Goal: Transaction & Acquisition: Book appointment/travel/reservation

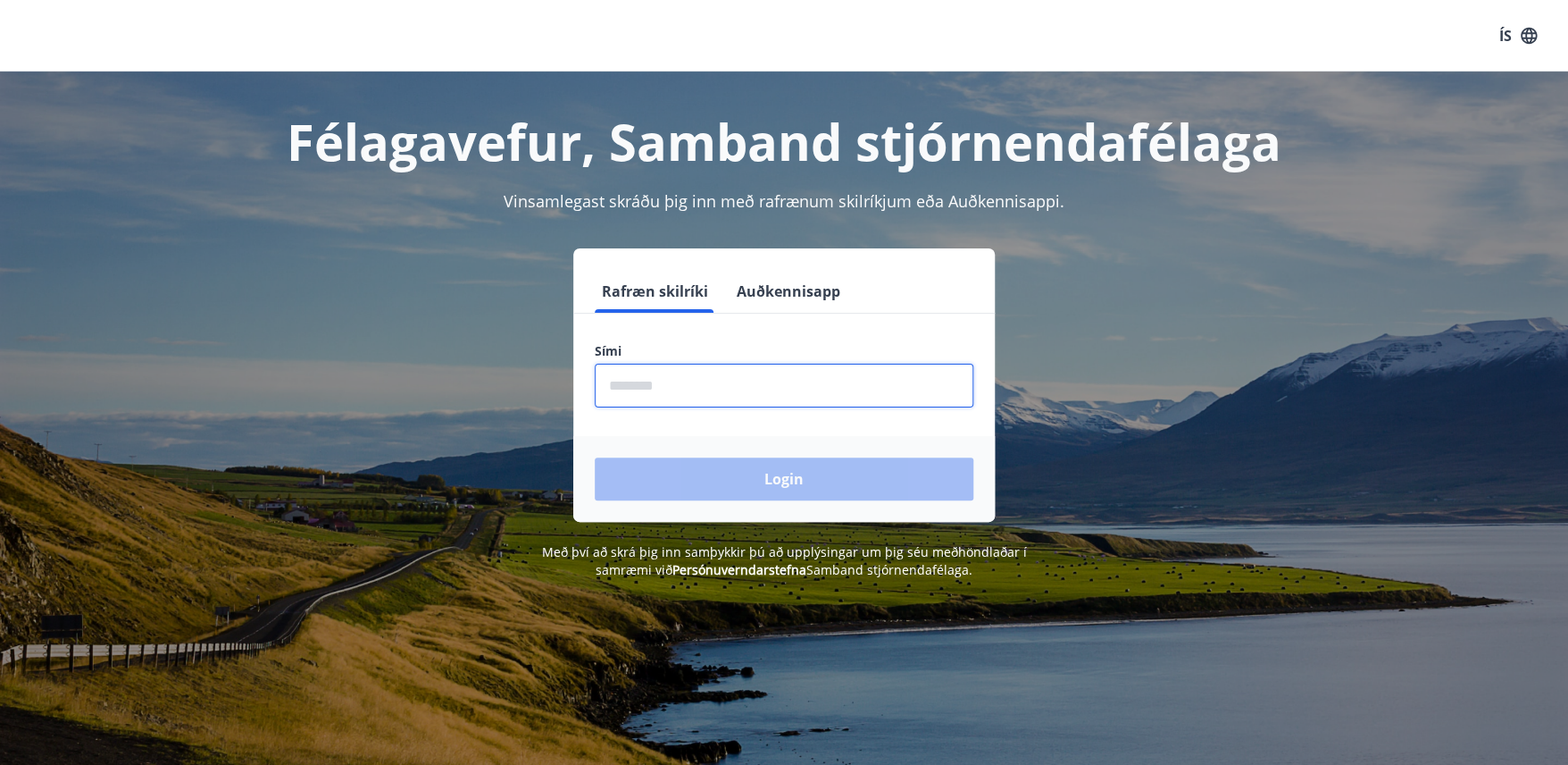
click at [688, 397] on input "phone" at bounding box center [783, 385] width 378 height 44
type input "********"
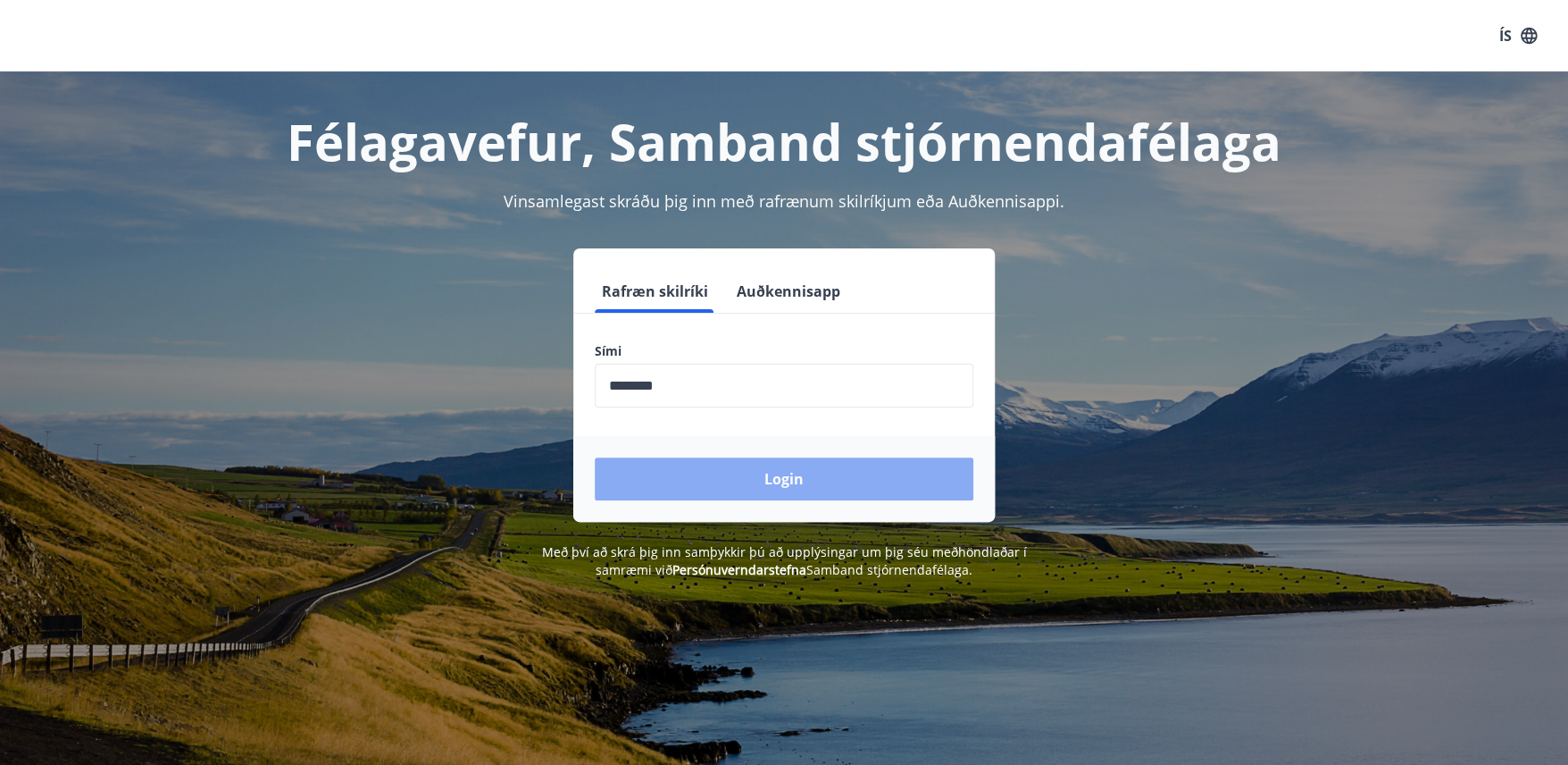
click at [757, 477] on button "Login" at bounding box center [783, 478] width 378 height 43
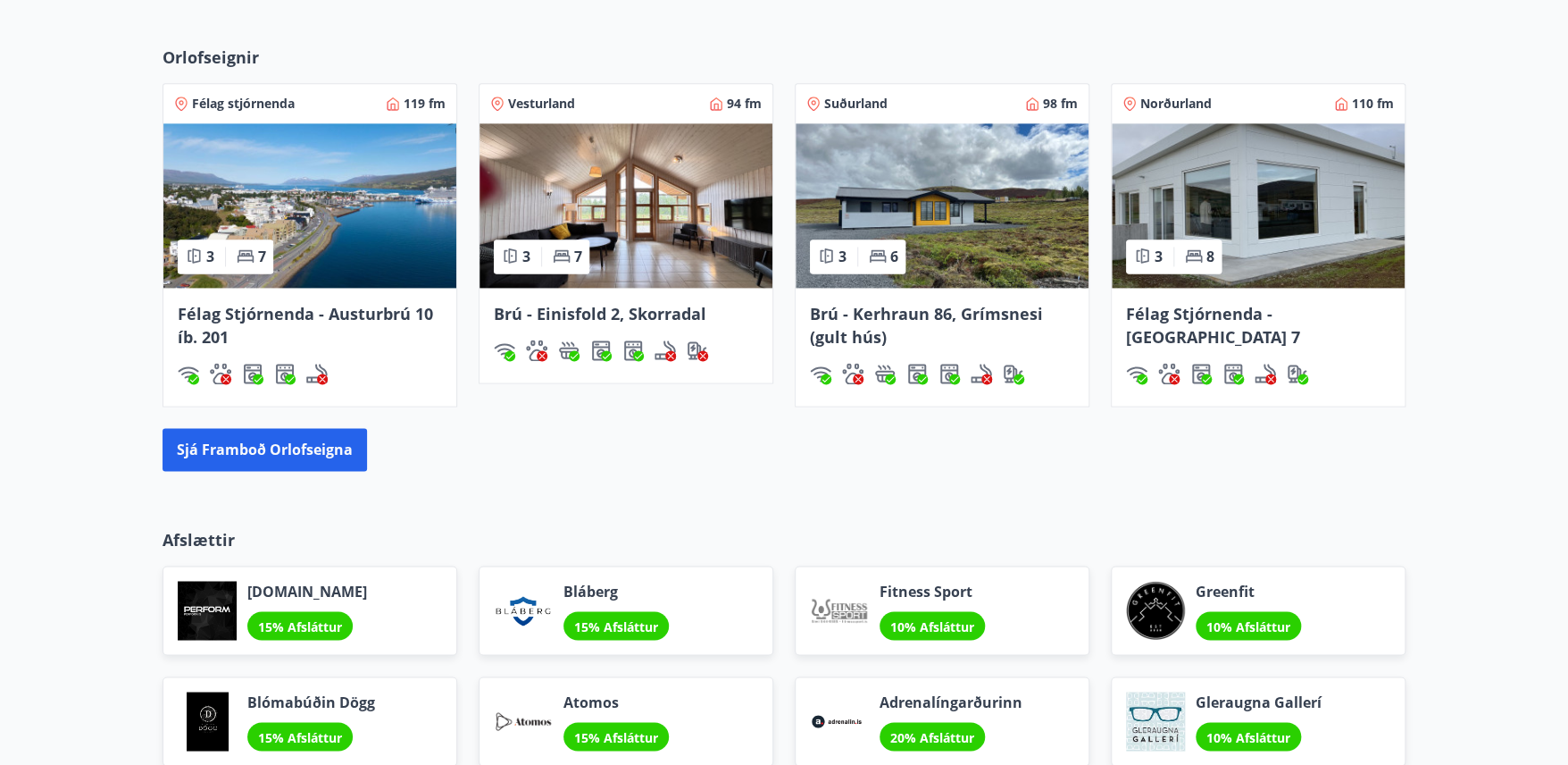
scroll to position [1195, 0]
click at [248, 450] on button "Sjá framboð orlofseigna" at bounding box center [264, 449] width 204 height 43
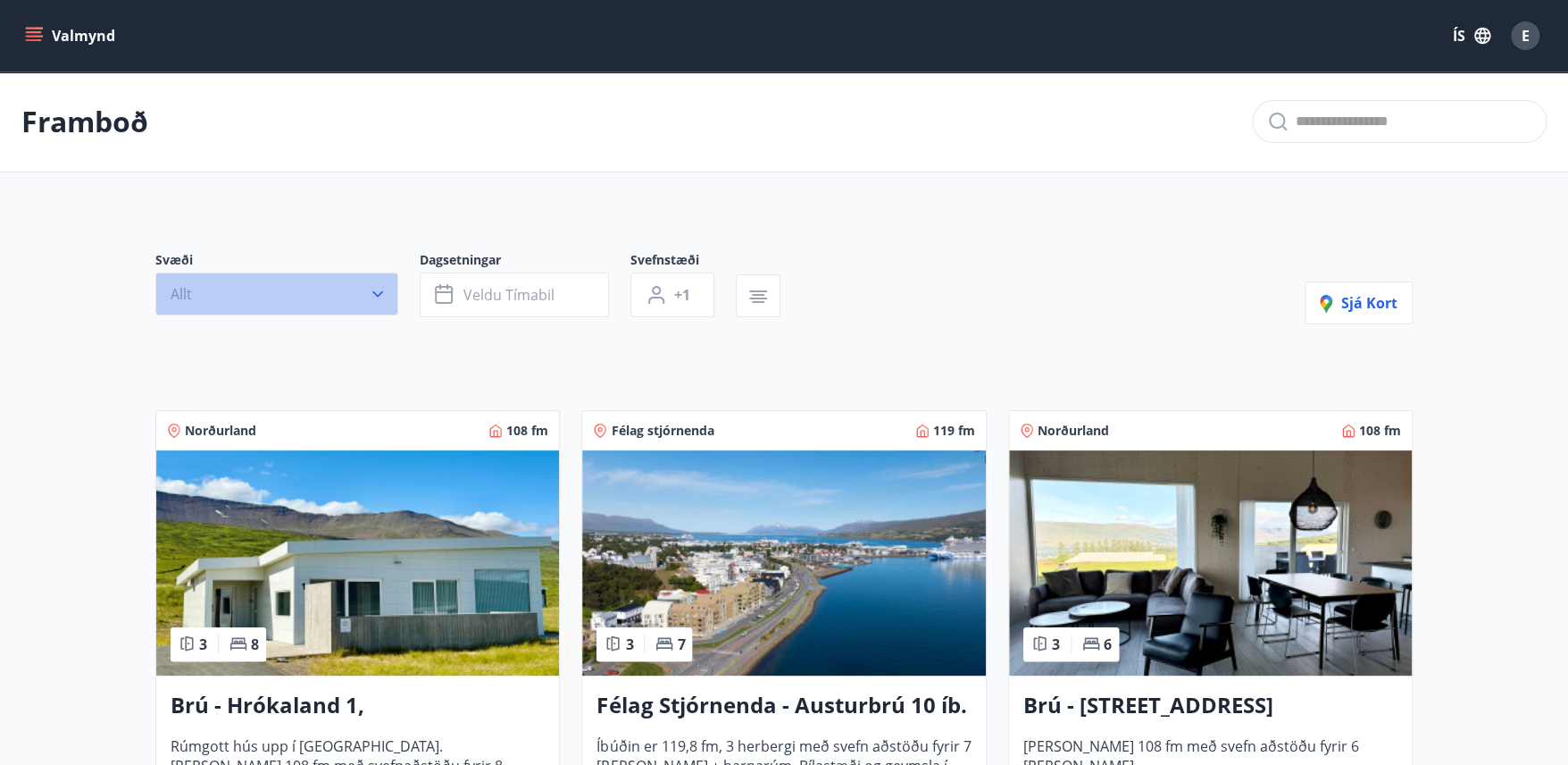
click at [374, 293] on icon "button" at bounding box center [377, 293] width 17 height 17
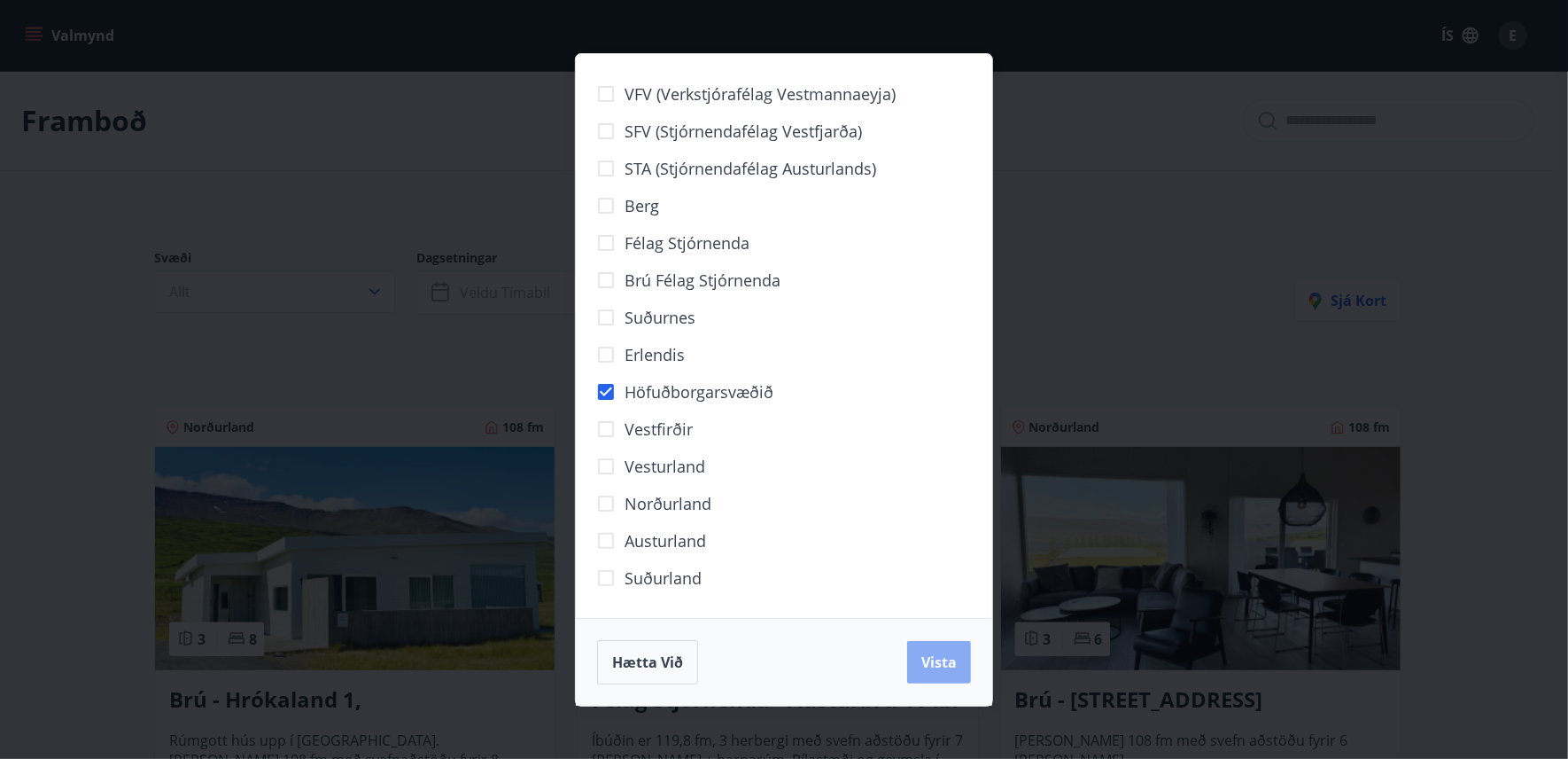
click at [944, 668] on span "Vista" at bounding box center [939, 662] width 36 height 19
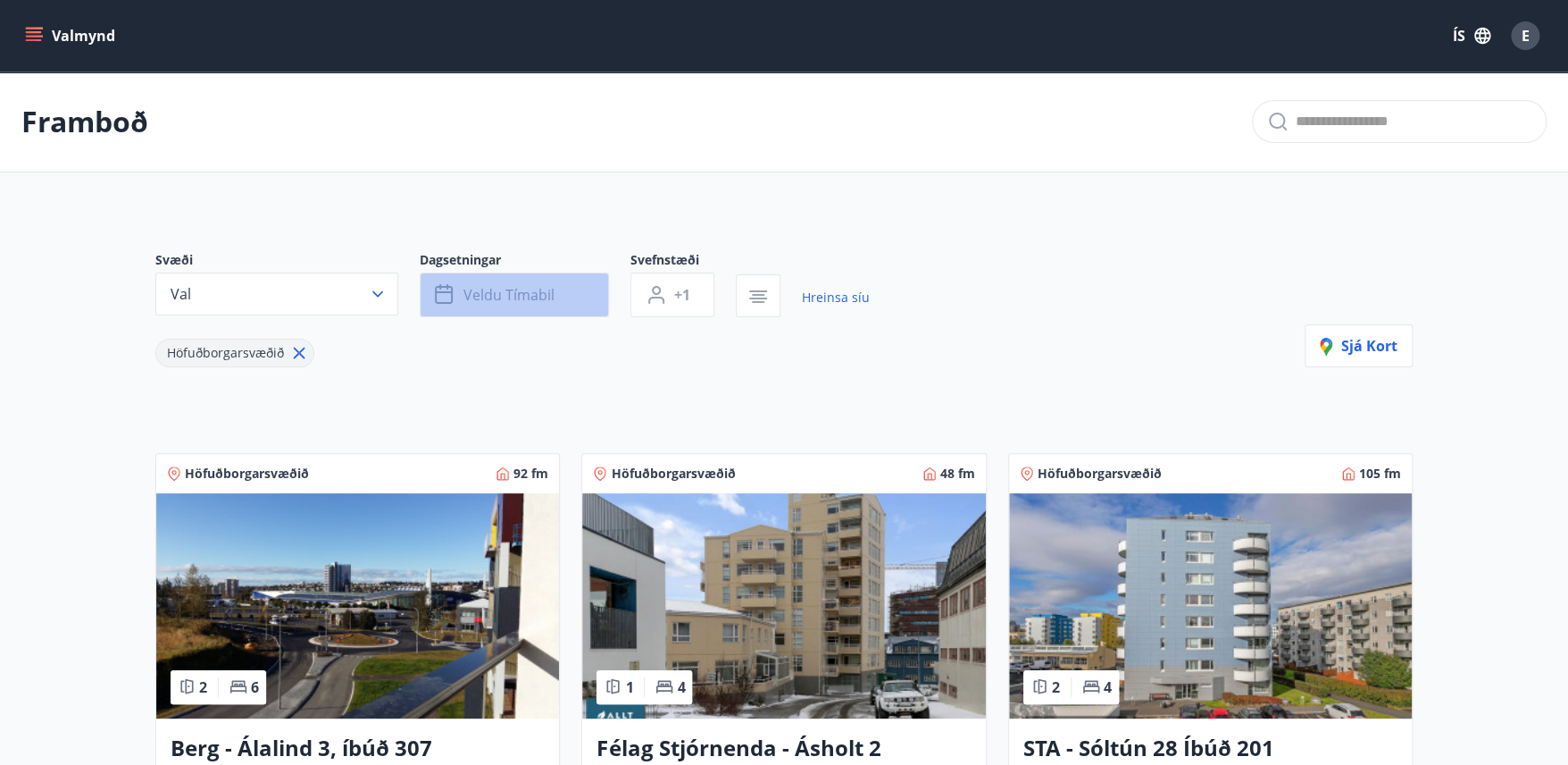
click at [500, 298] on span "Veldu tímabil" at bounding box center [509, 294] width 91 height 19
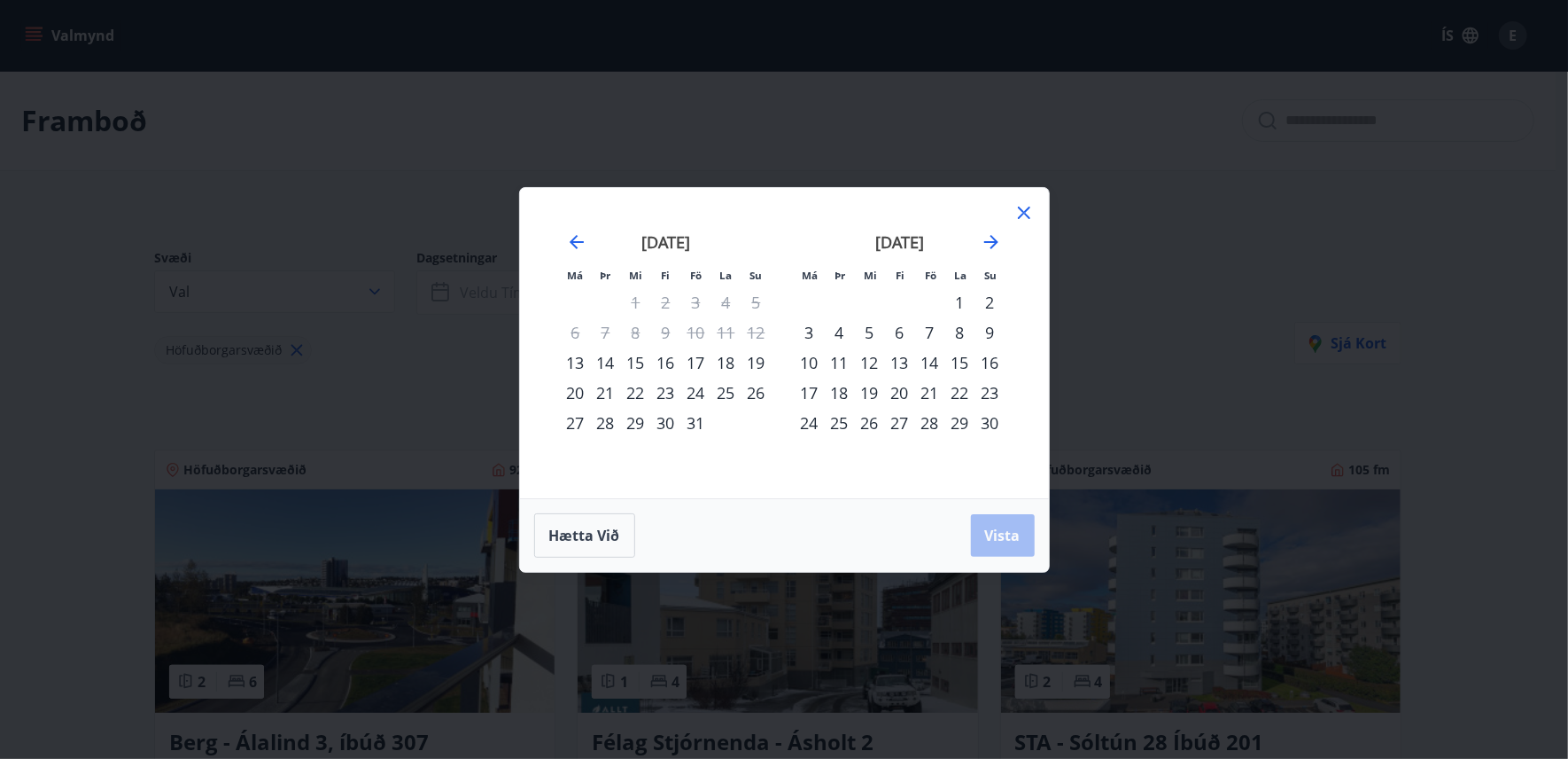
click at [665, 420] on div "30" at bounding box center [665, 422] width 30 height 30
click at [808, 333] on div "3" at bounding box center [809, 331] width 30 height 30
click at [1011, 527] on span "Vista" at bounding box center [1002, 535] width 36 height 19
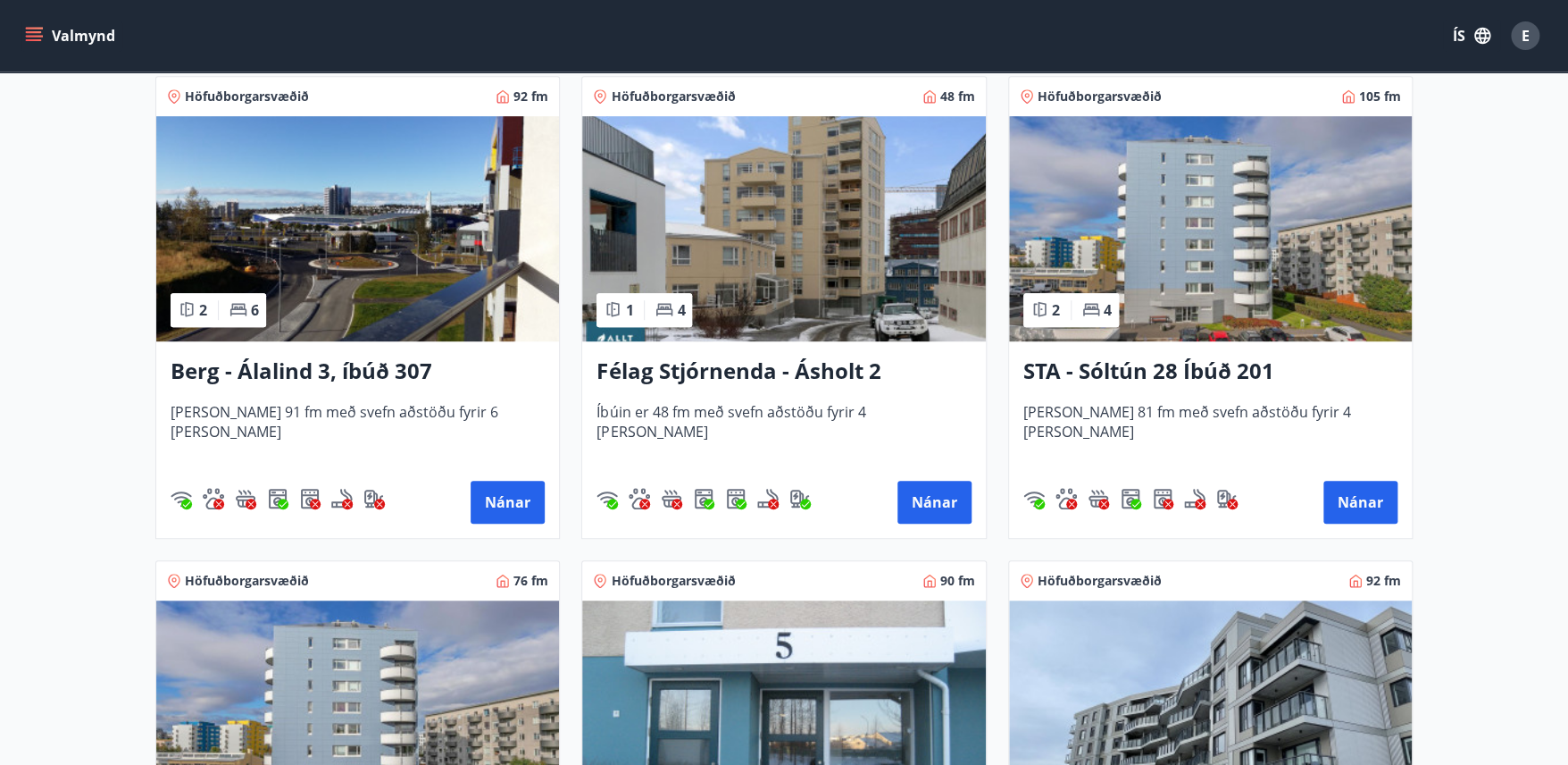
scroll to position [376, 0]
click at [1241, 471] on div "STA - Sóltún 28 Íbúð 201 [PERSON_NAME] 81 fm með svefn aðstöðu fyrir 4 [PERSON_…" at bounding box center [1211, 440] width 403 height 197
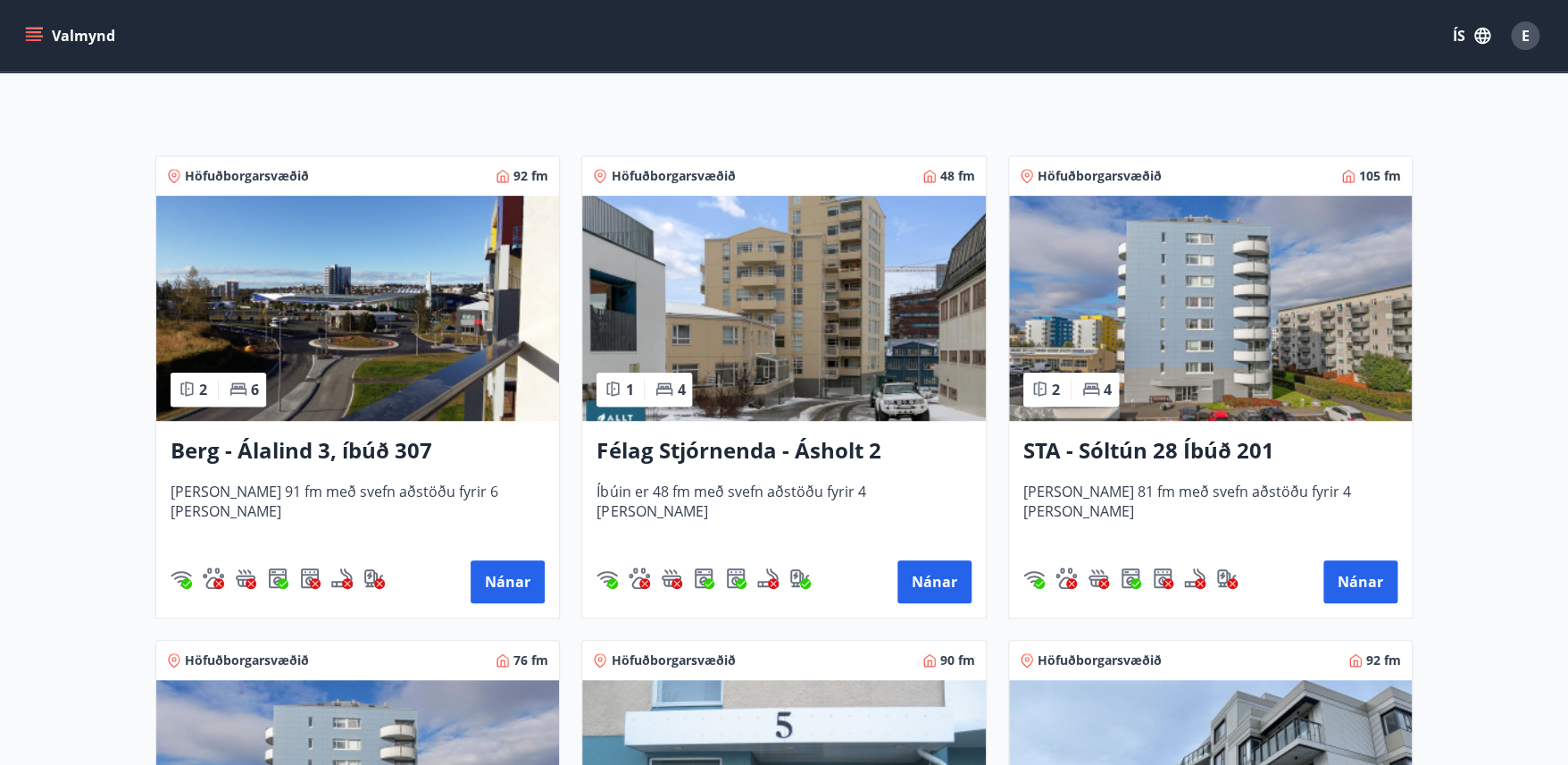
scroll to position [301, 0]
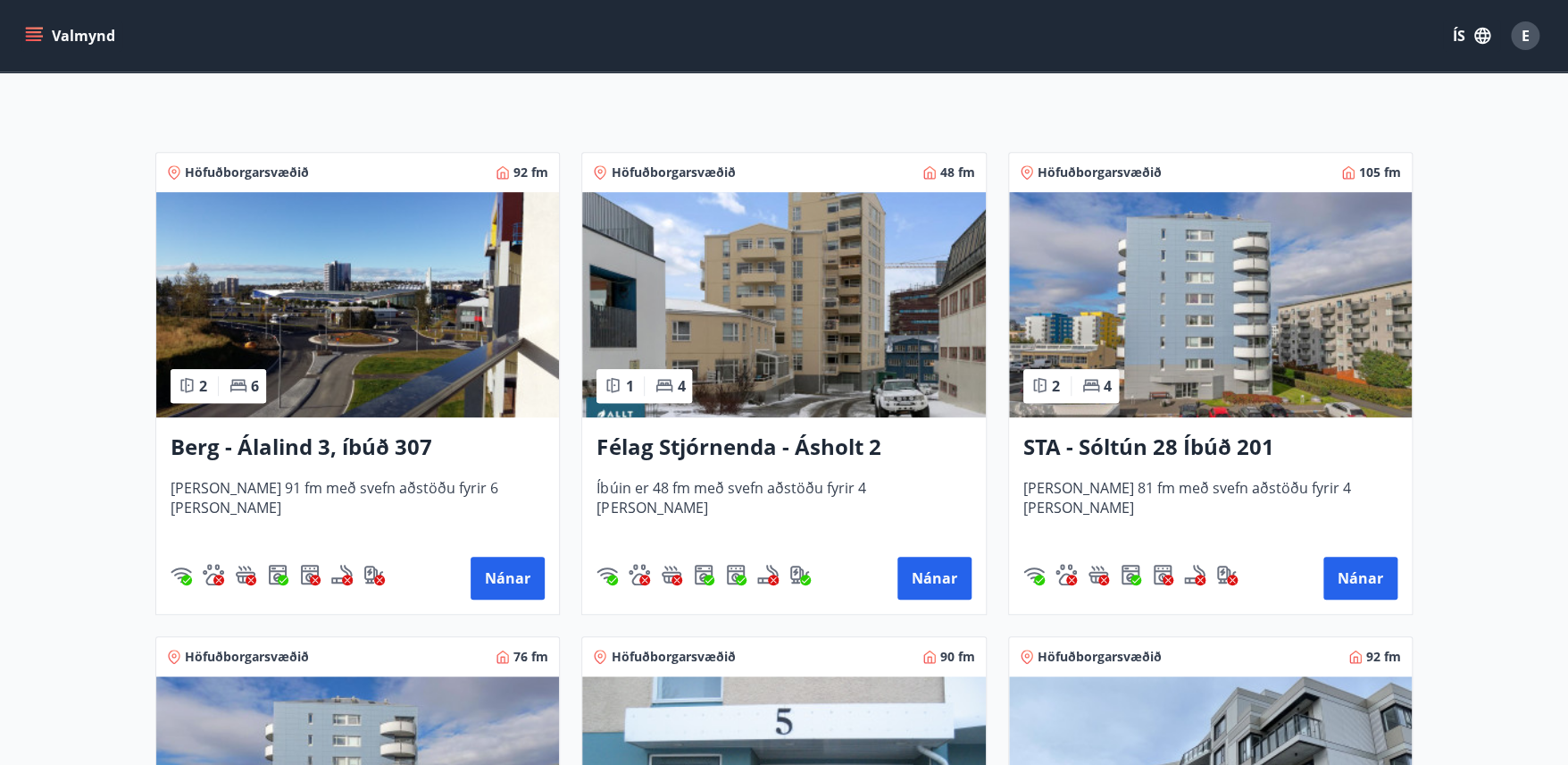
click at [376, 445] on h3 "Berg - Álalind 3, íbúð 307" at bounding box center [357, 447] width 375 height 32
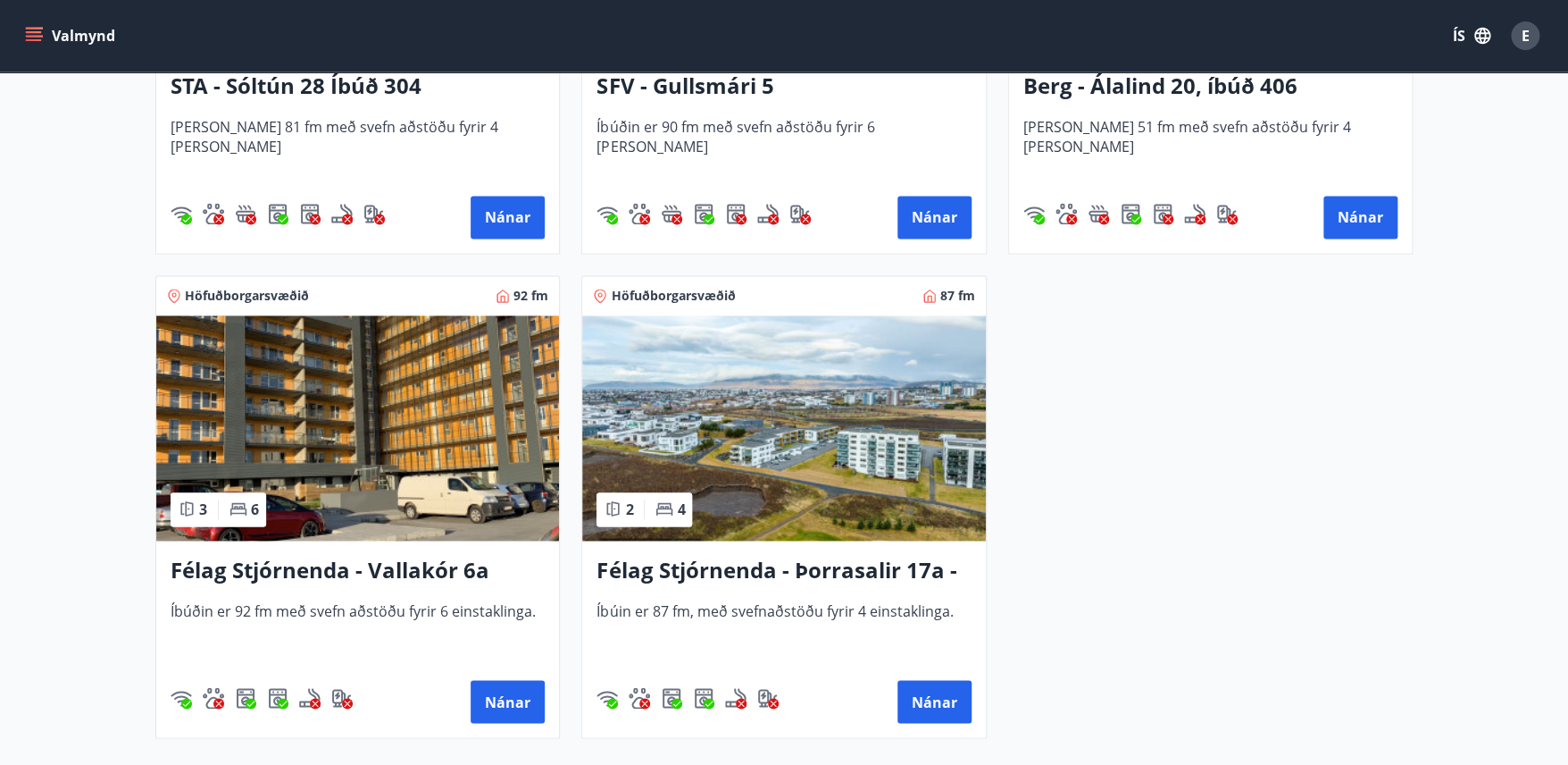
scroll to position [1151, 0]
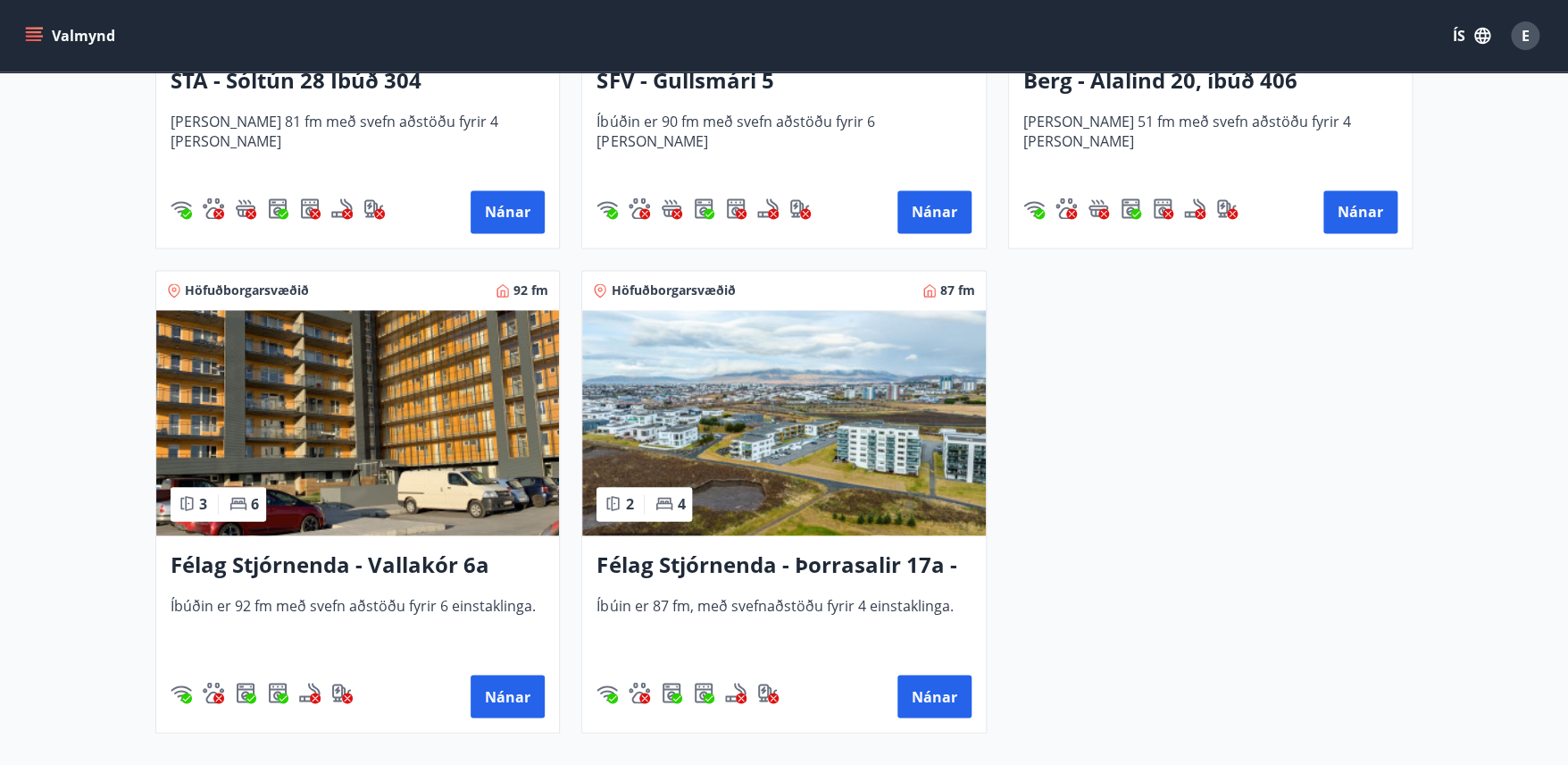
click at [841, 563] on h3 "Félag Stjórnenda - Þorrasalir 17a - 211" at bounding box center [783, 565] width 375 height 32
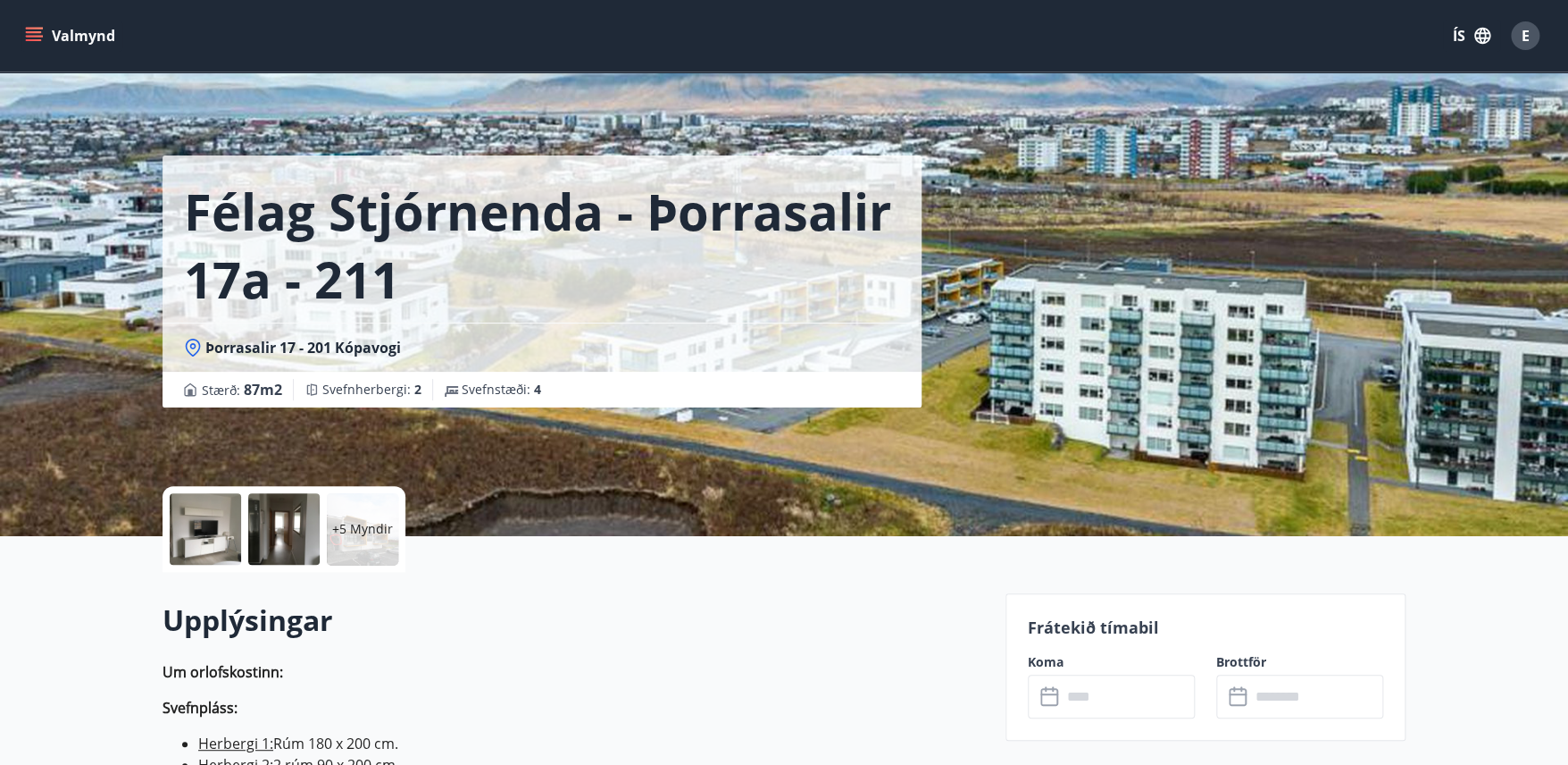
click at [220, 535] on div at bounding box center [205, 529] width 72 height 72
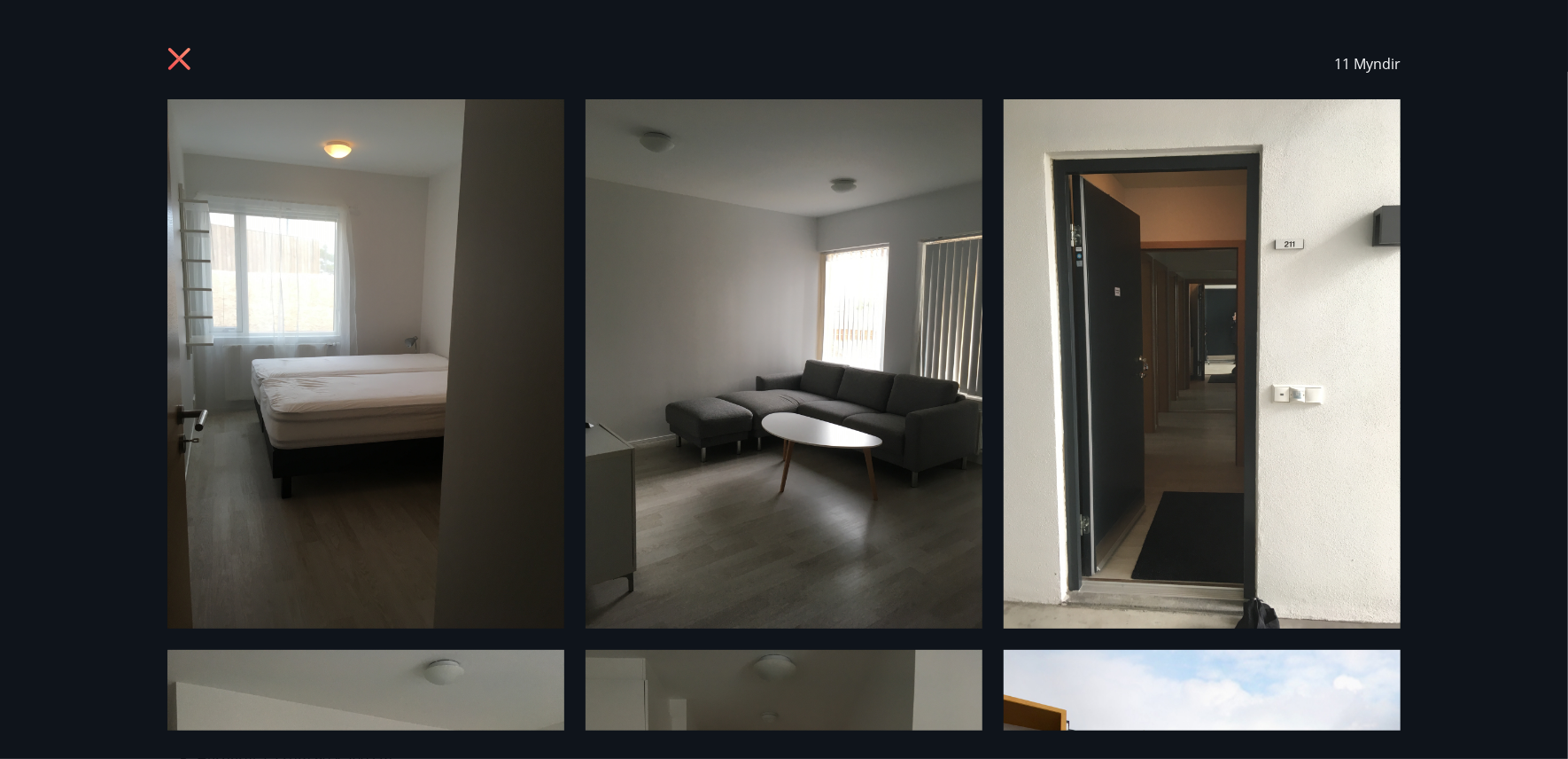
click at [176, 52] on icon at bounding box center [181, 61] width 29 height 29
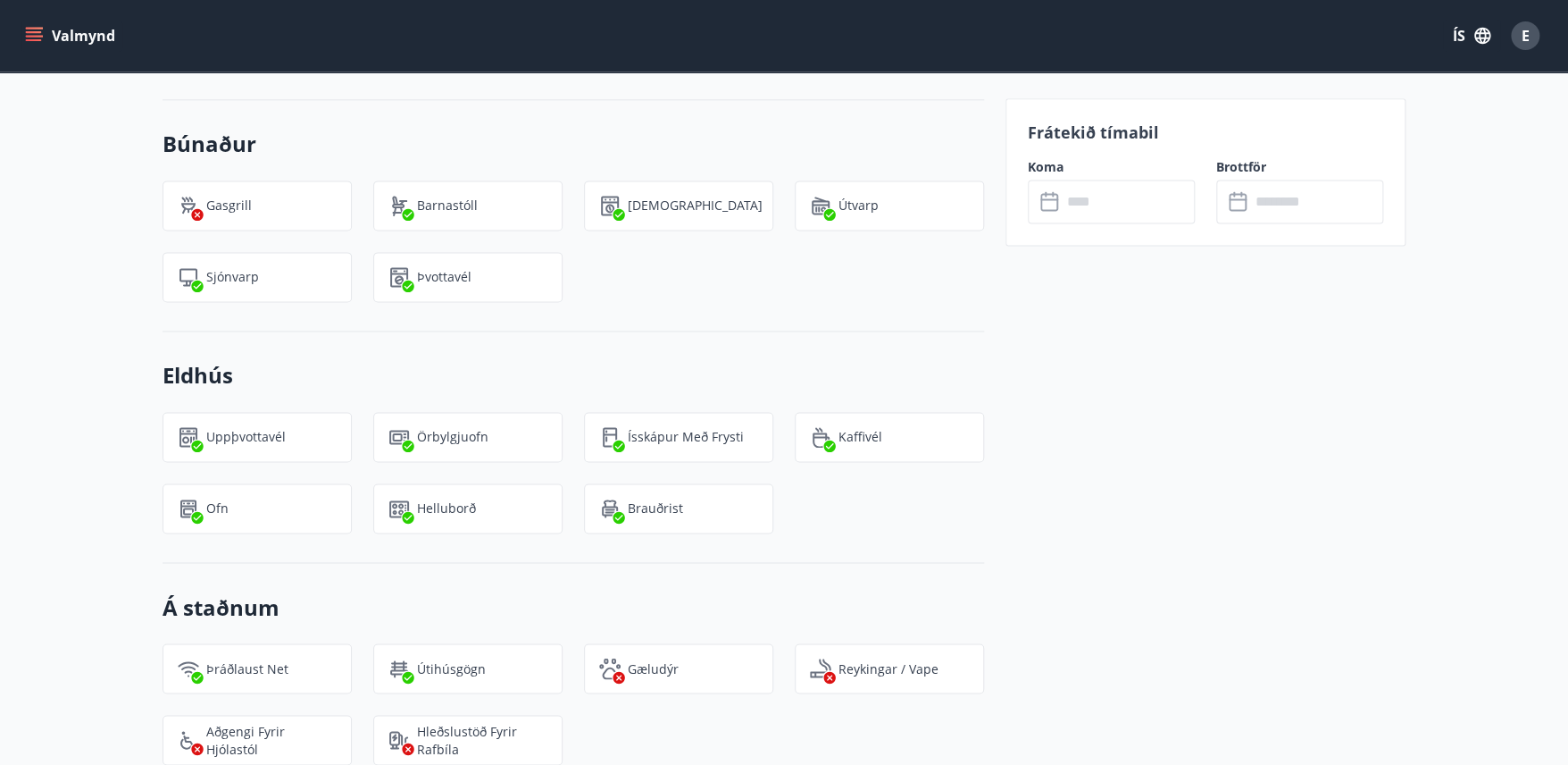
scroll to position [1153, 0]
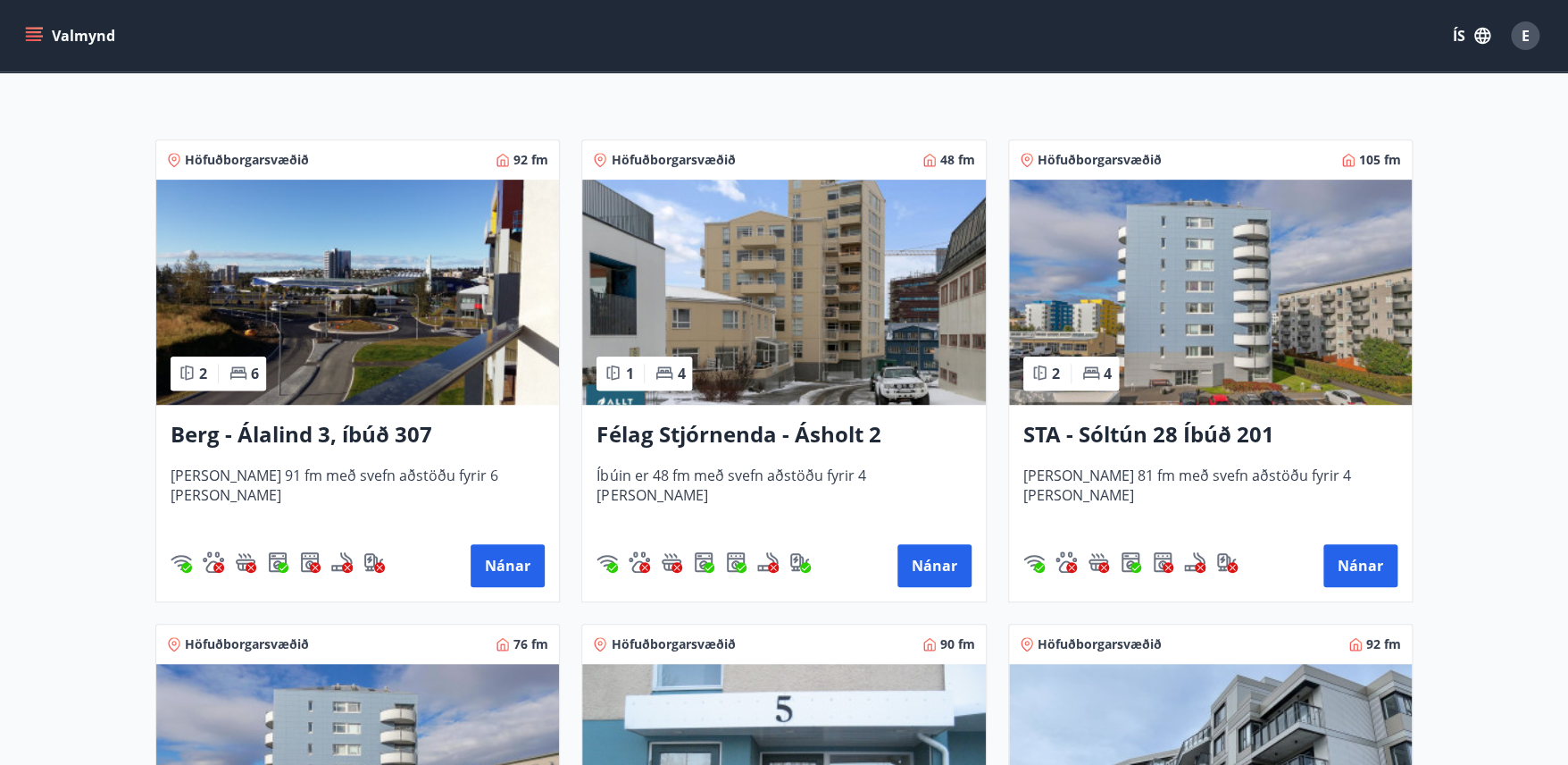
scroll to position [334, 0]
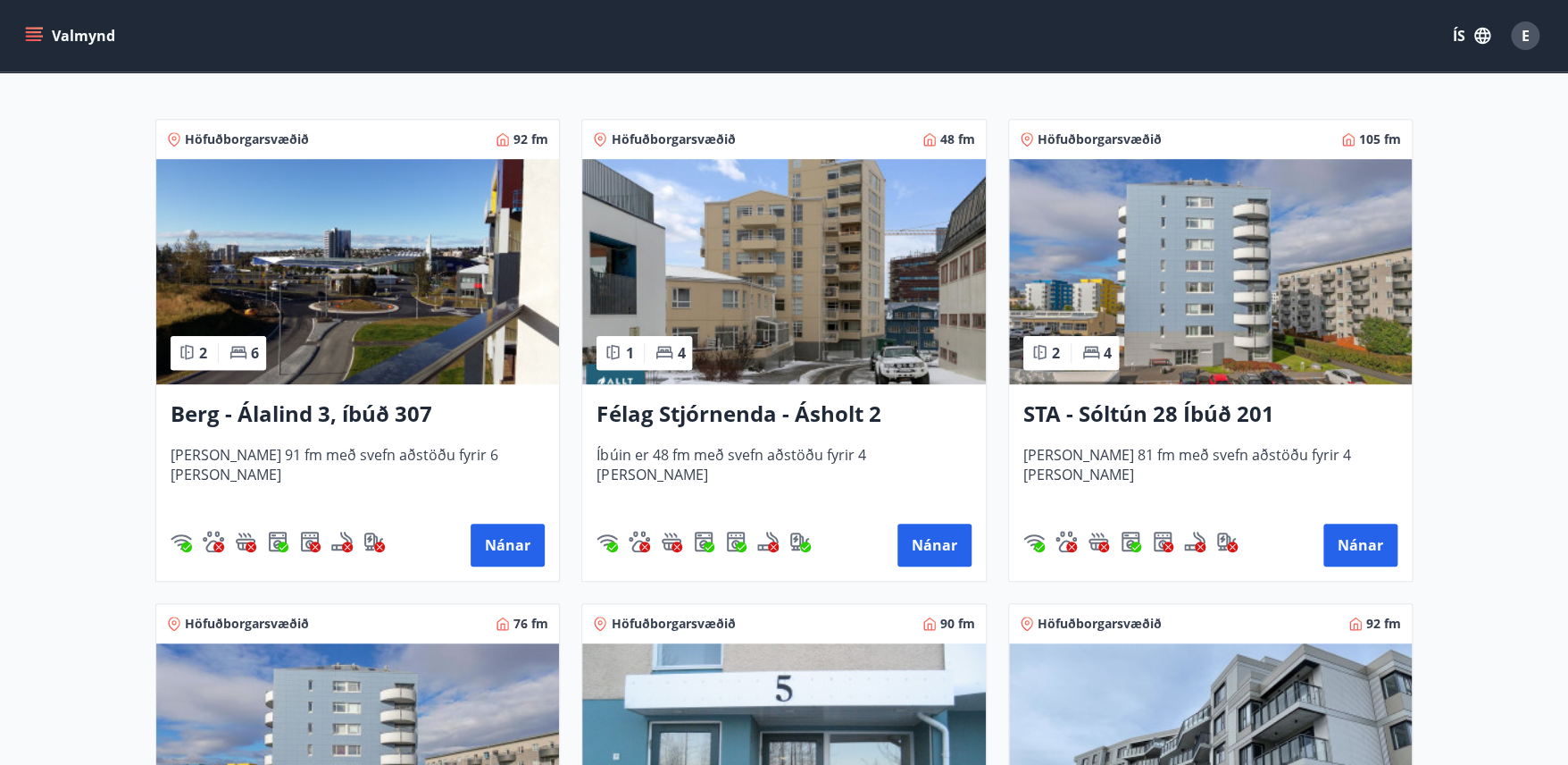
click at [879, 431] on div "Félag Stjórnenda - Ásholt 2 Íbúin er 48 fm með svefn aðstöðu fyrir 4 [PERSON_NA…" at bounding box center [784, 482] width 403 height 197
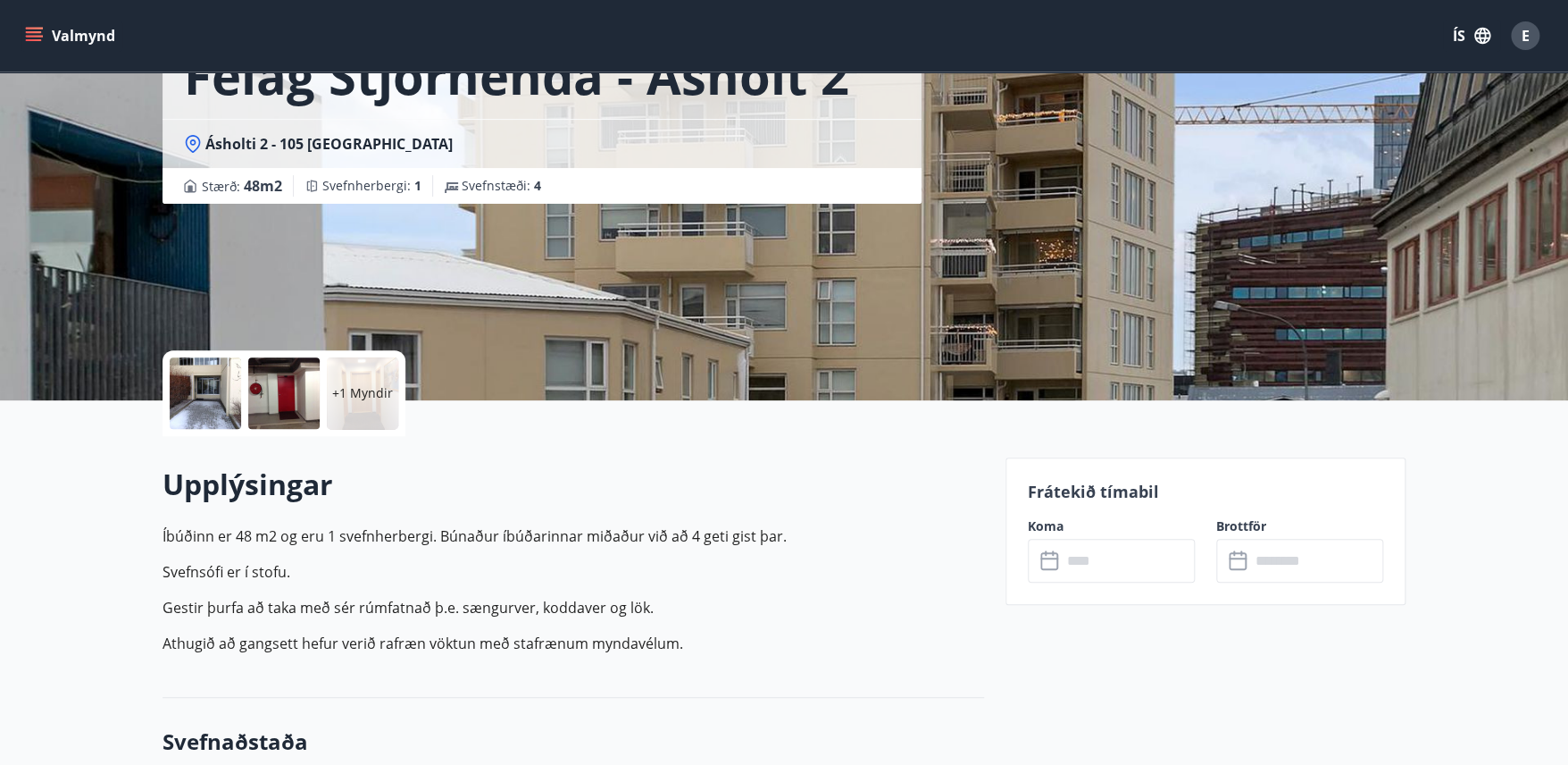
scroll to position [142, 0]
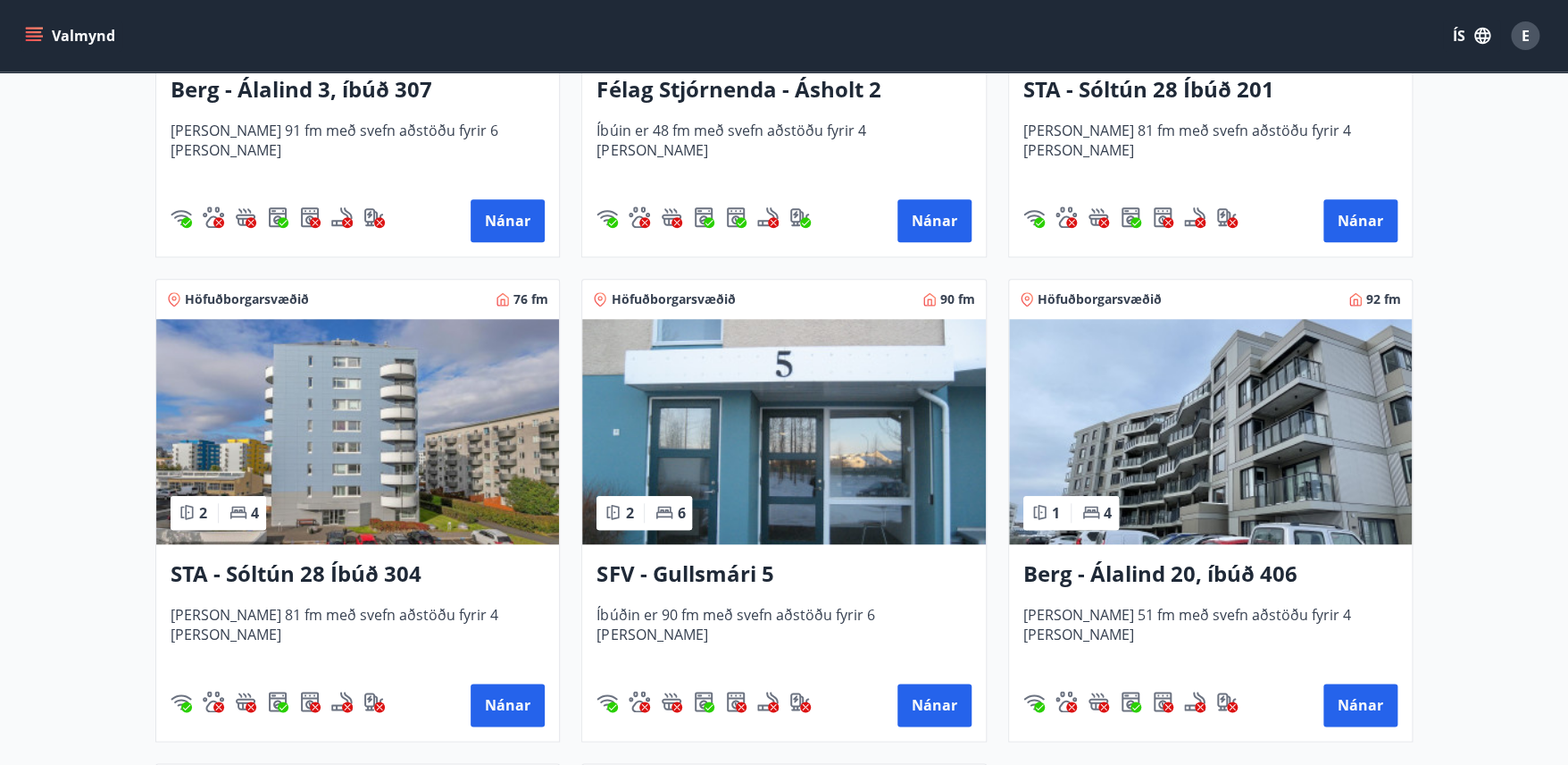
scroll to position [680, 0]
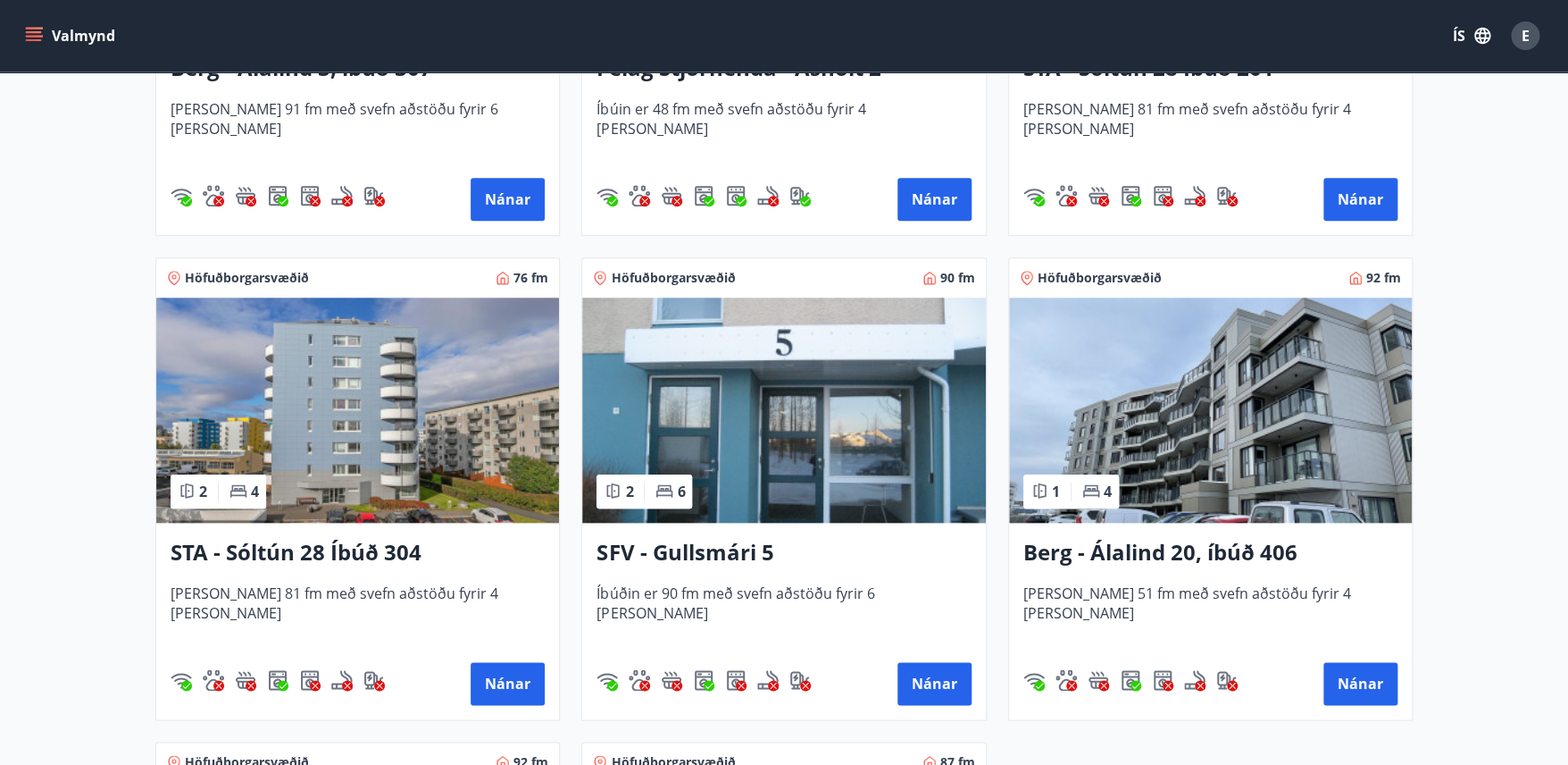
click at [681, 547] on h3 "SFV - Gullsmári 5" at bounding box center [783, 553] width 375 height 32
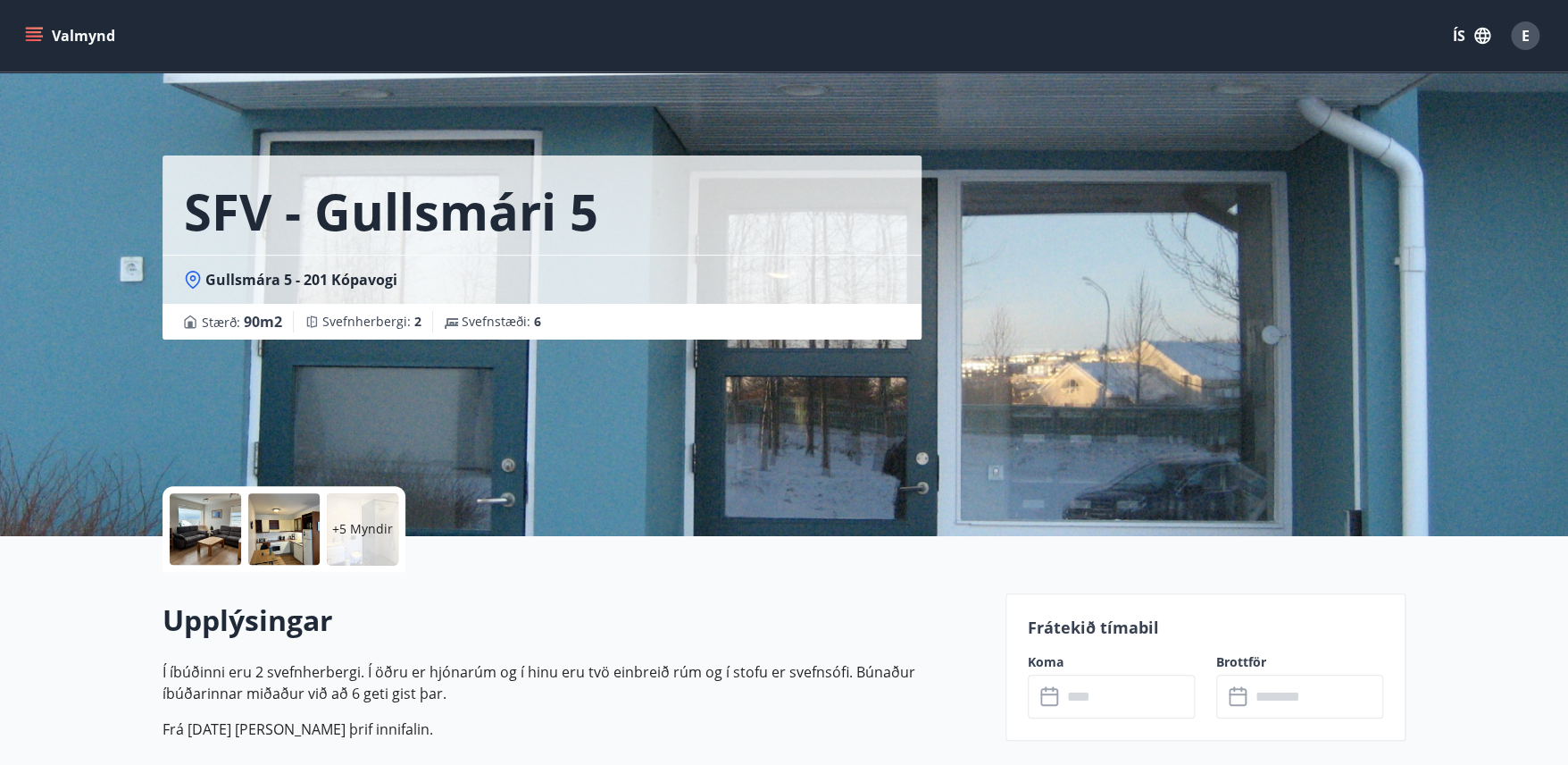
click at [220, 527] on div at bounding box center [205, 529] width 72 height 72
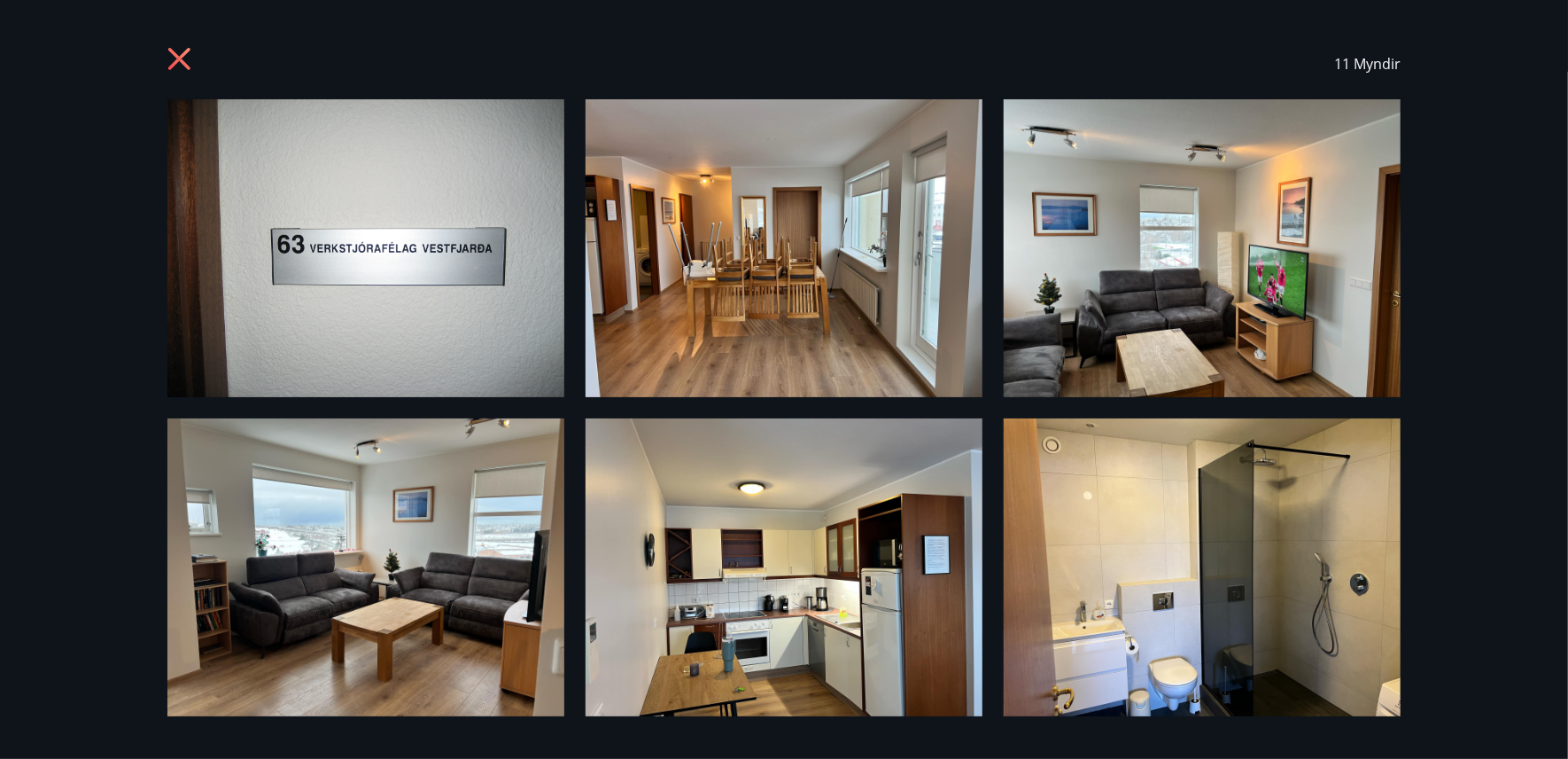
click at [180, 54] on icon at bounding box center [181, 61] width 29 height 29
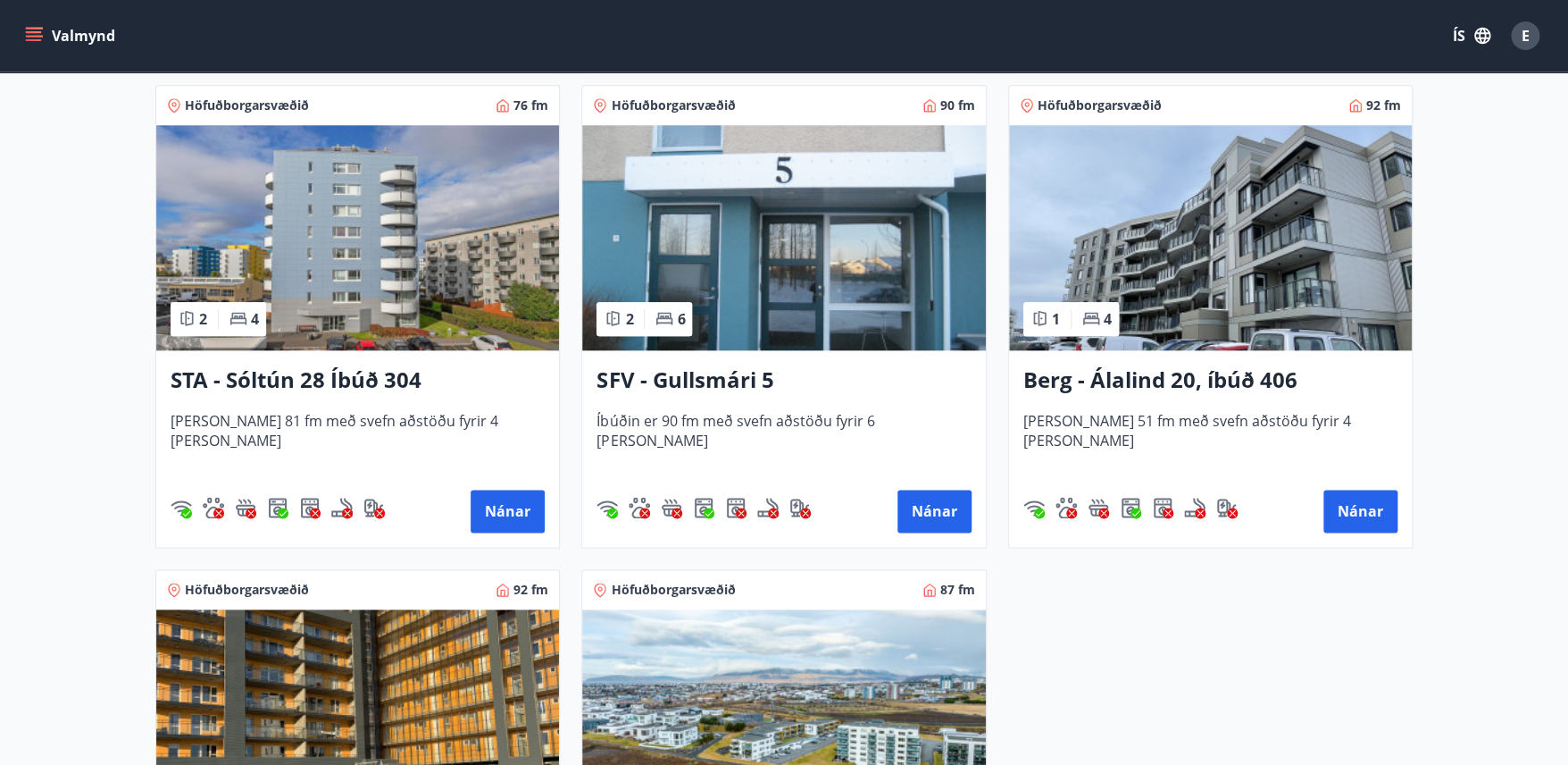
scroll to position [814, 0]
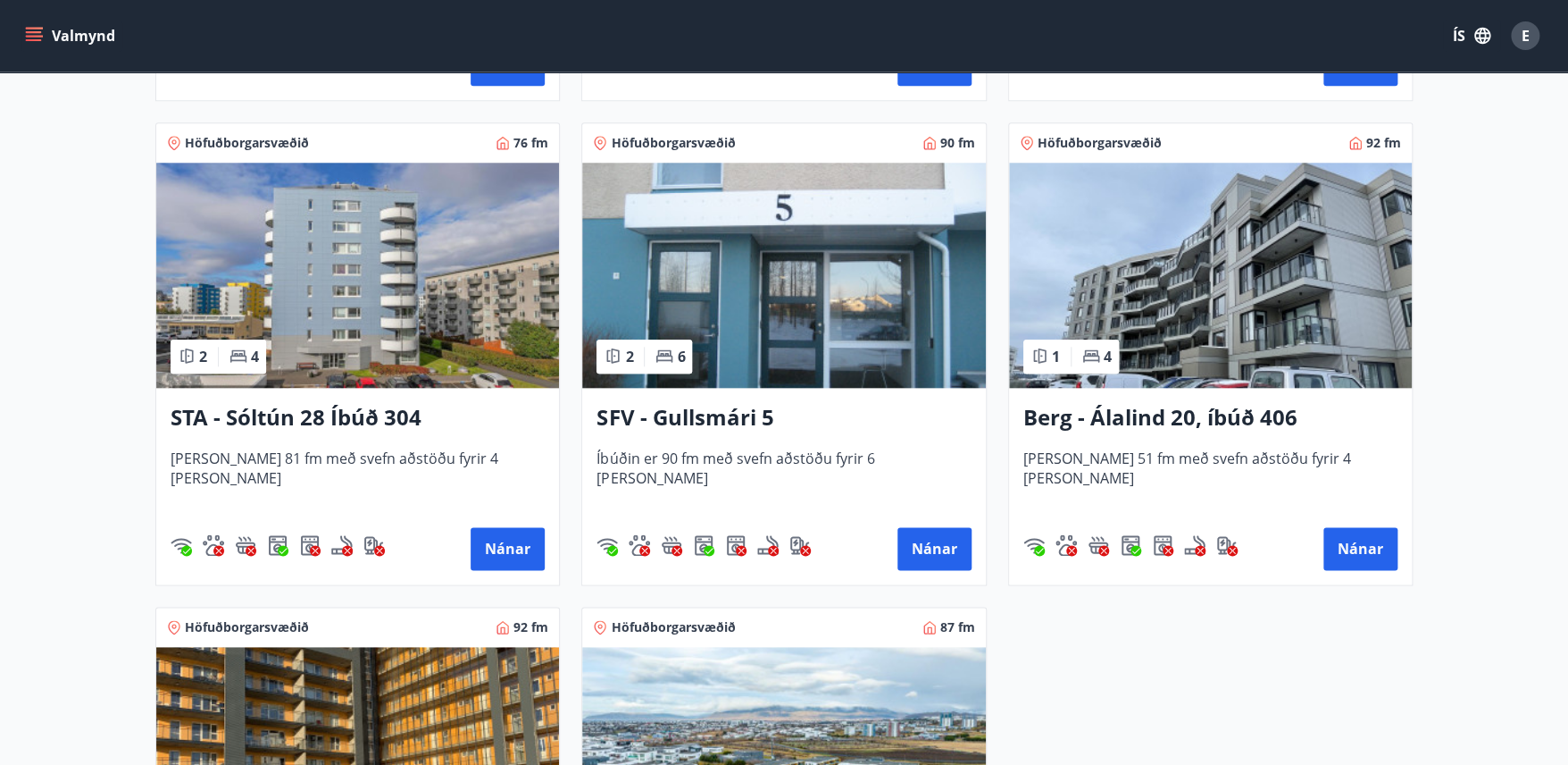
click at [314, 414] on h3 "STA - Sóltún 28 Íbúð 304" at bounding box center [357, 417] width 375 height 32
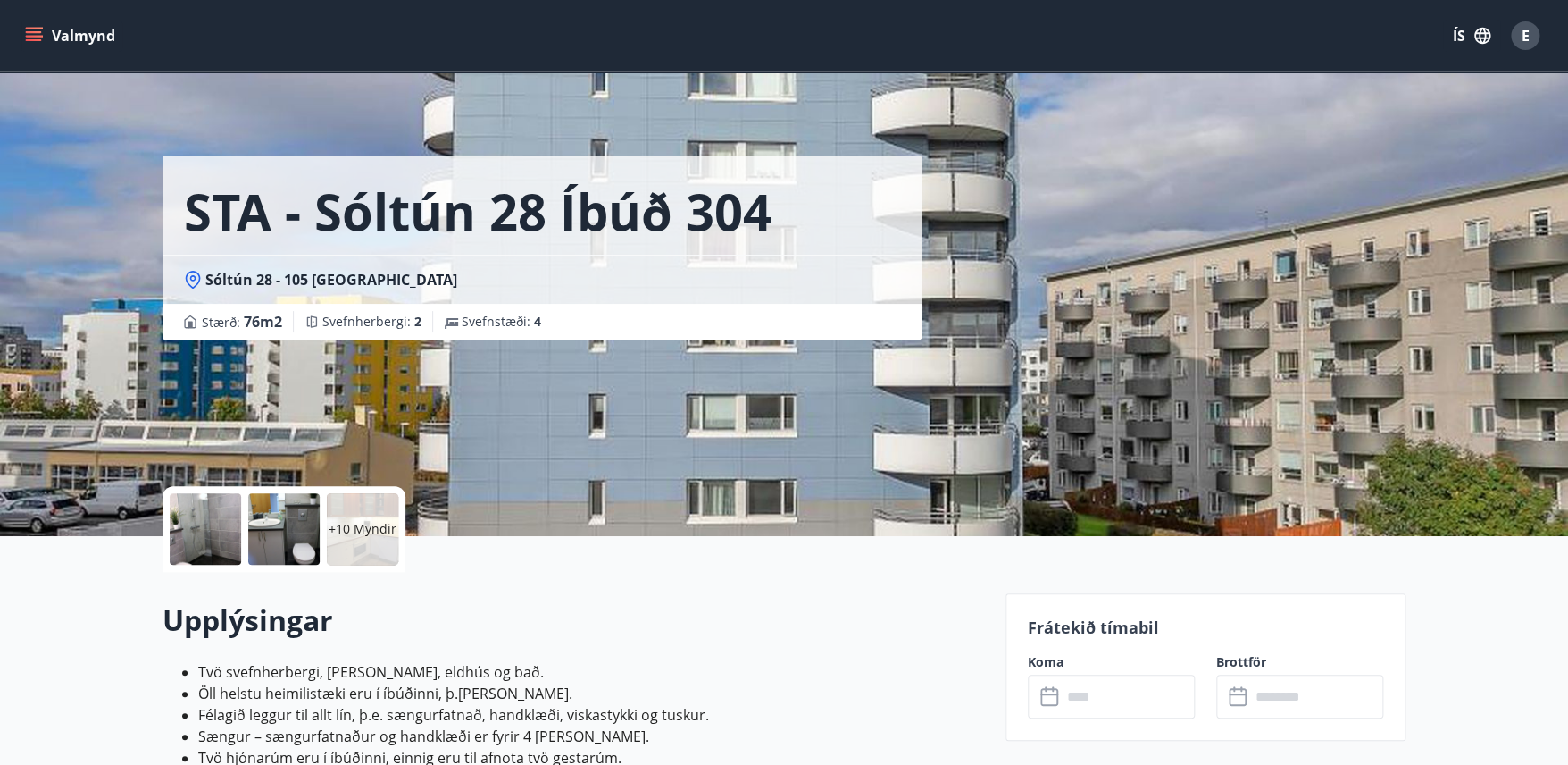
click at [214, 533] on div at bounding box center [205, 529] width 72 height 72
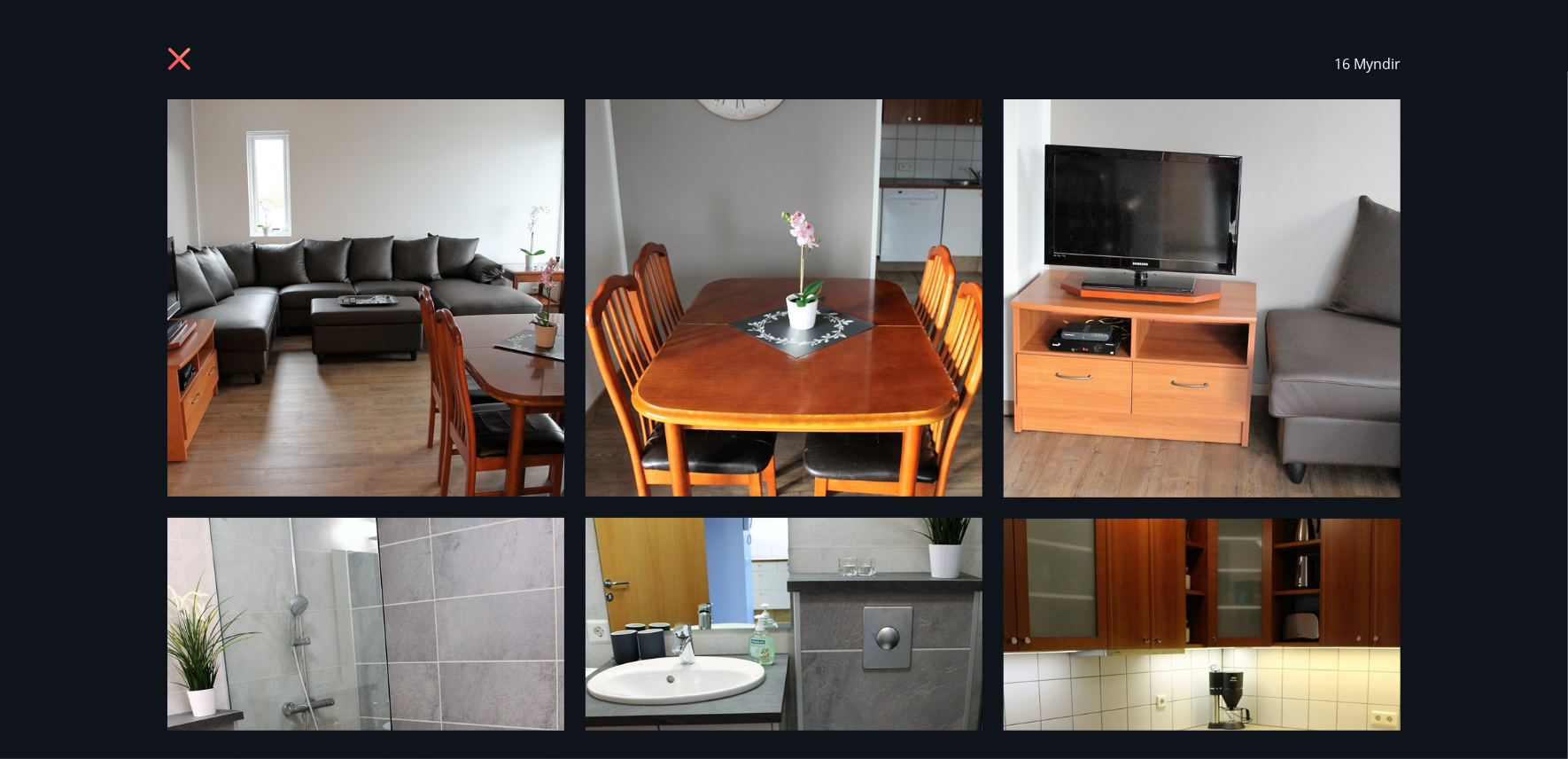
click at [184, 64] on icon at bounding box center [179, 59] width 22 height 22
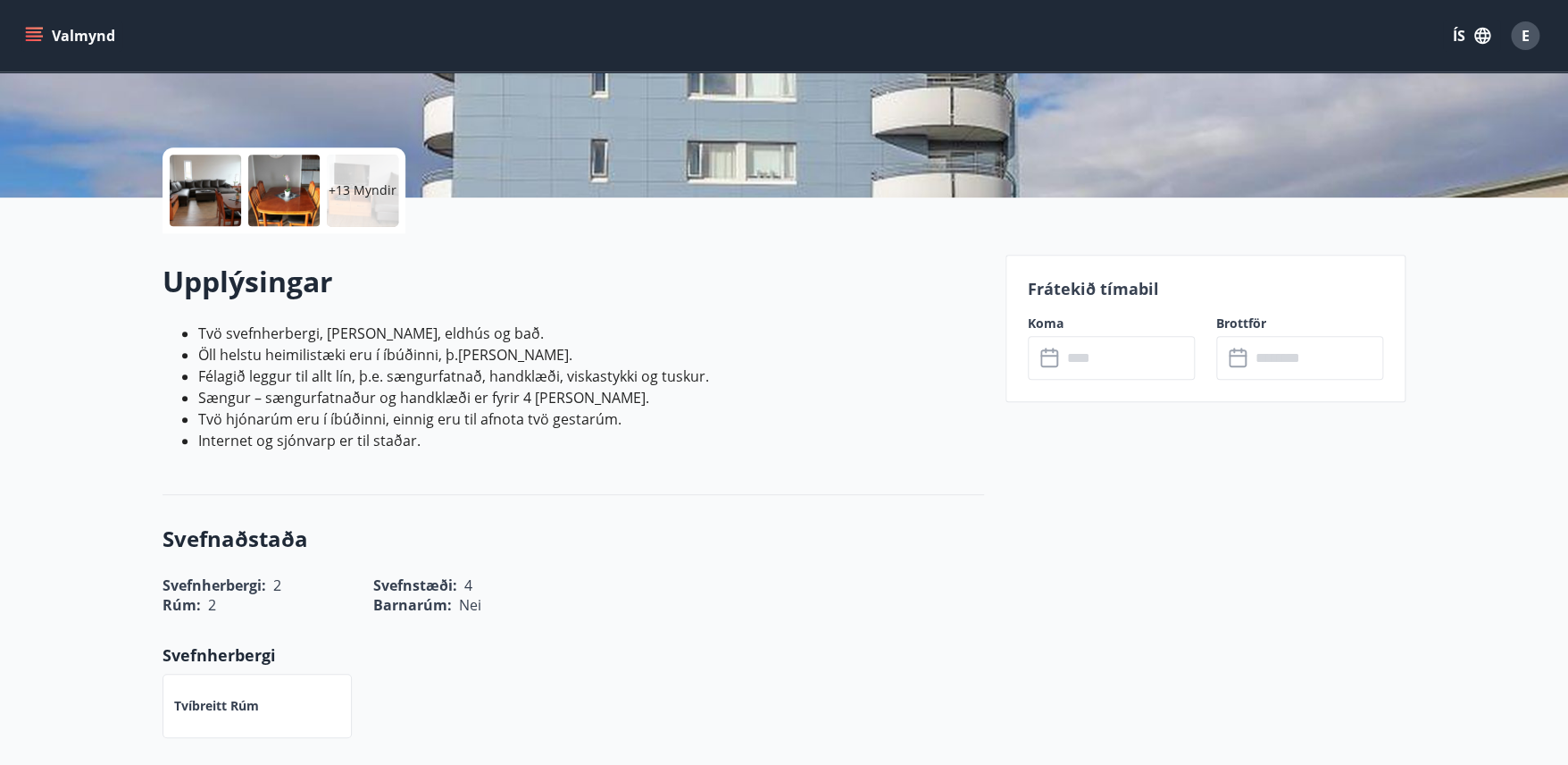
scroll to position [338, 0]
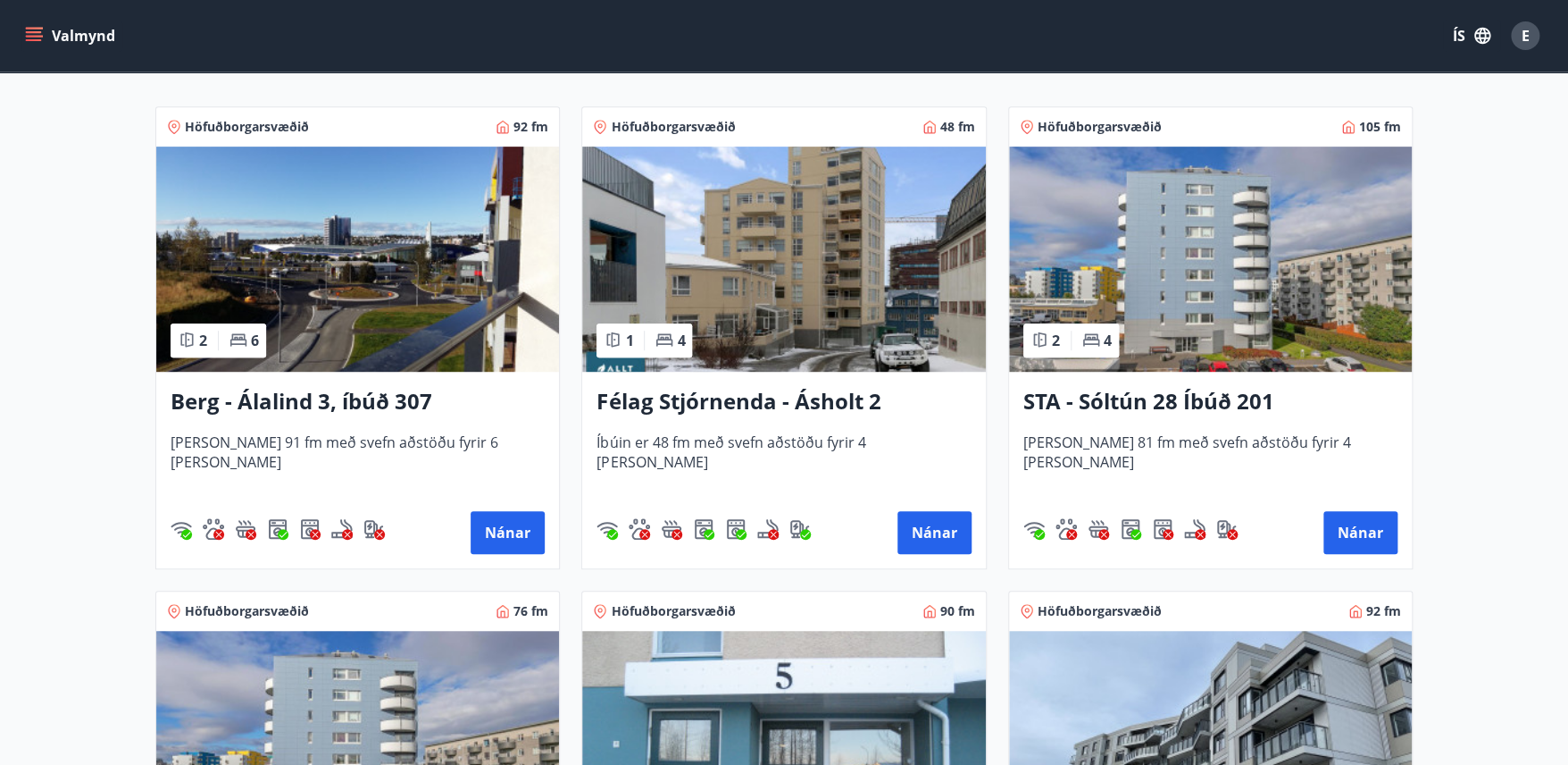
scroll to position [341, 0]
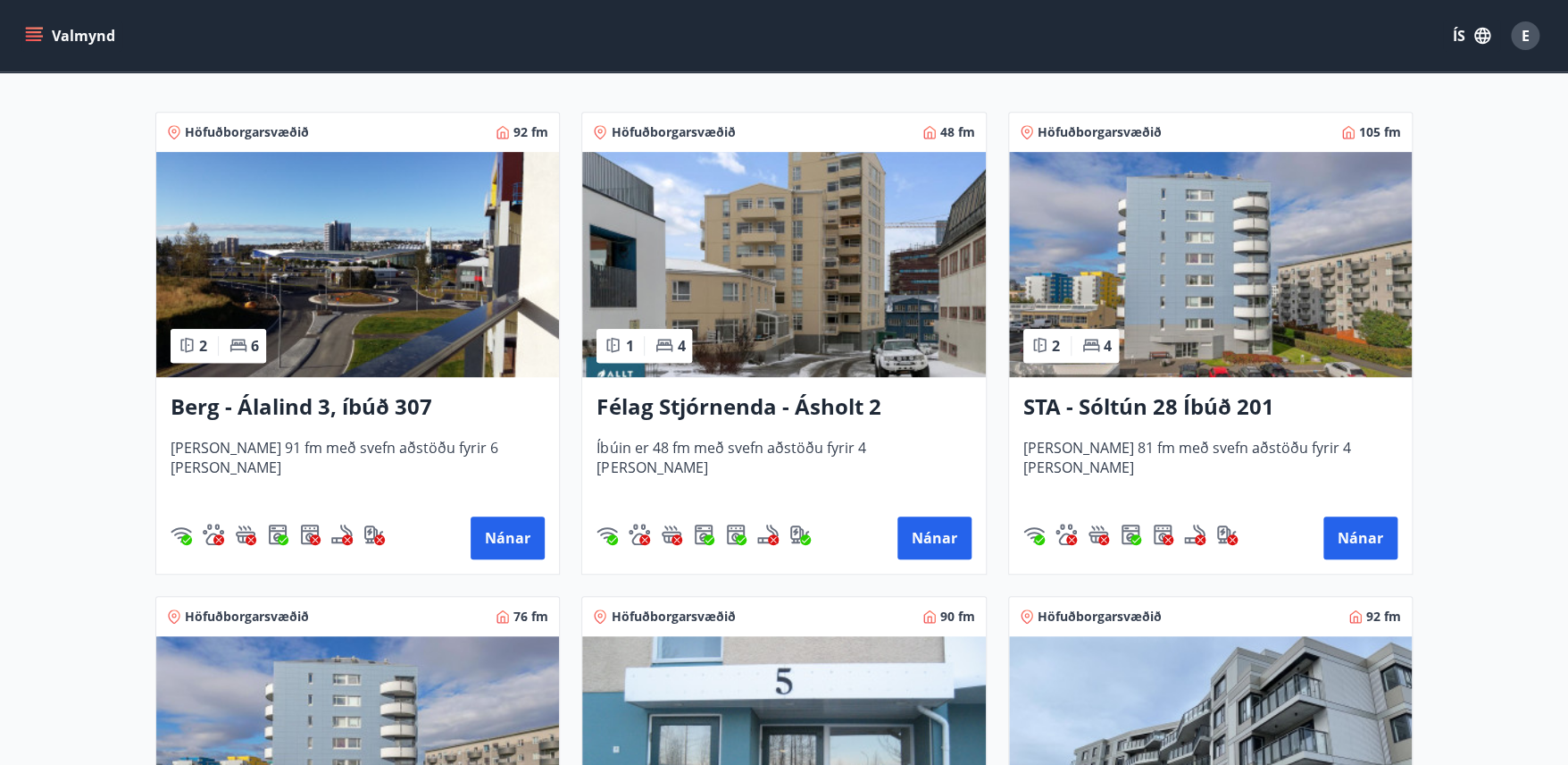
click at [1154, 401] on h3 "STA - Sóltún 28 Íbúð 201" at bounding box center [1210, 407] width 375 height 32
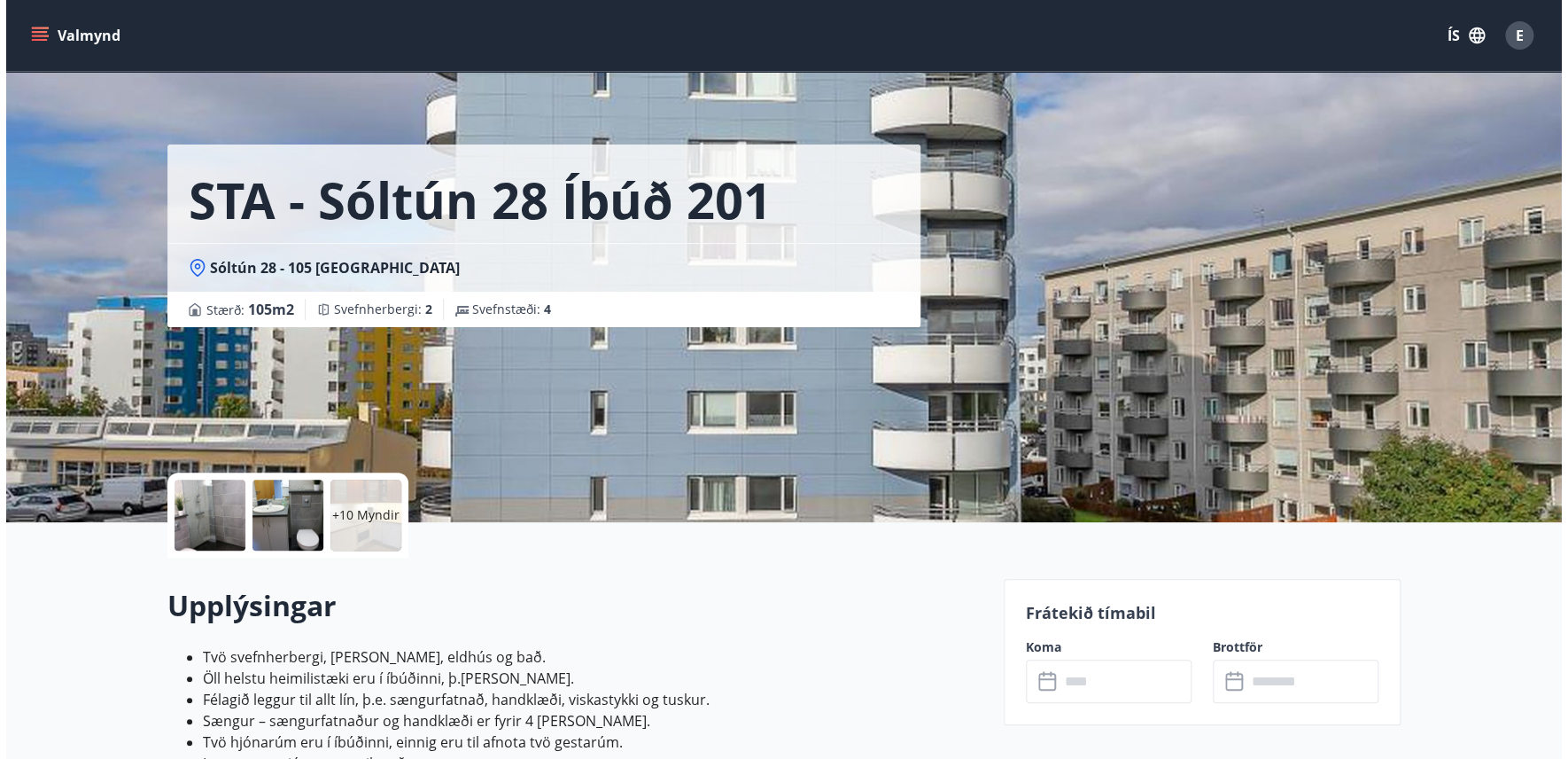
scroll to position [11, 0]
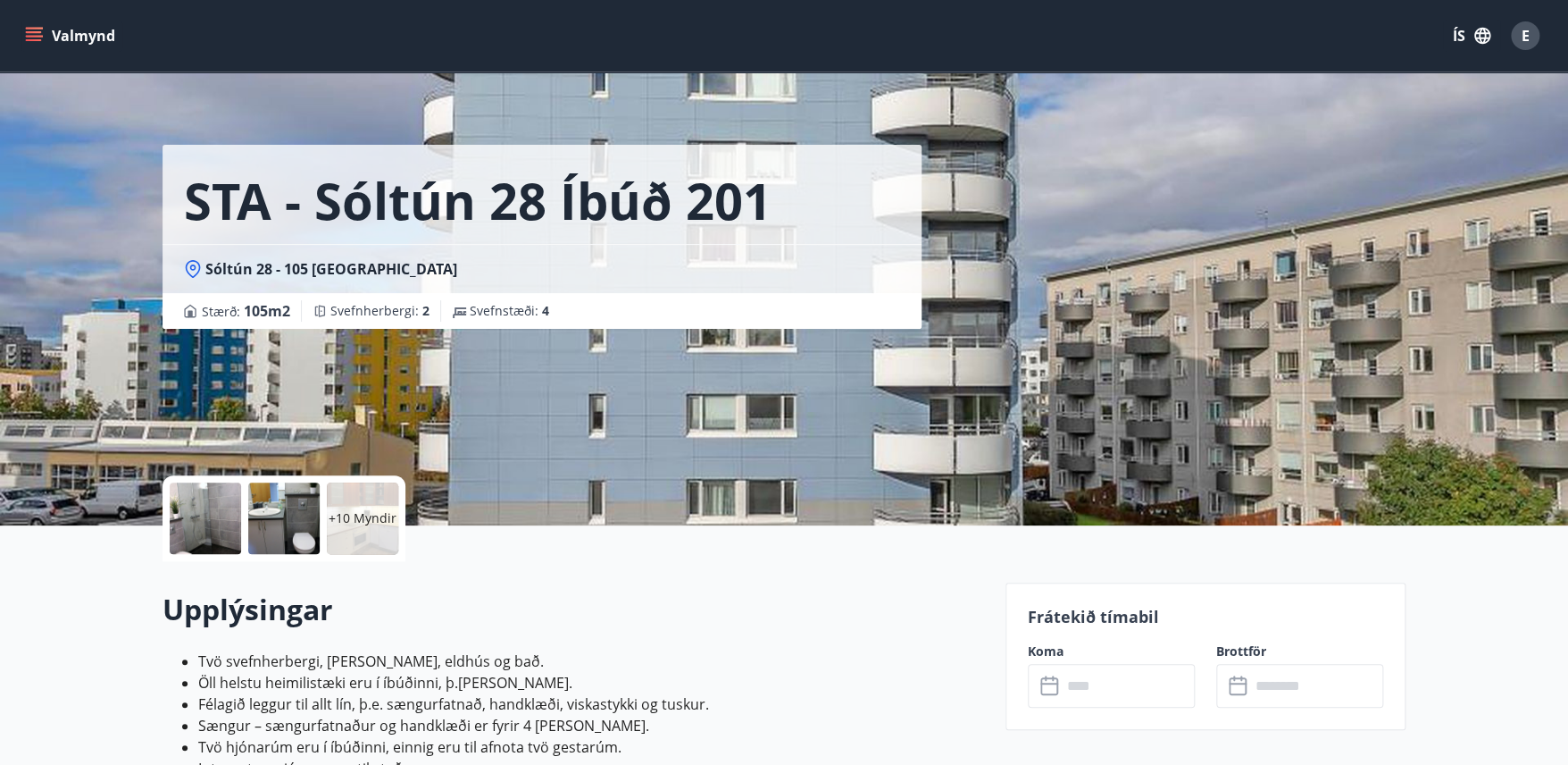
click at [218, 515] on div at bounding box center [205, 518] width 72 height 72
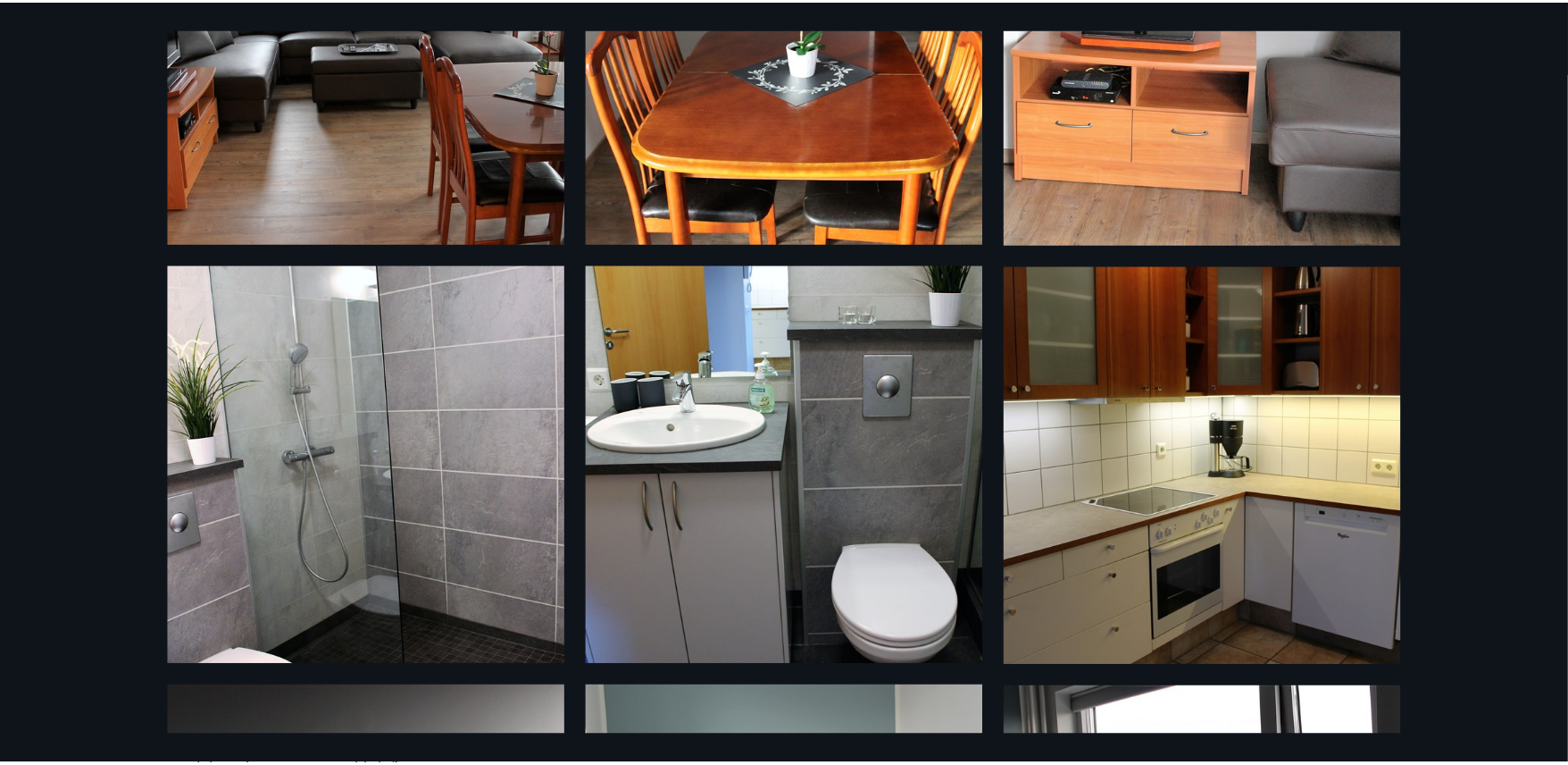
scroll to position [0, 0]
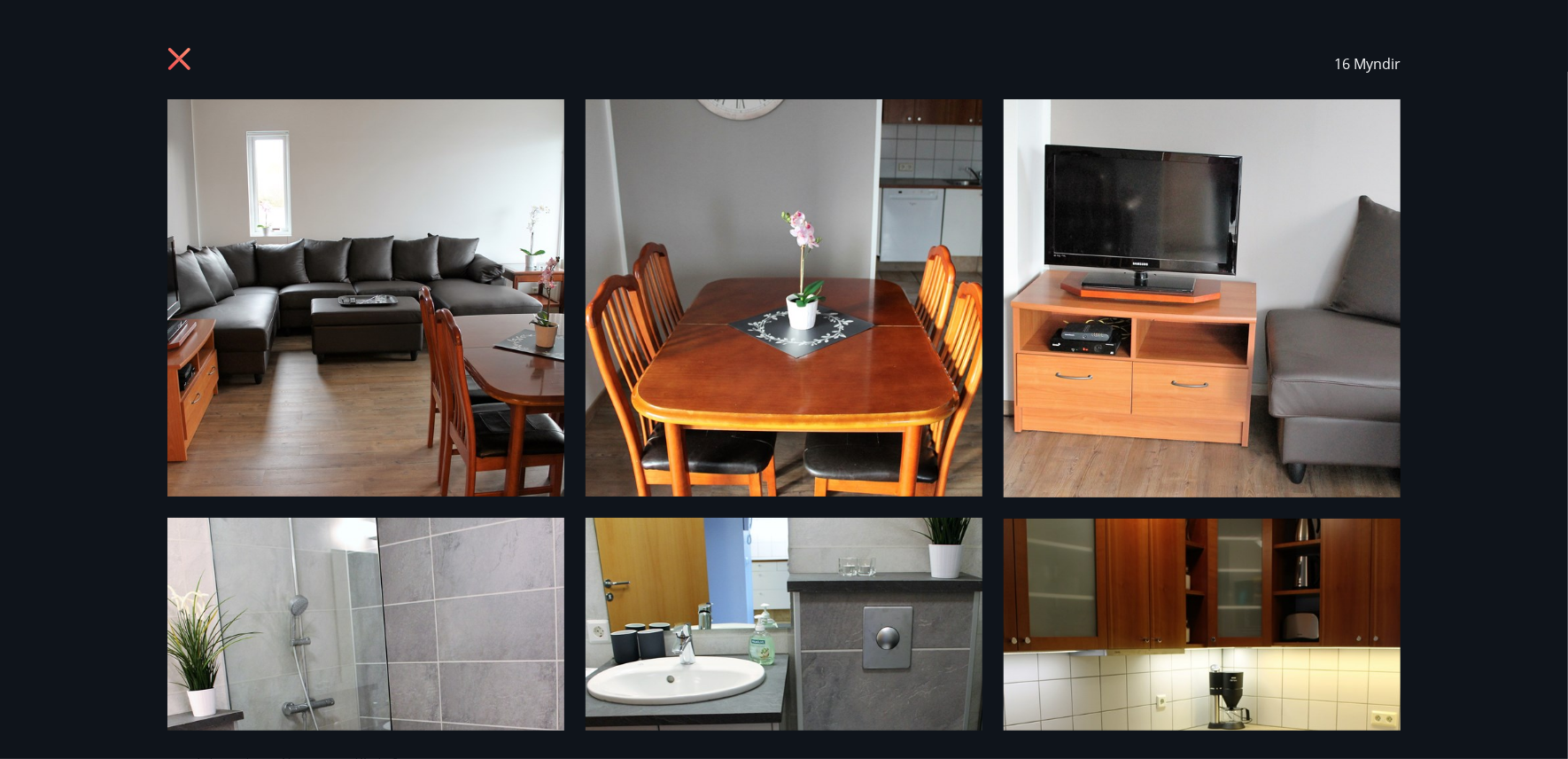
click at [178, 61] on icon at bounding box center [179, 59] width 22 height 22
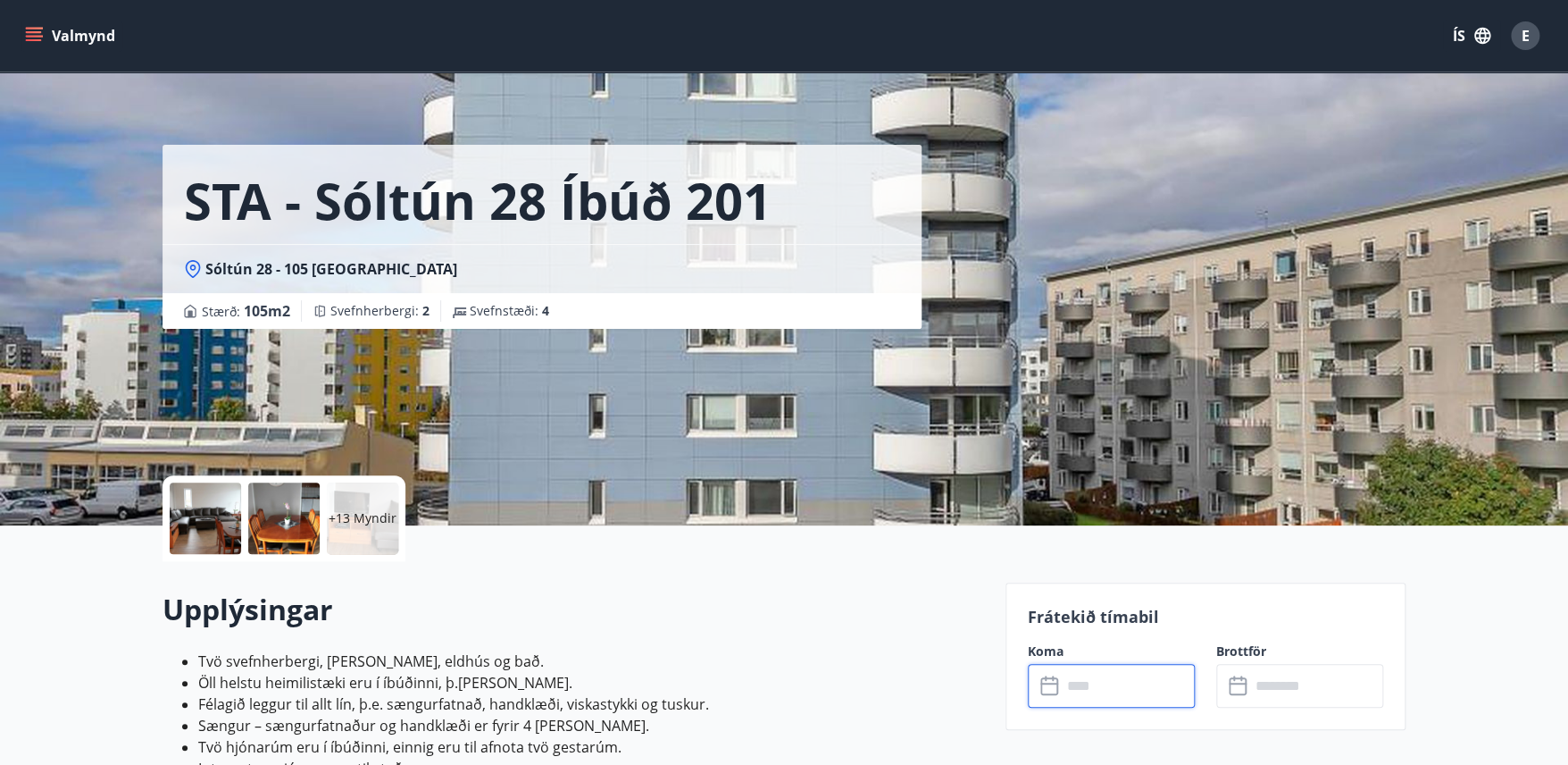
click at [1114, 699] on input "text" at bounding box center [1128, 686] width 133 height 44
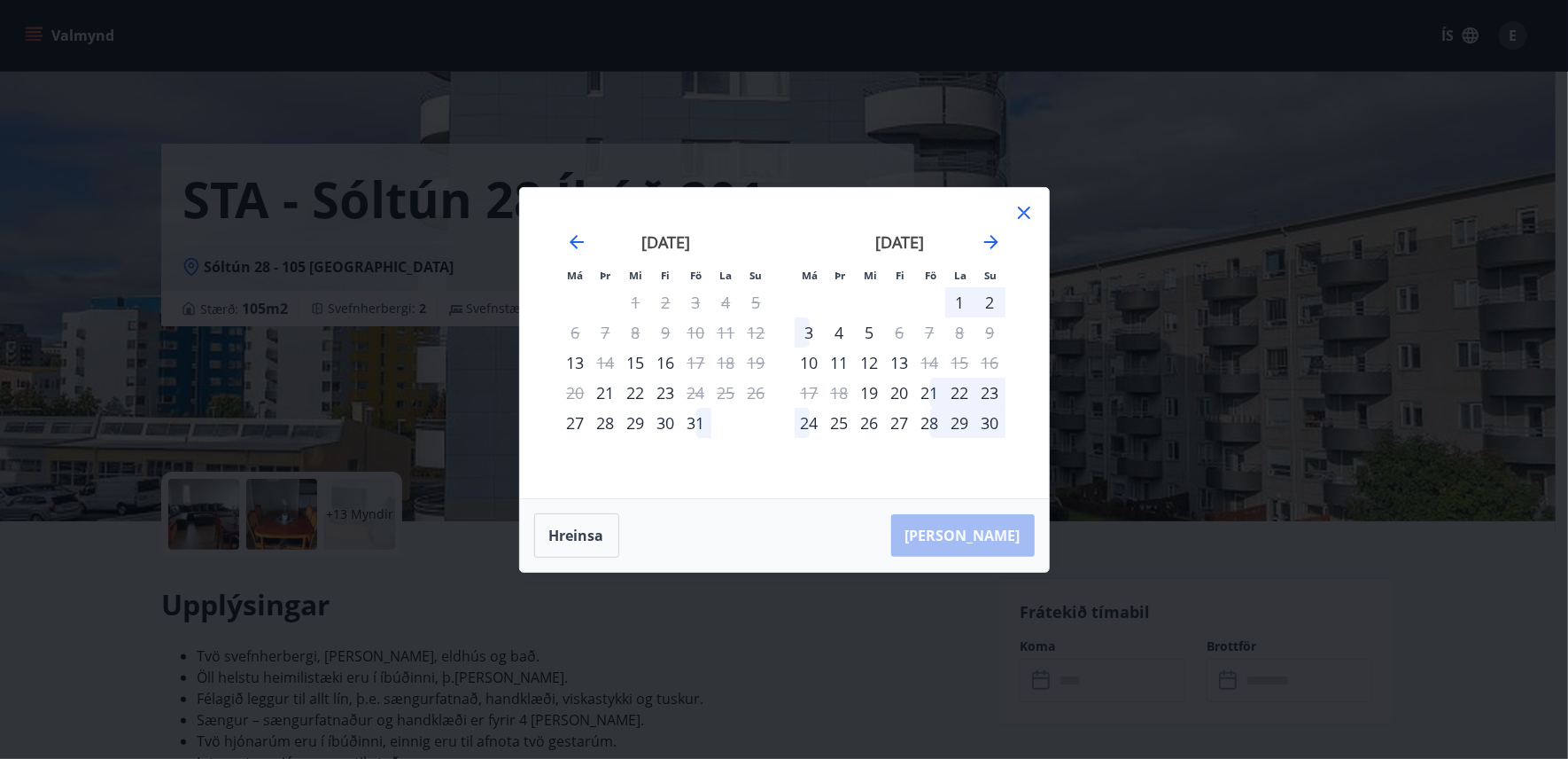
click at [664, 424] on div "30" at bounding box center [665, 422] width 30 height 30
click at [989, 305] on div "2" at bounding box center [990, 302] width 30 height 30
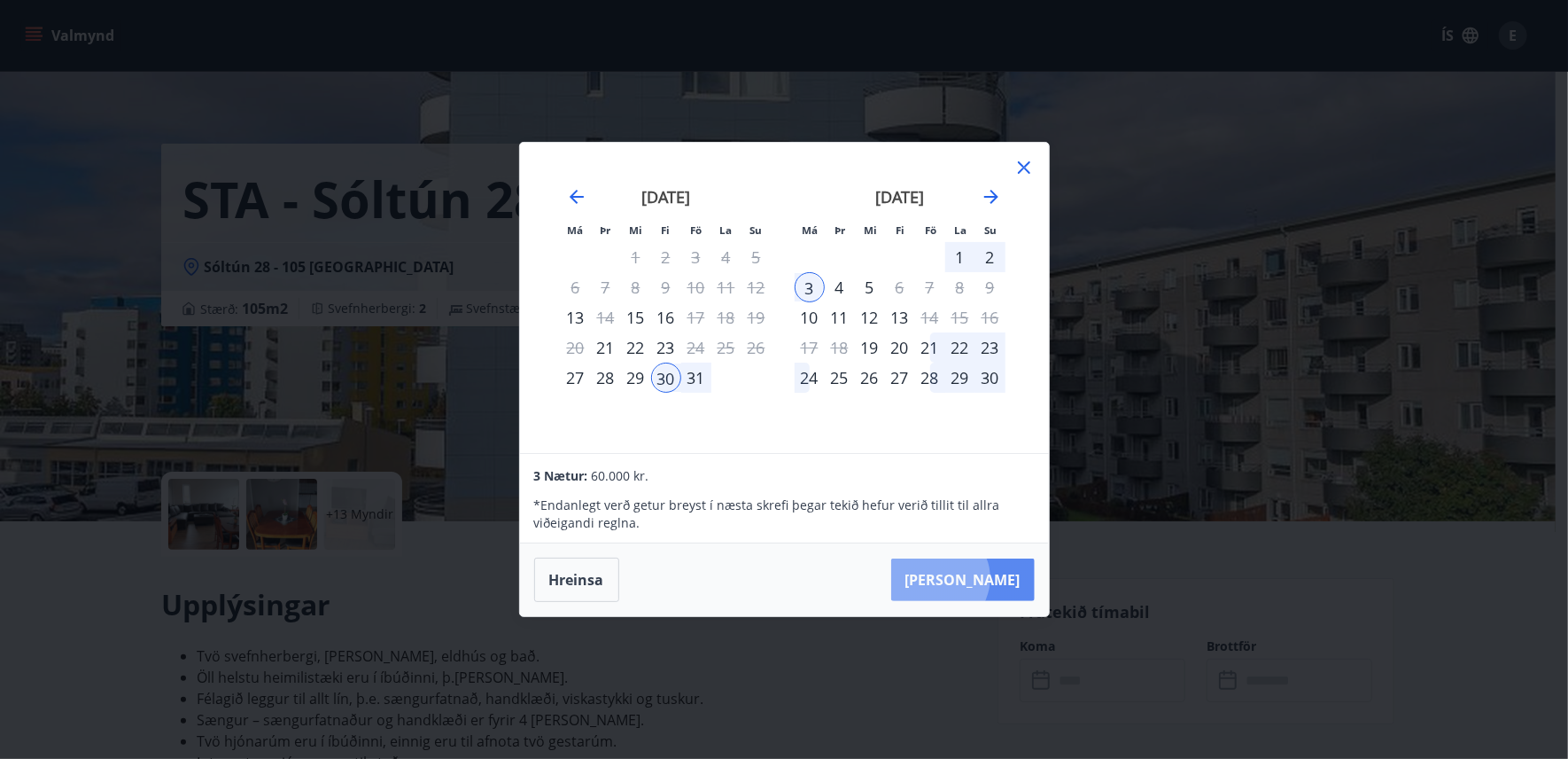
click at [994, 578] on button "[PERSON_NAME]" at bounding box center [962, 579] width 143 height 42
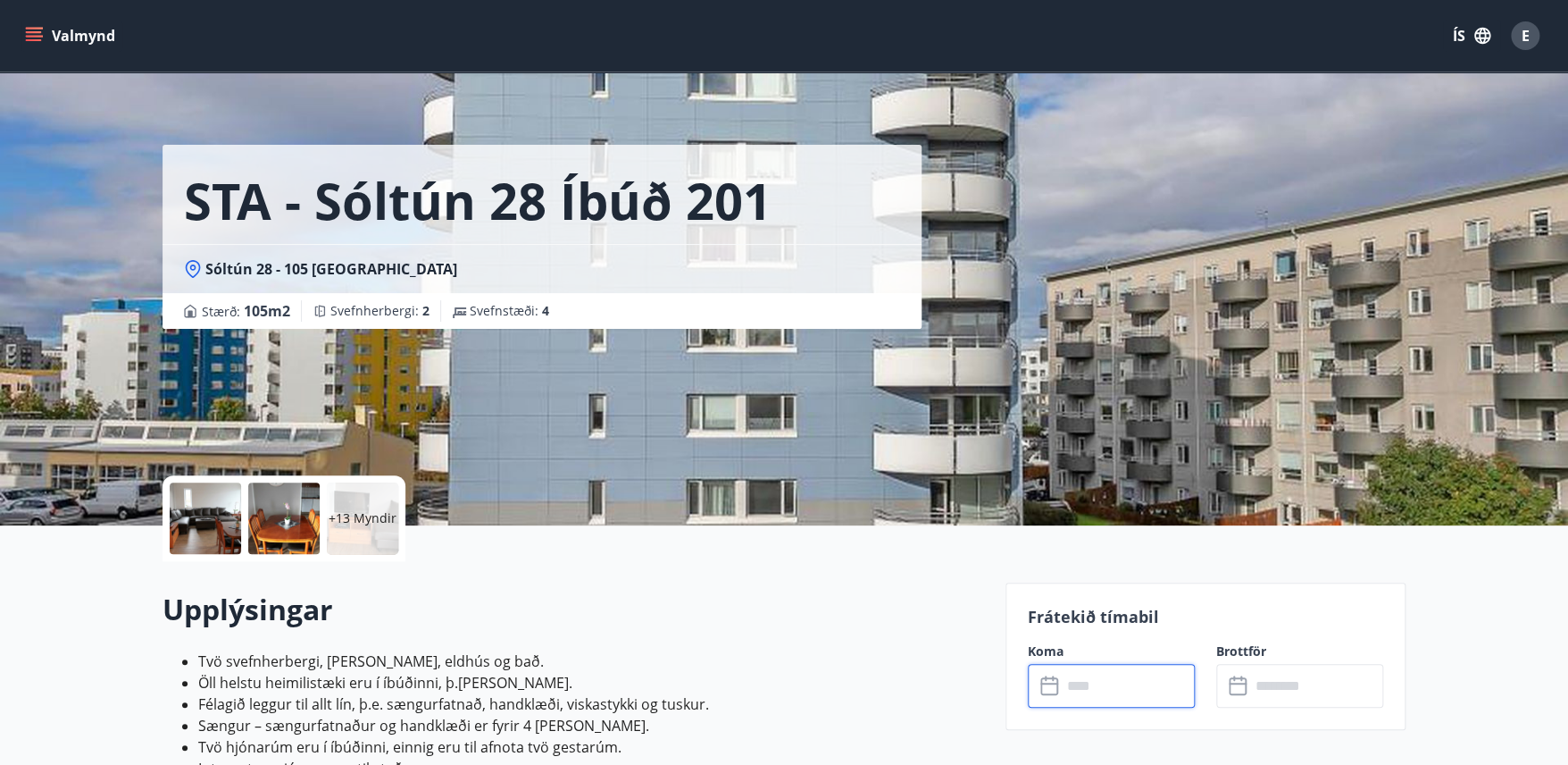
type input "******"
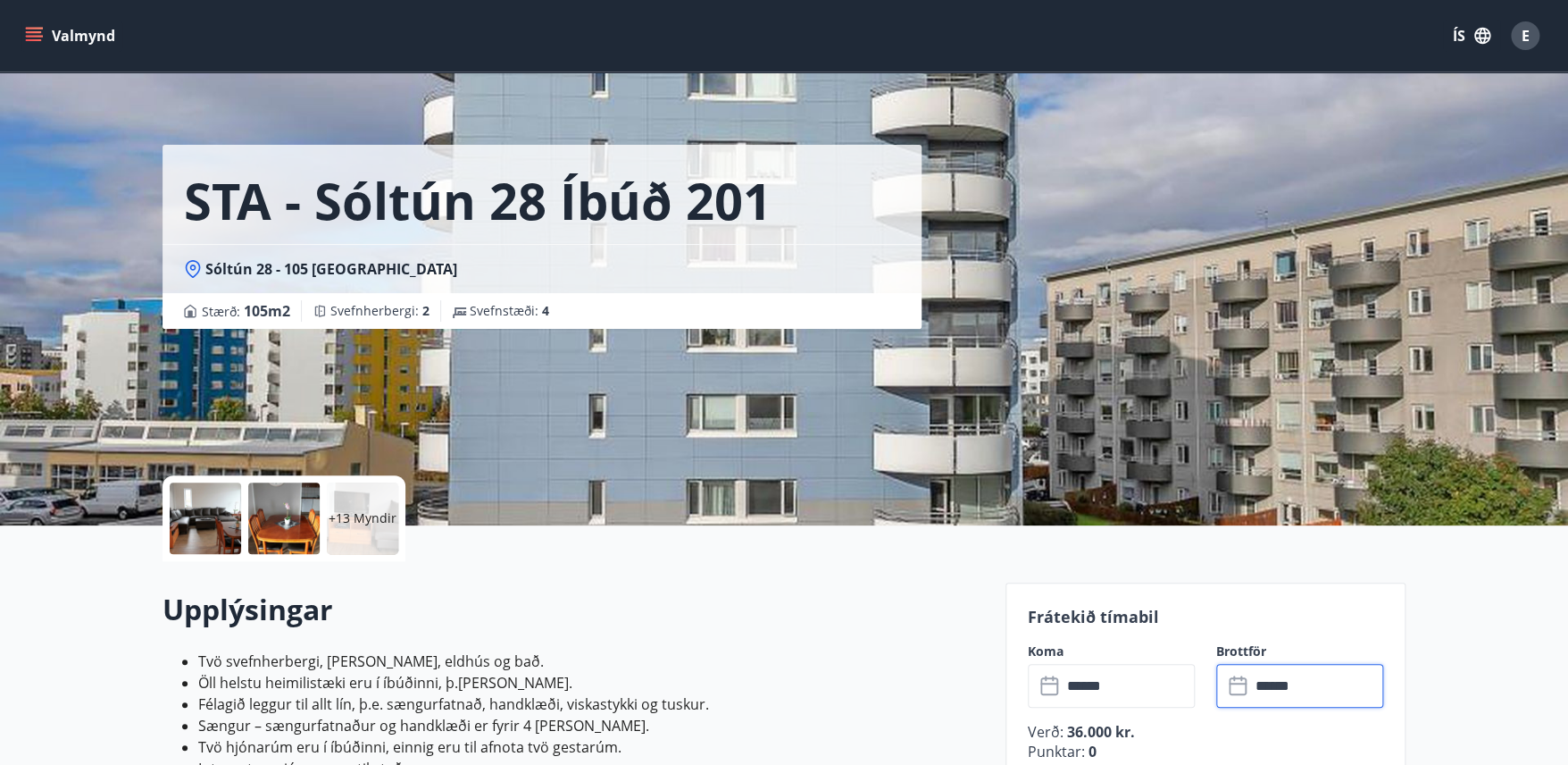
click at [1300, 688] on input "******" at bounding box center [1316, 686] width 133 height 44
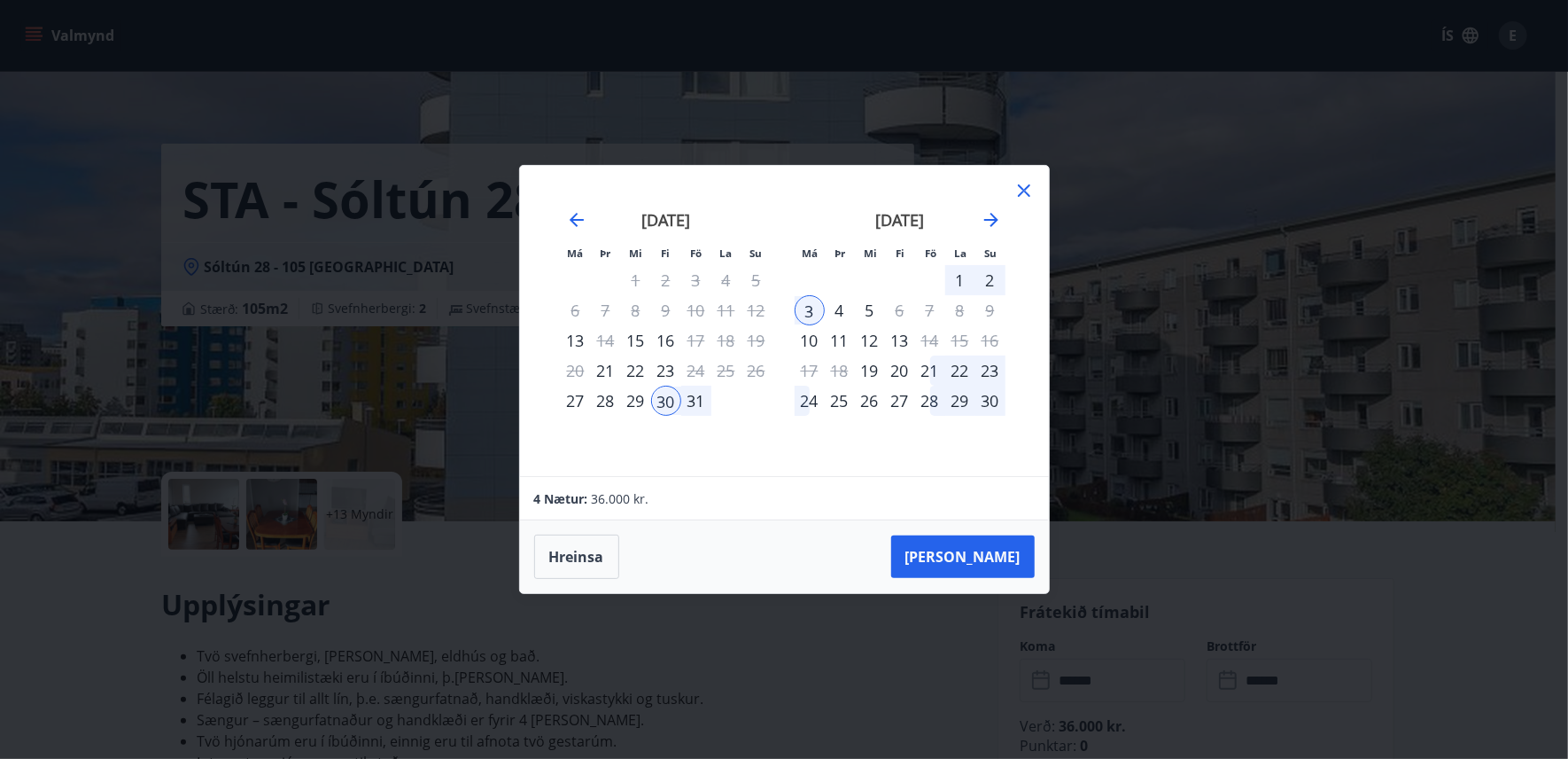
click at [988, 280] on div "2" at bounding box center [990, 280] width 30 height 30
click at [668, 401] on div "30" at bounding box center [665, 400] width 30 height 30
click at [991, 276] on div "2" at bounding box center [990, 280] width 30 height 30
click at [992, 280] on div "2" at bounding box center [990, 280] width 30 height 30
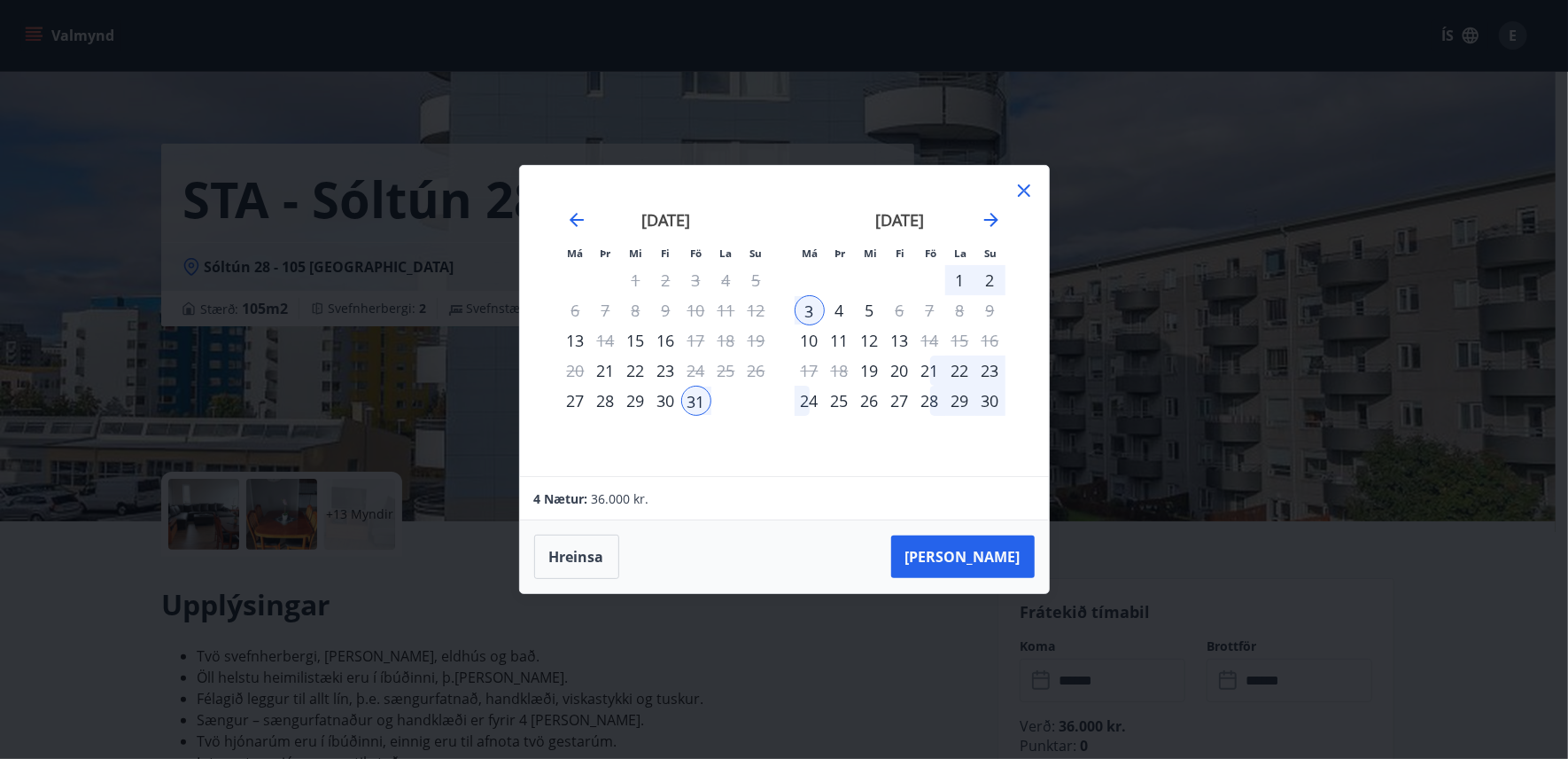
click at [992, 280] on div "2" at bounding box center [990, 280] width 30 height 30
click at [979, 277] on div "2" at bounding box center [990, 280] width 30 height 30
click at [955, 278] on div "1" at bounding box center [959, 280] width 30 height 30
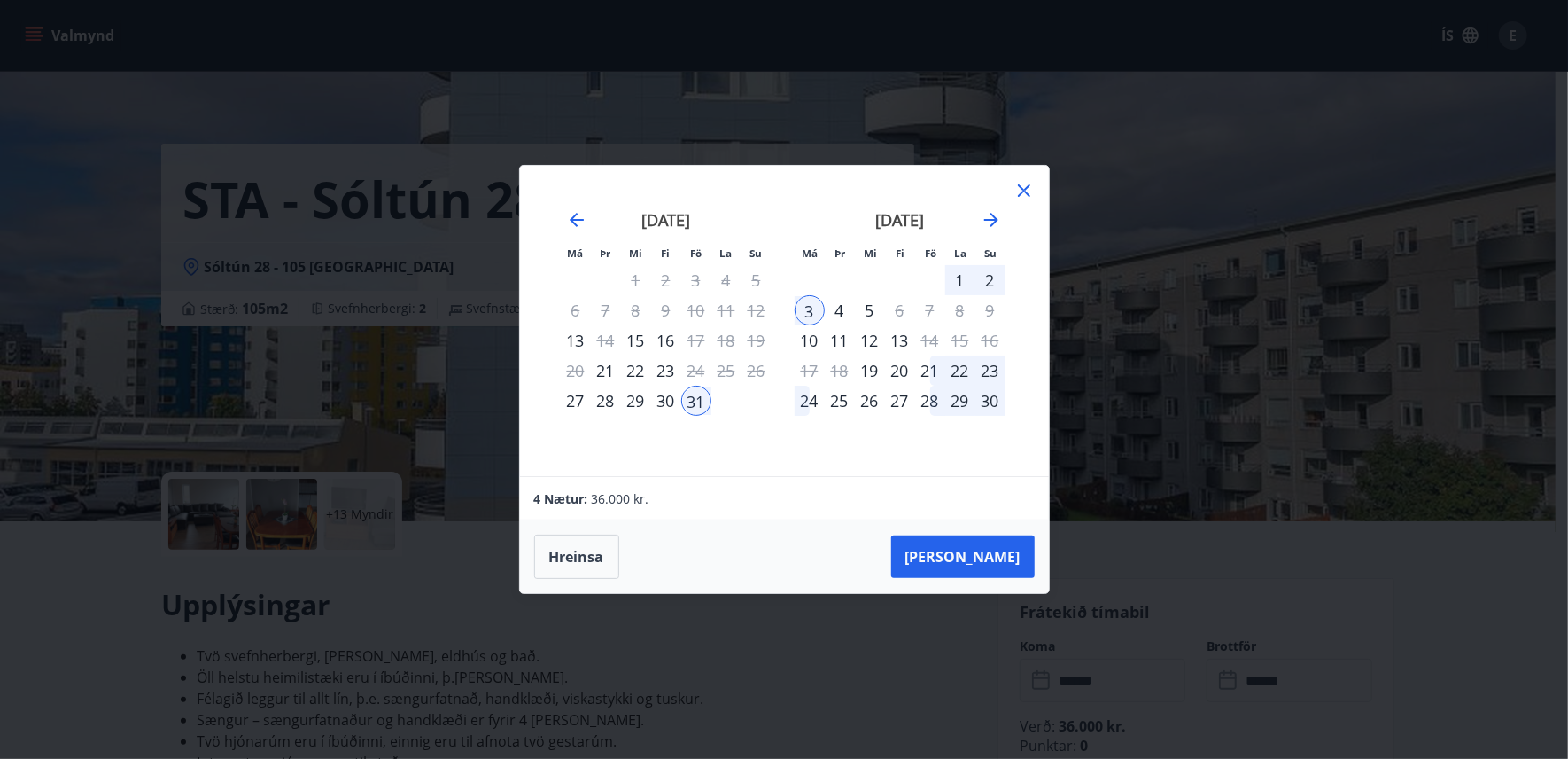
click at [990, 278] on div "2" at bounding box center [990, 280] width 30 height 30
click at [564, 561] on button "Hreinsa" at bounding box center [576, 556] width 85 height 44
click at [663, 399] on div "30" at bounding box center [665, 400] width 30 height 30
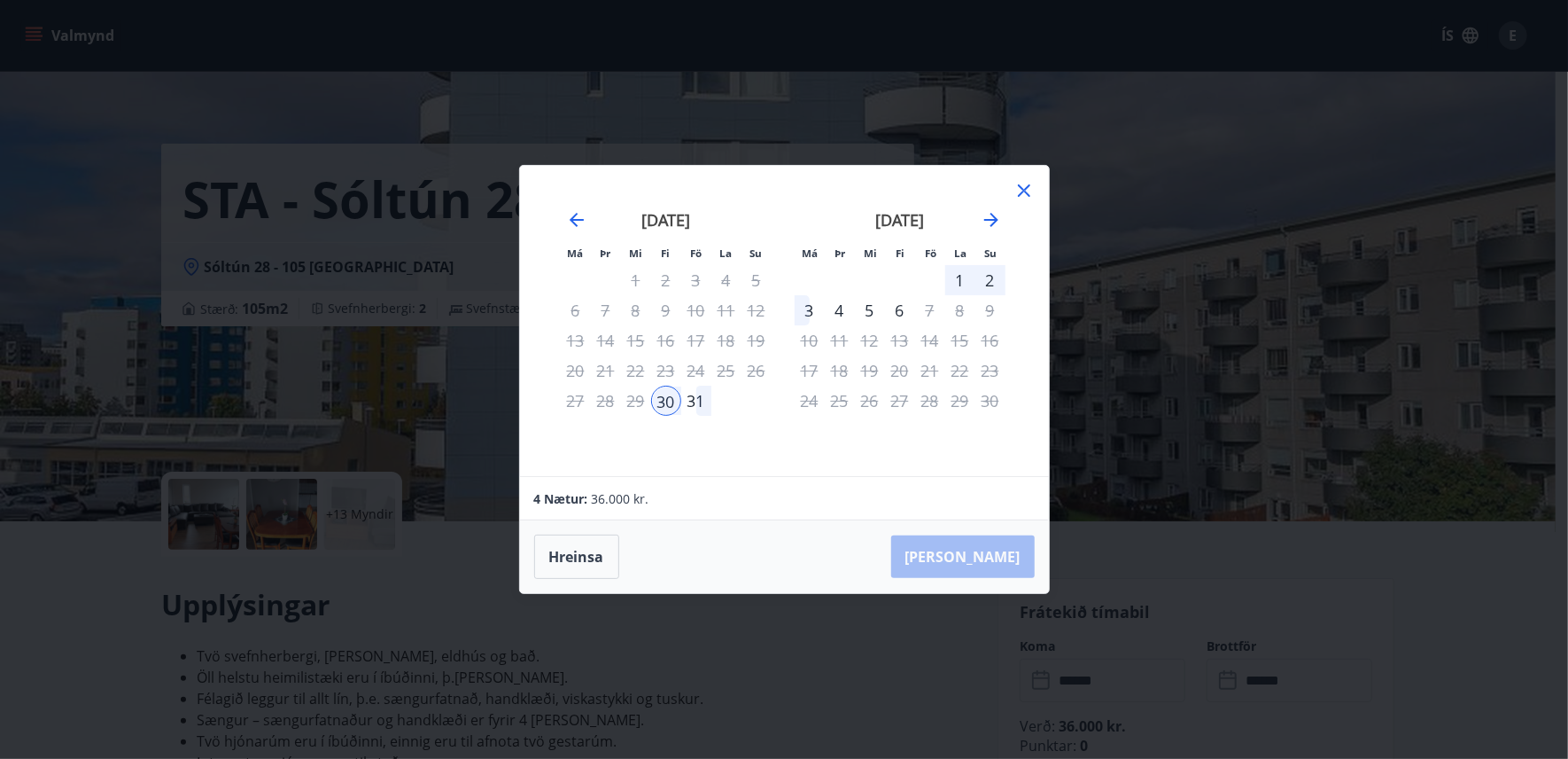
click at [986, 279] on div "2" at bounding box center [990, 280] width 30 height 30
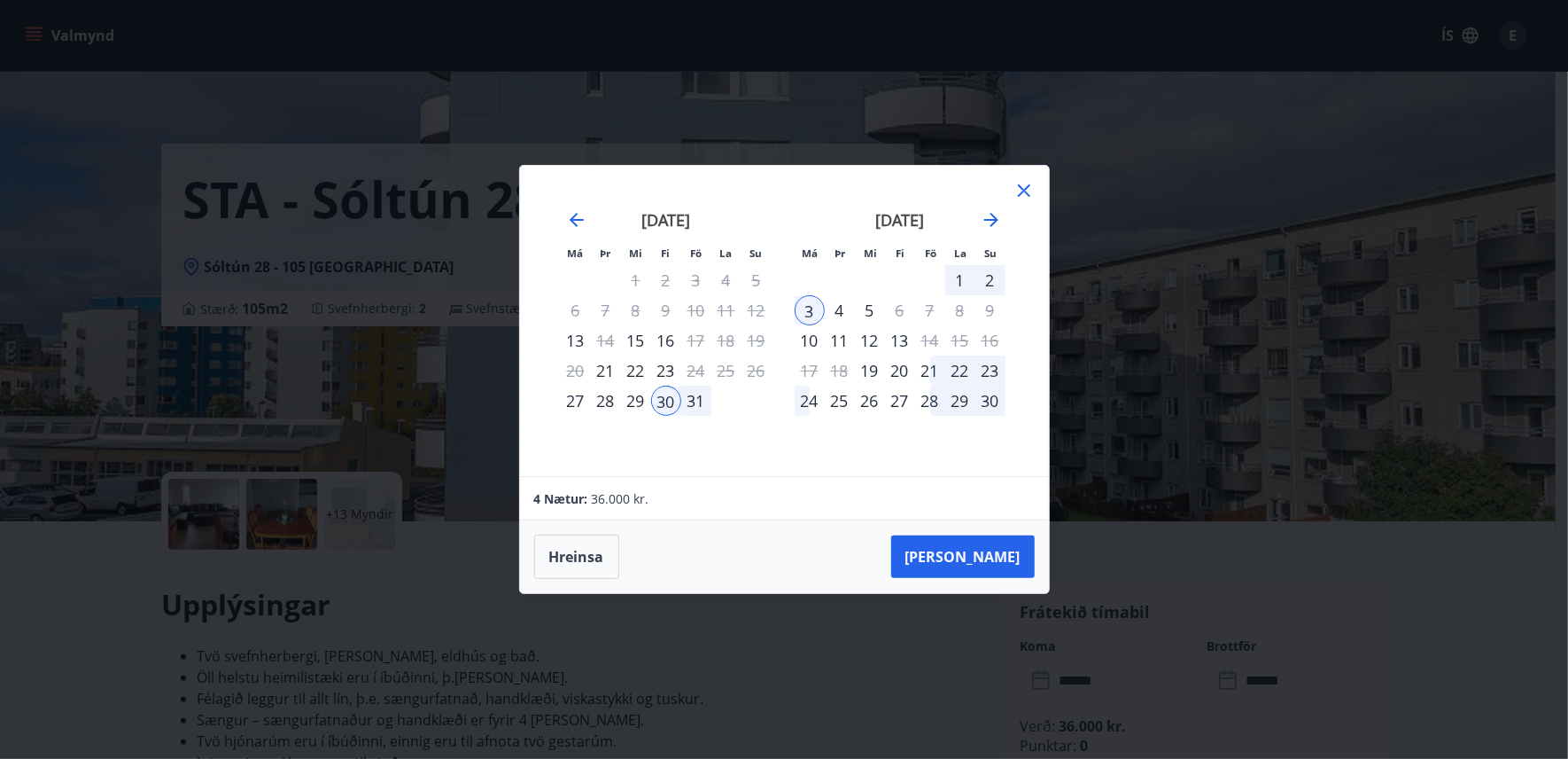
click at [1026, 192] on icon at bounding box center [1025, 190] width 21 height 21
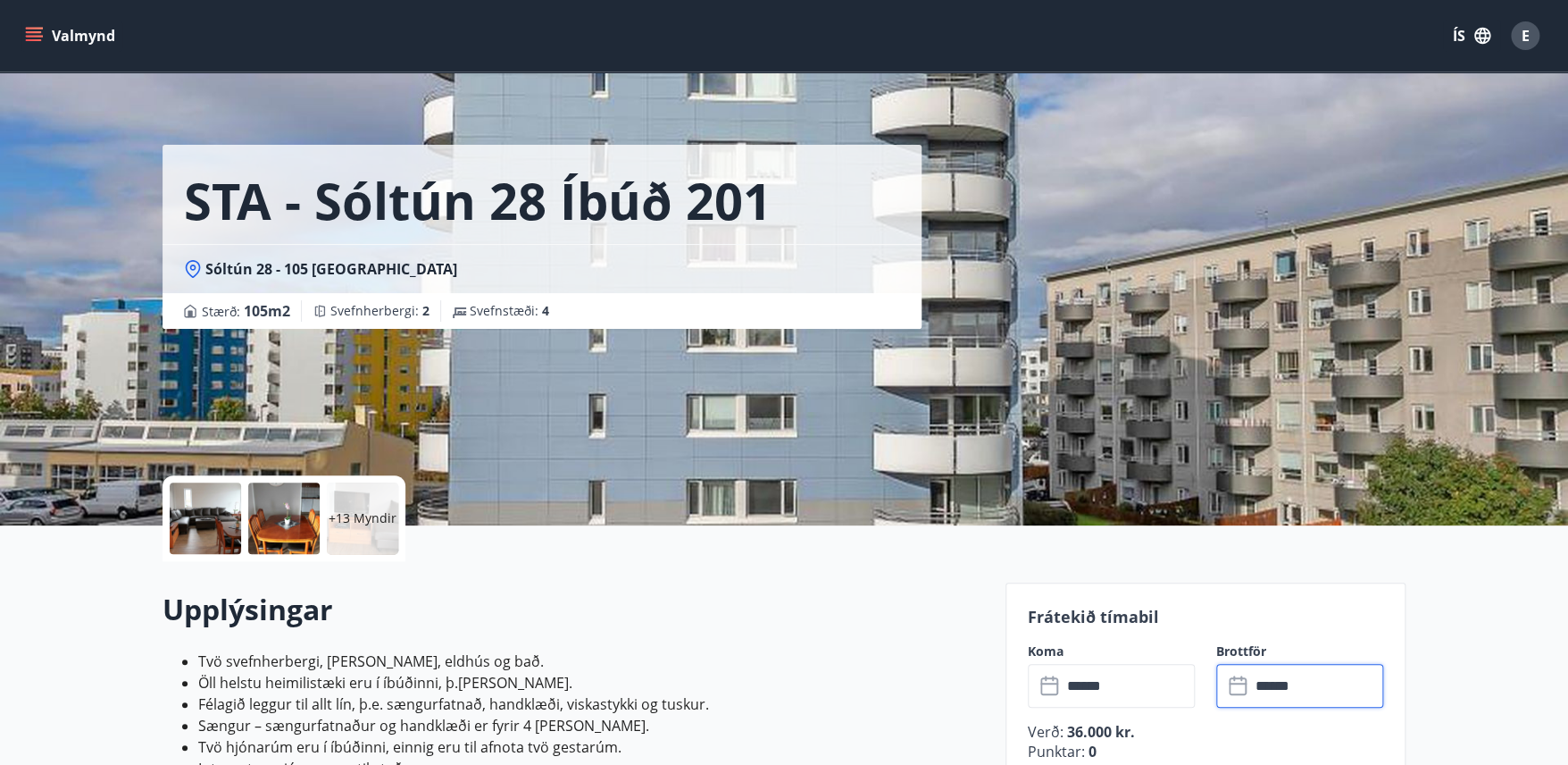
click at [1325, 685] on input "******" at bounding box center [1316, 686] width 133 height 44
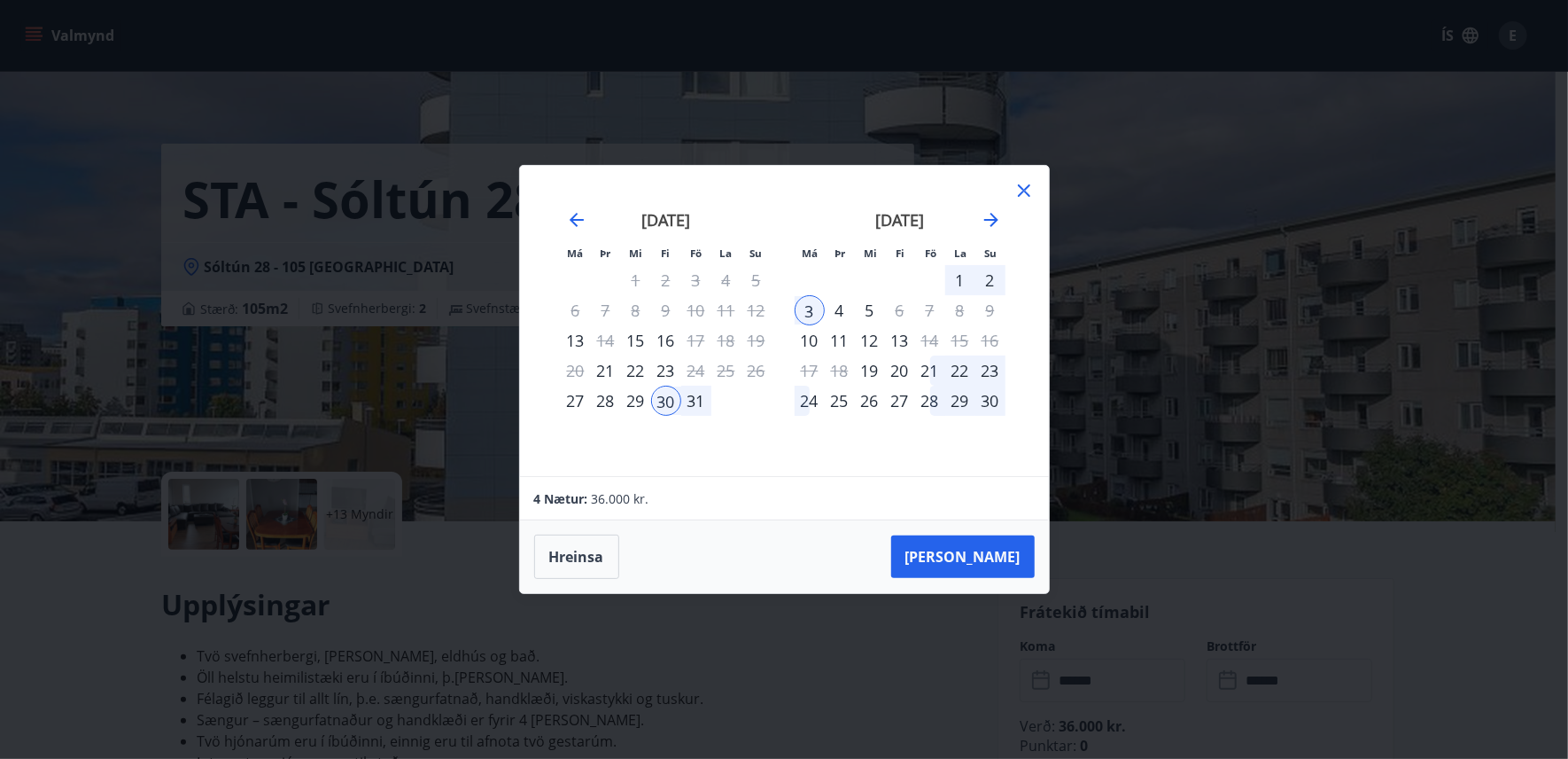
click at [988, 274] on div "2" at bounding box center [990, 280] width 30 height 30
click at [578, 551] on button "Hreinsa" at bounding box center [576, 556] width 85 height 44
click at [670, 402] on div "30" at bounding box center [665, 400] width 30 height 30
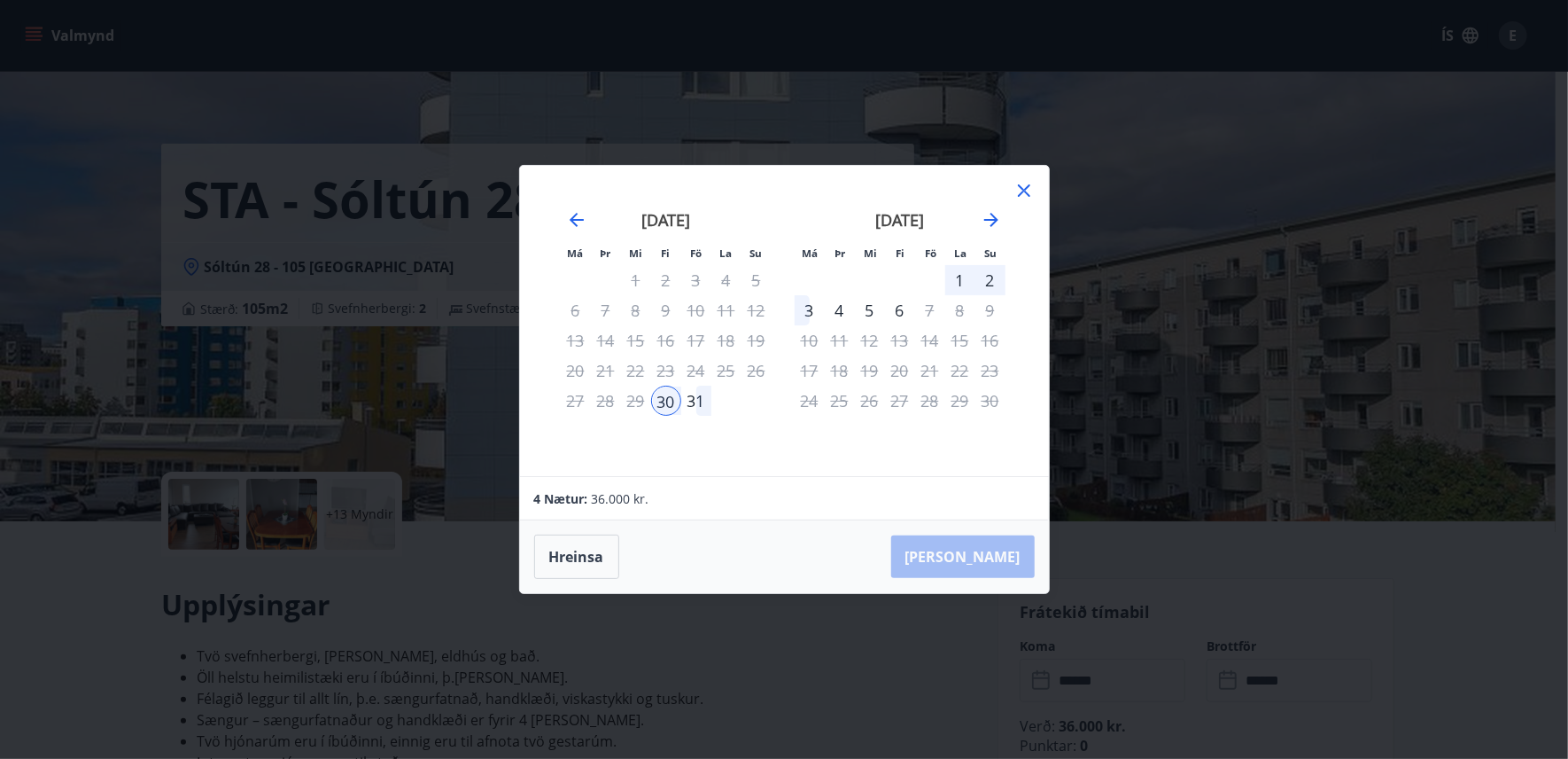
click at [990, 277] on div "2" at bounding box center [990, 280] width 30 height 30
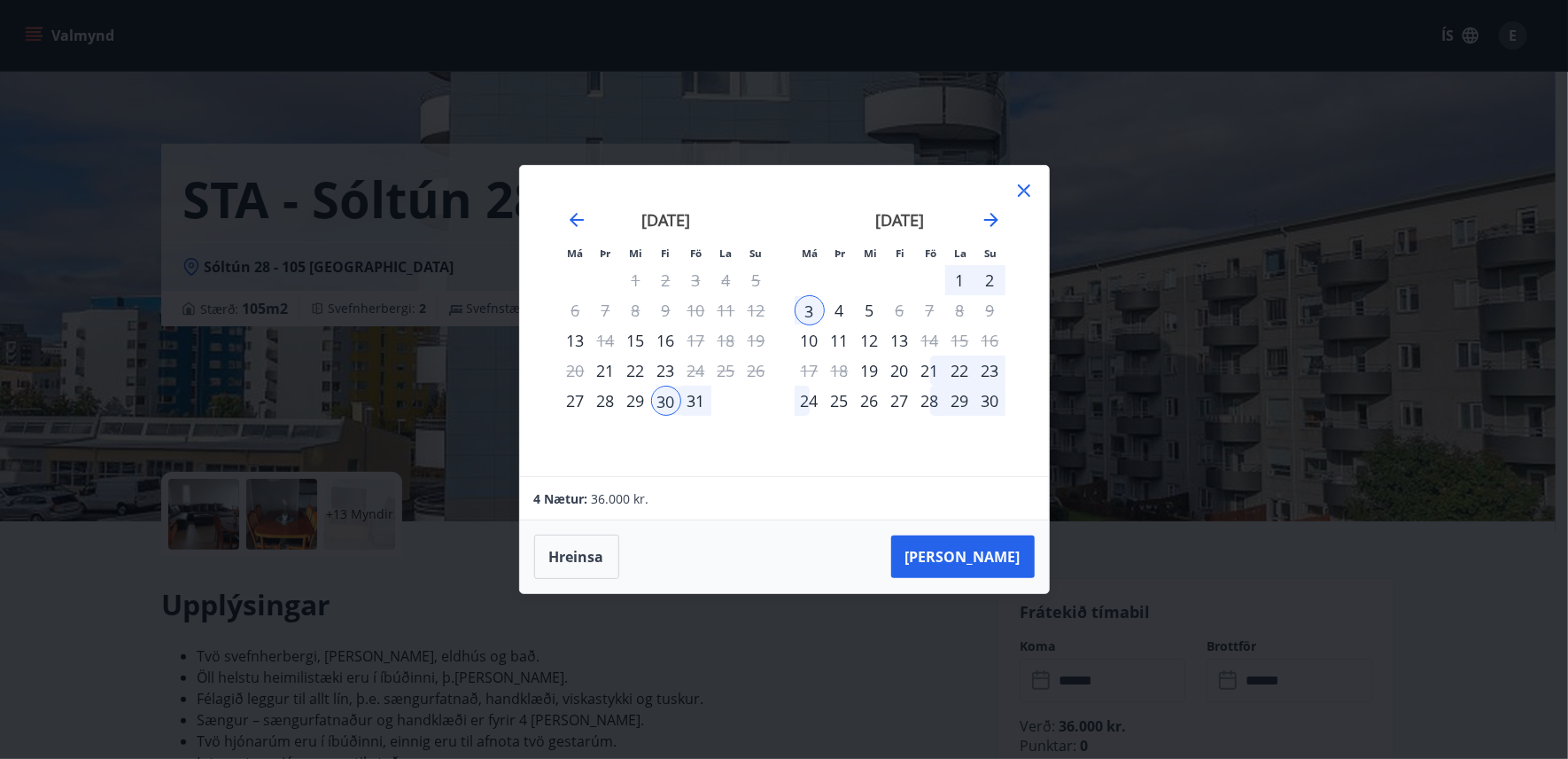
click at [1023, 193] on icon at bounding box center [1025, 190] width 21 height 21
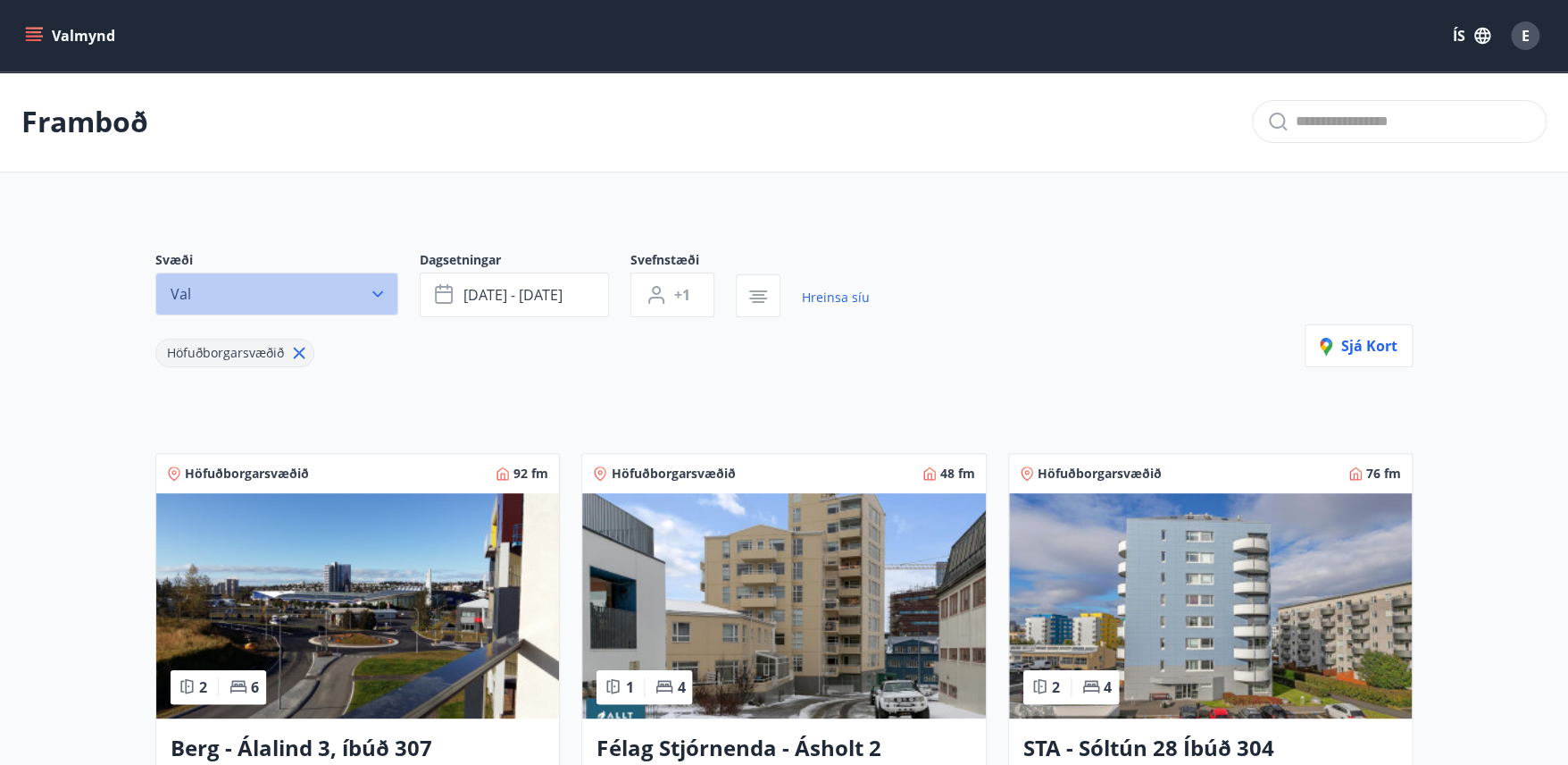
click at [377, 302] on icon "button" at bounding box center [377, 293] width 17 height 17
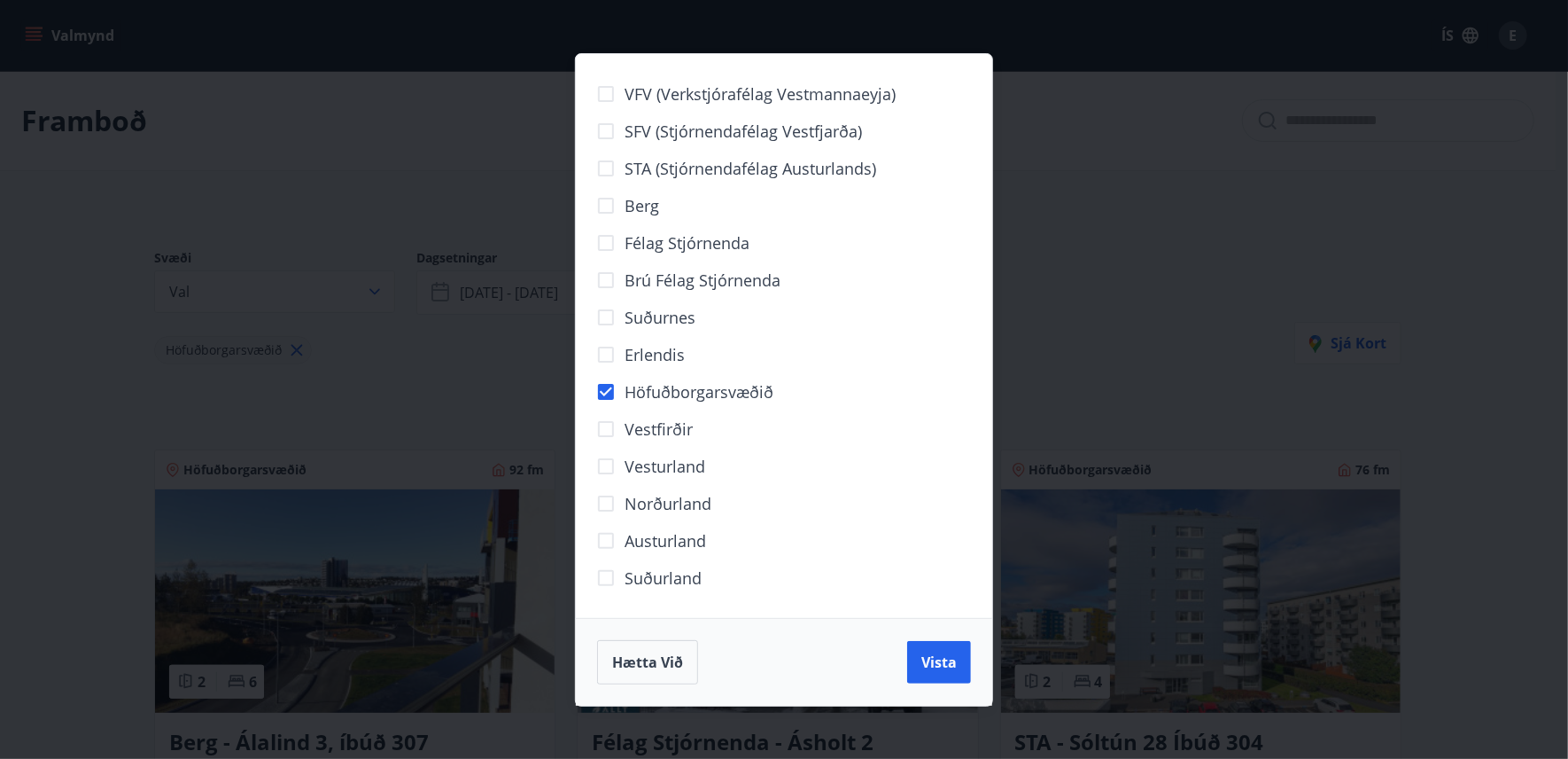
click at [439, 365] on div "VFV (Verkstjórafélag Vestmannaeyja) SFV (Stjórnendafélag Vestfjarða) STA (Stjór…" at bounding box center [784, 380] width 1568 height 759
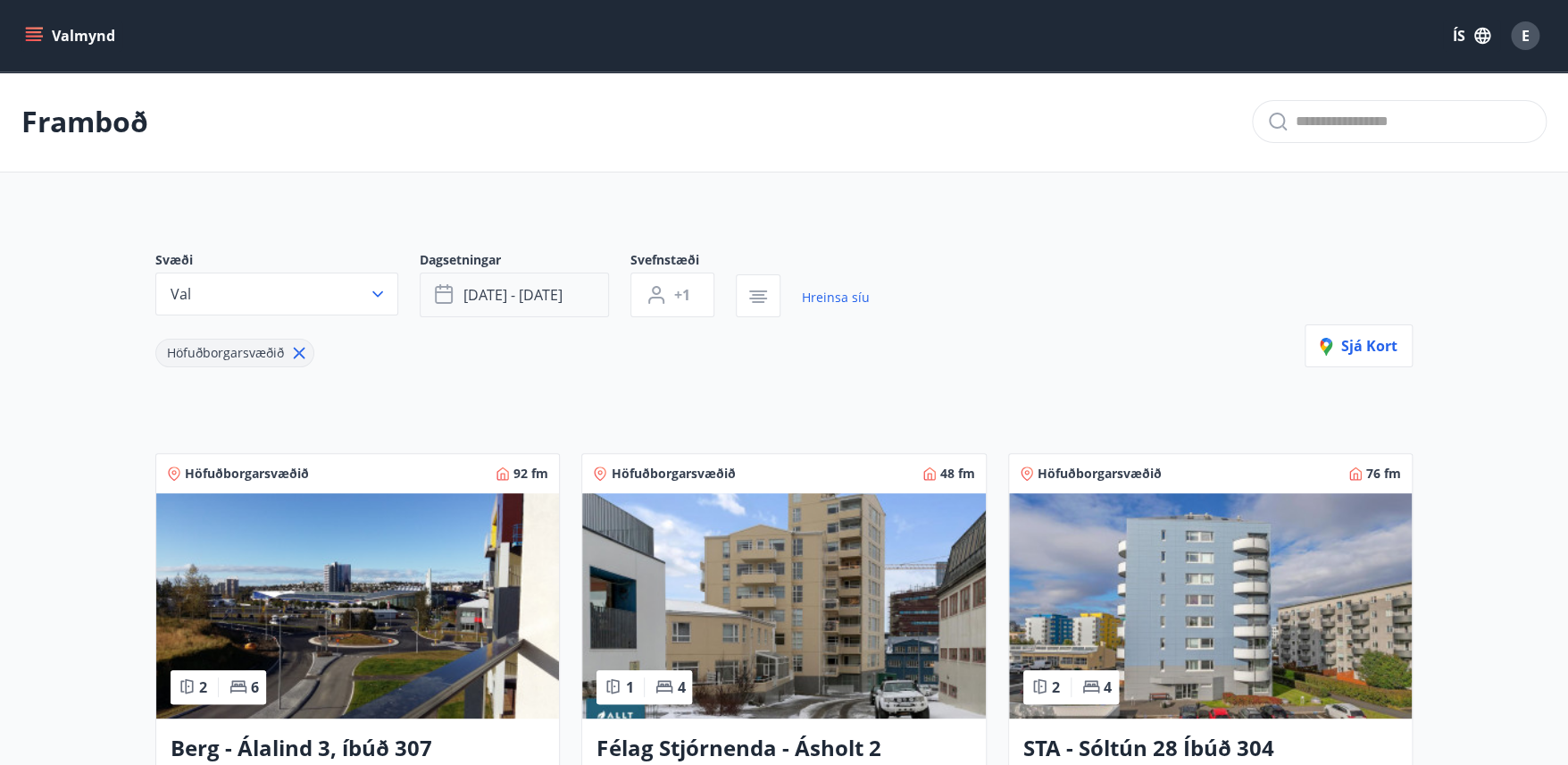
click at [546, 297] on span "[DATE] - [DATE]" at bounding box center [513, 294] width 99 height 19
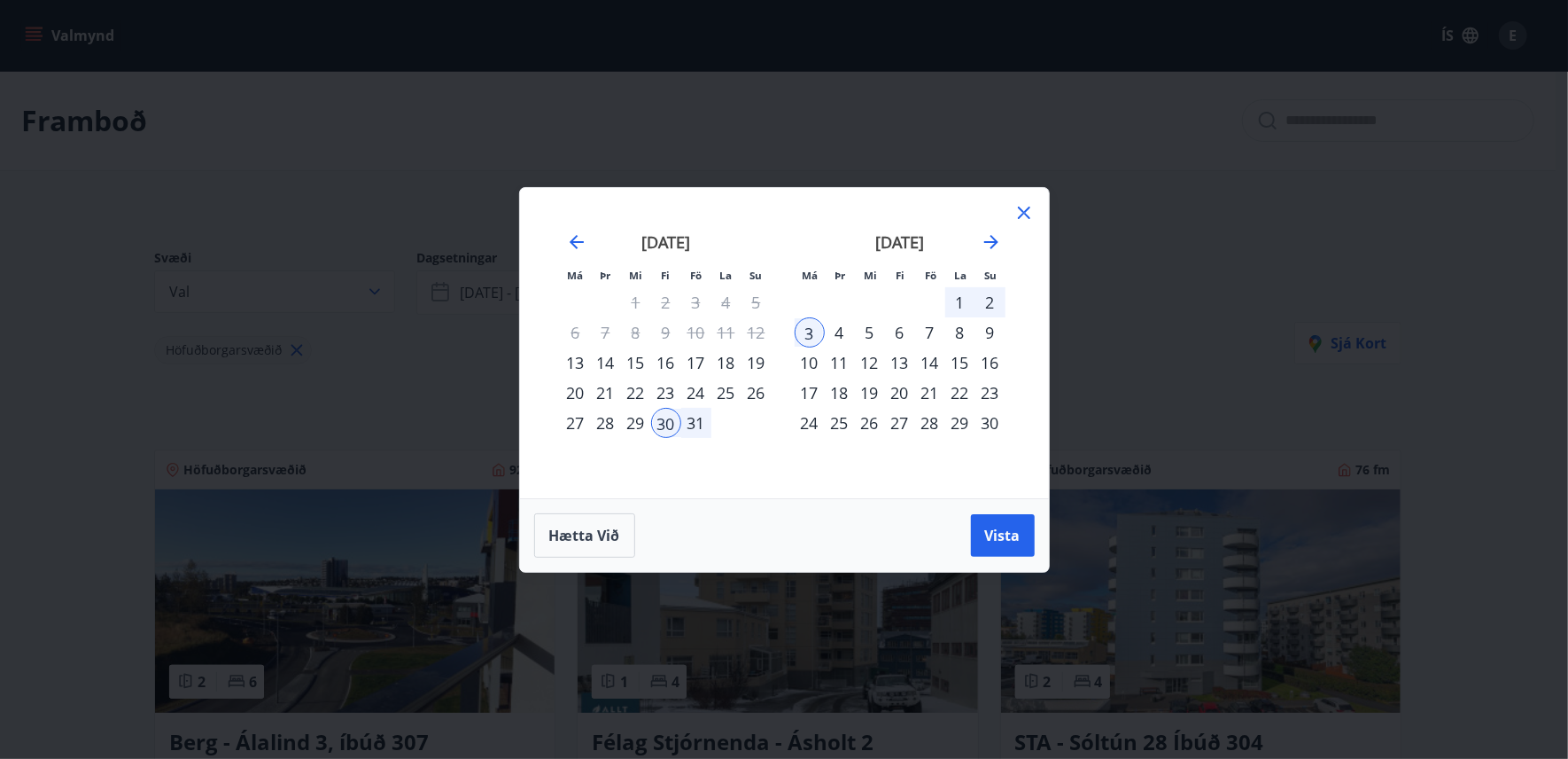
click at [661, 420] on div "30" at bounding box center [665, 422] width 30 height 30
click at [993, 299] on div "2" at bounding box center [990, 302] width 30 height 30
click at [1003, 530] on span "Vista" at bounding box center [1002, 535] width 36 height 19
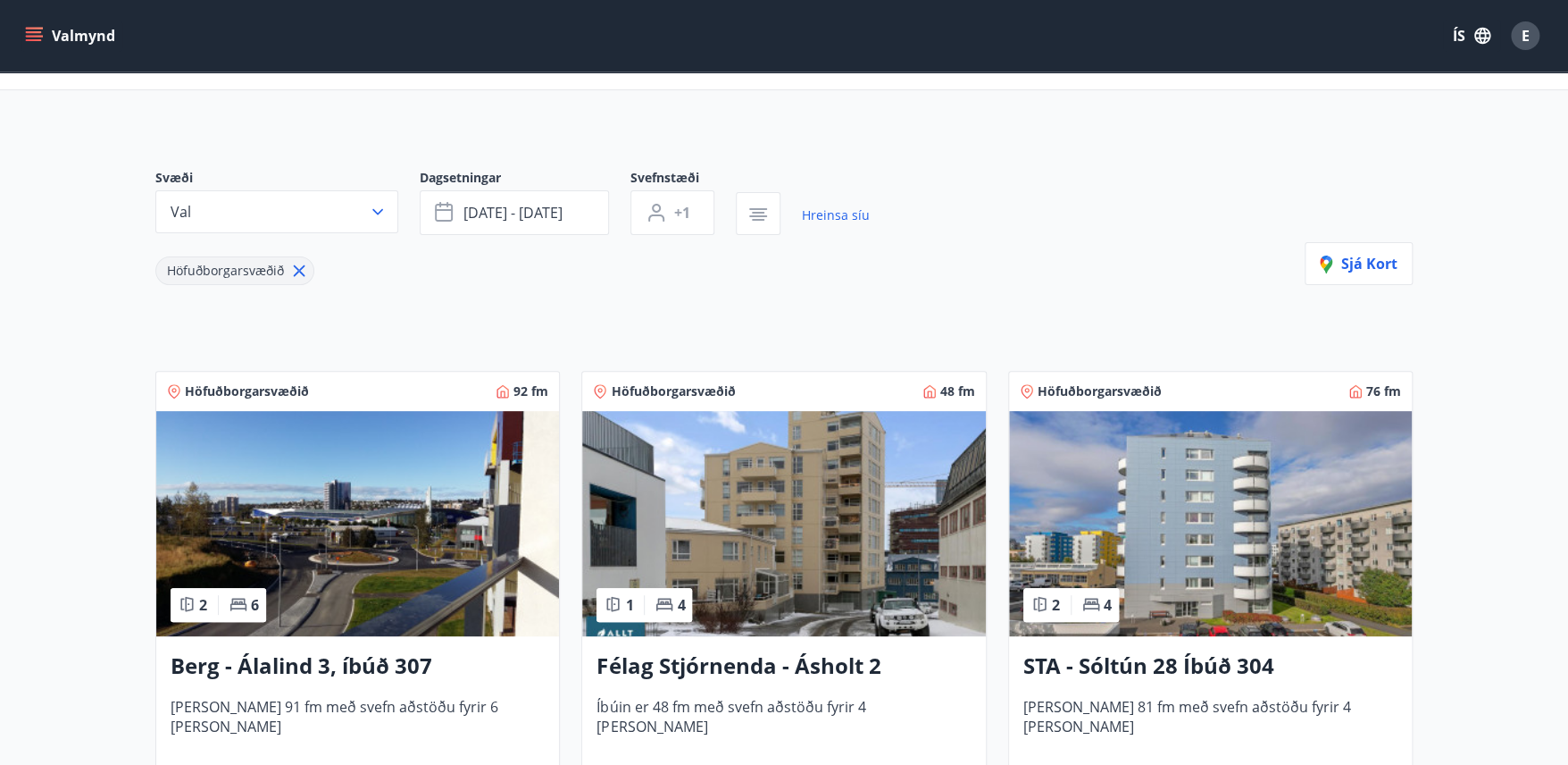
scroll to position [81, 0]
click at [1136, 508] on img at bounding box center [1211, 524] width 403 height 226
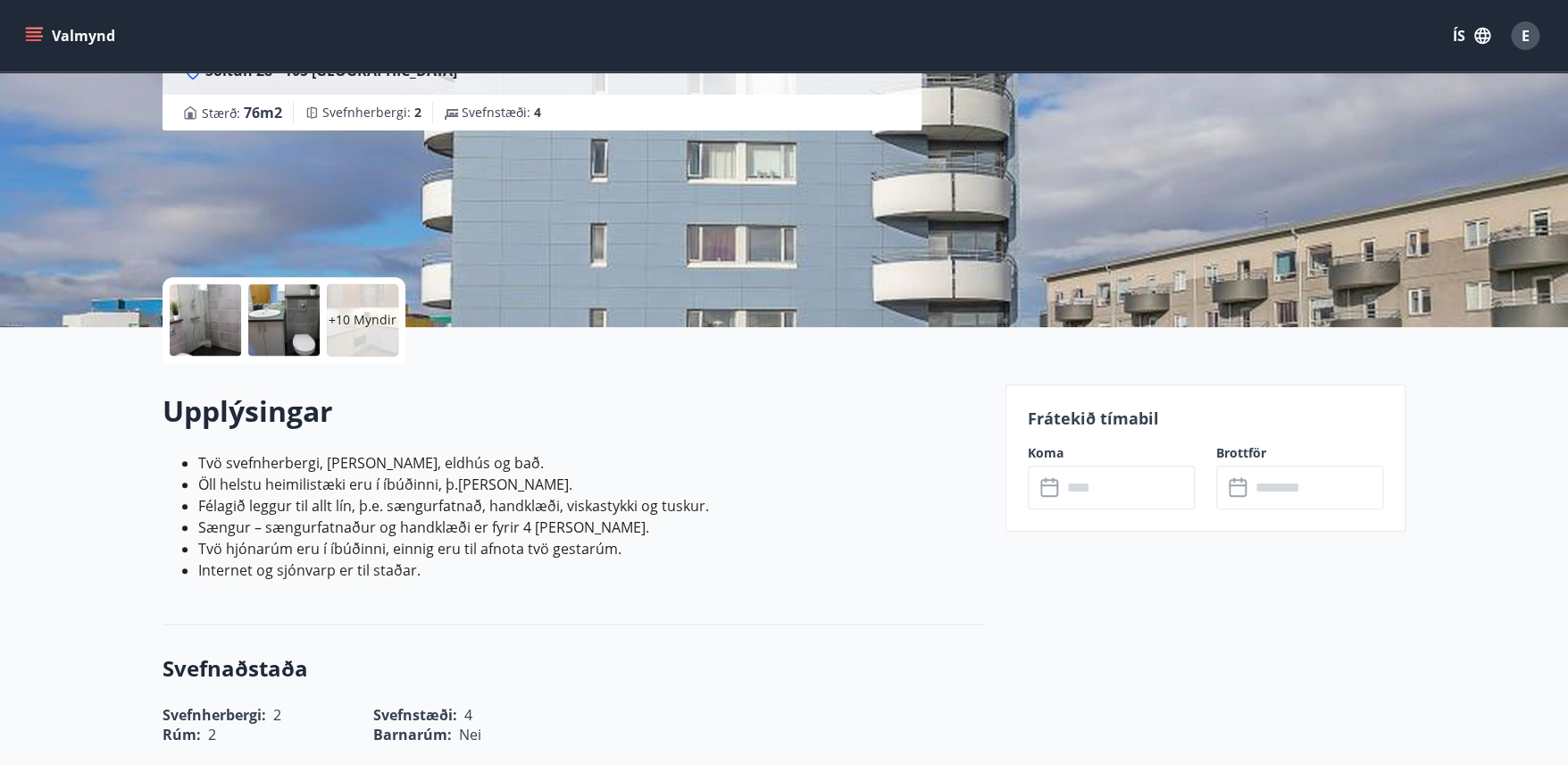
scroll to position [204, 0]
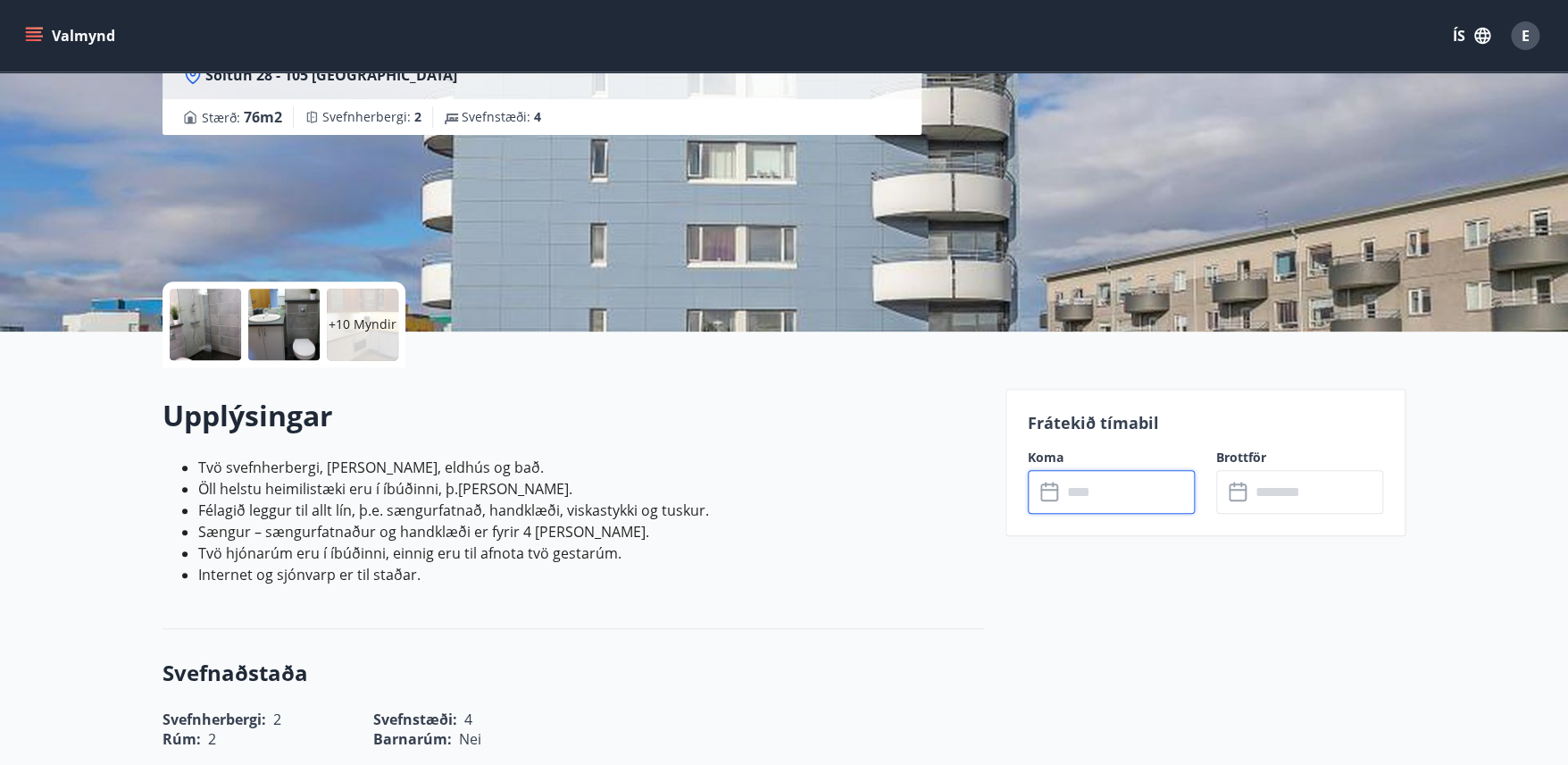
click at [1088, 489] on input "text" at bounding box center [1128, 491] width 133 height 44
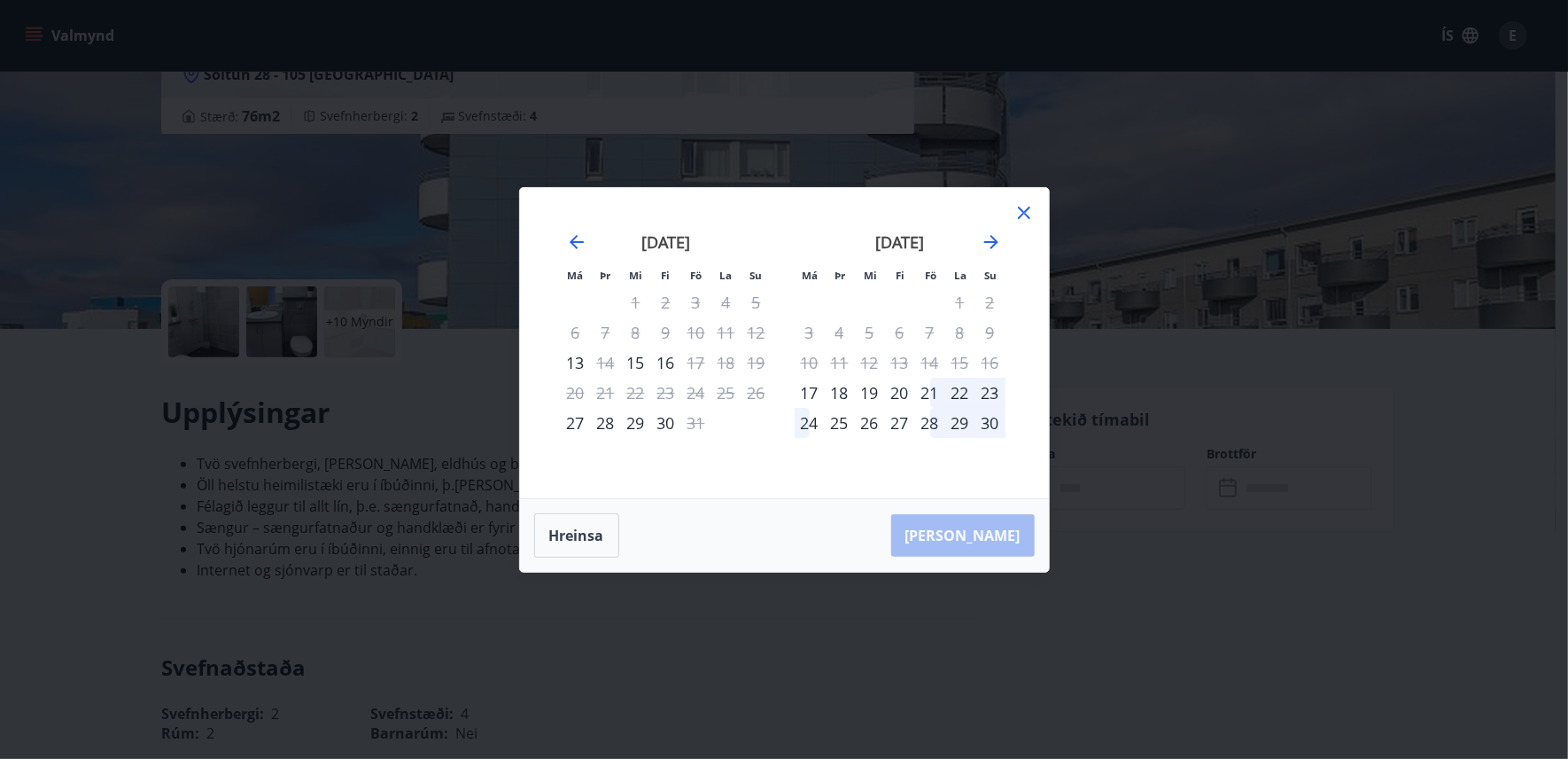
click at [1025, 208] on icon at bounding box center [1025, 212] width 21 height 21
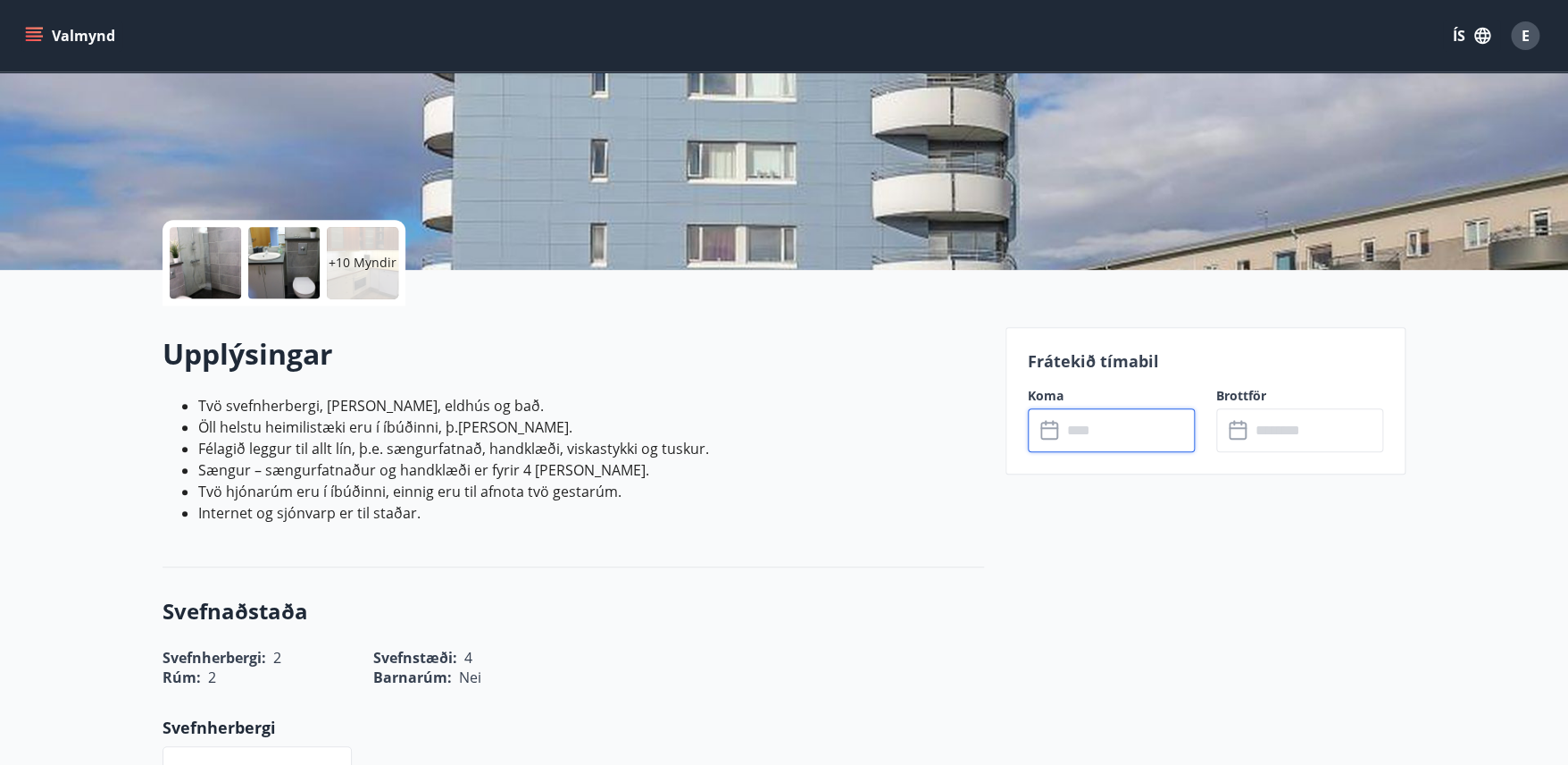
scroll to position [0, 0]
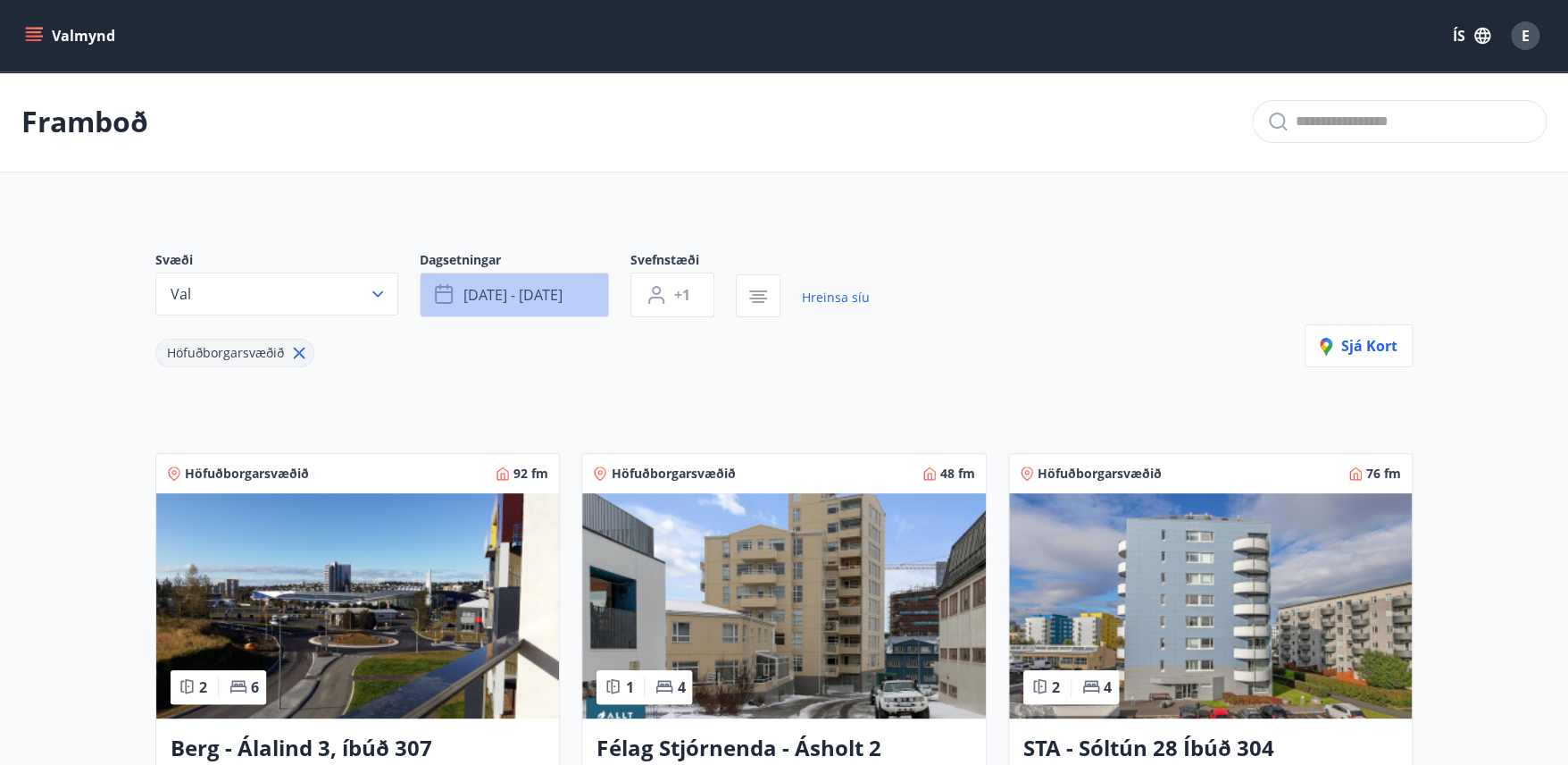
click at [562, 302] on span "[DATE] - [DATE]" at bounding box center [513, 294] width 99 height 19
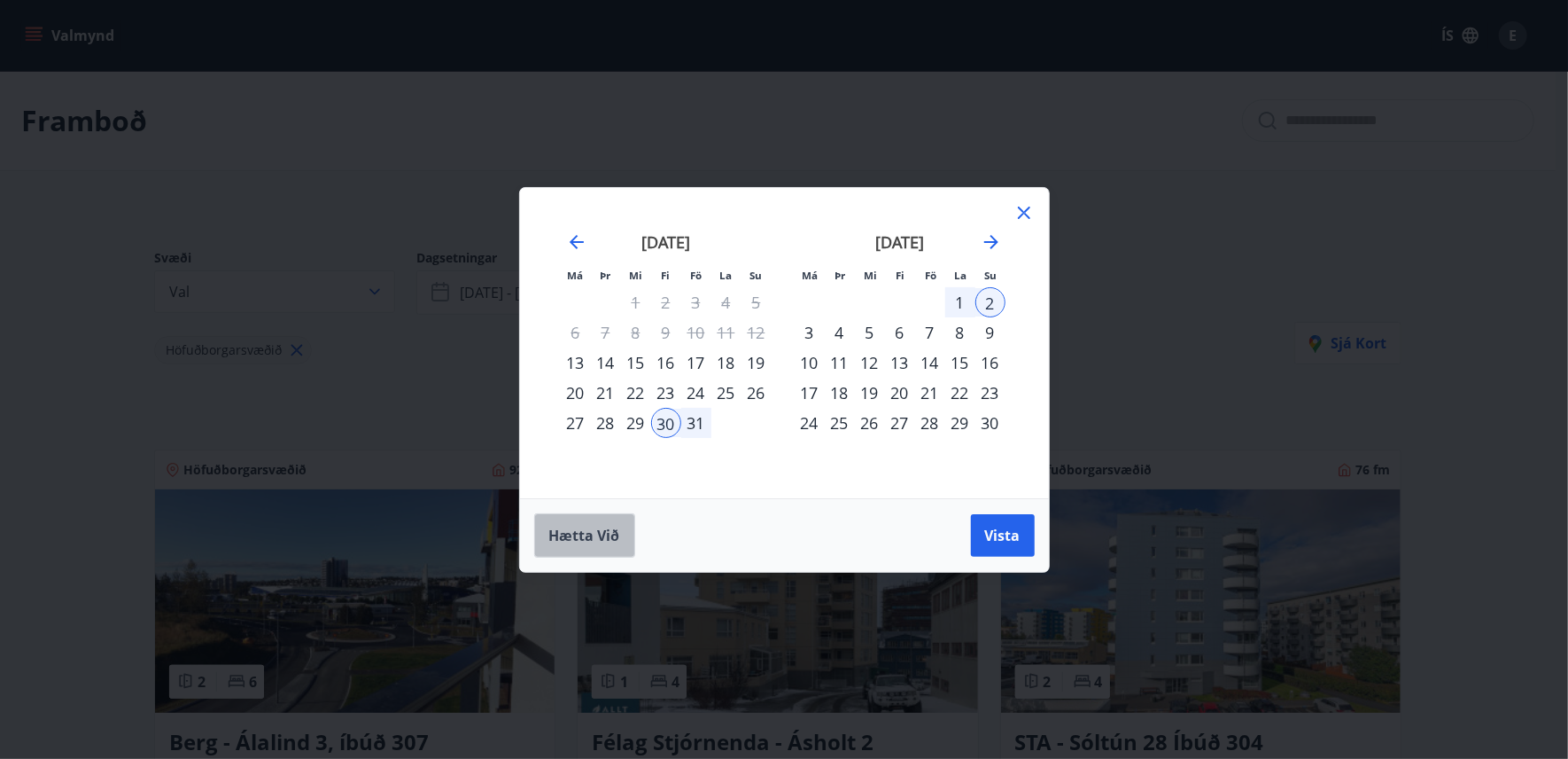
click at [577, 536] on span "Hætta við" at bounding box center [585, 535] width 71 height 19
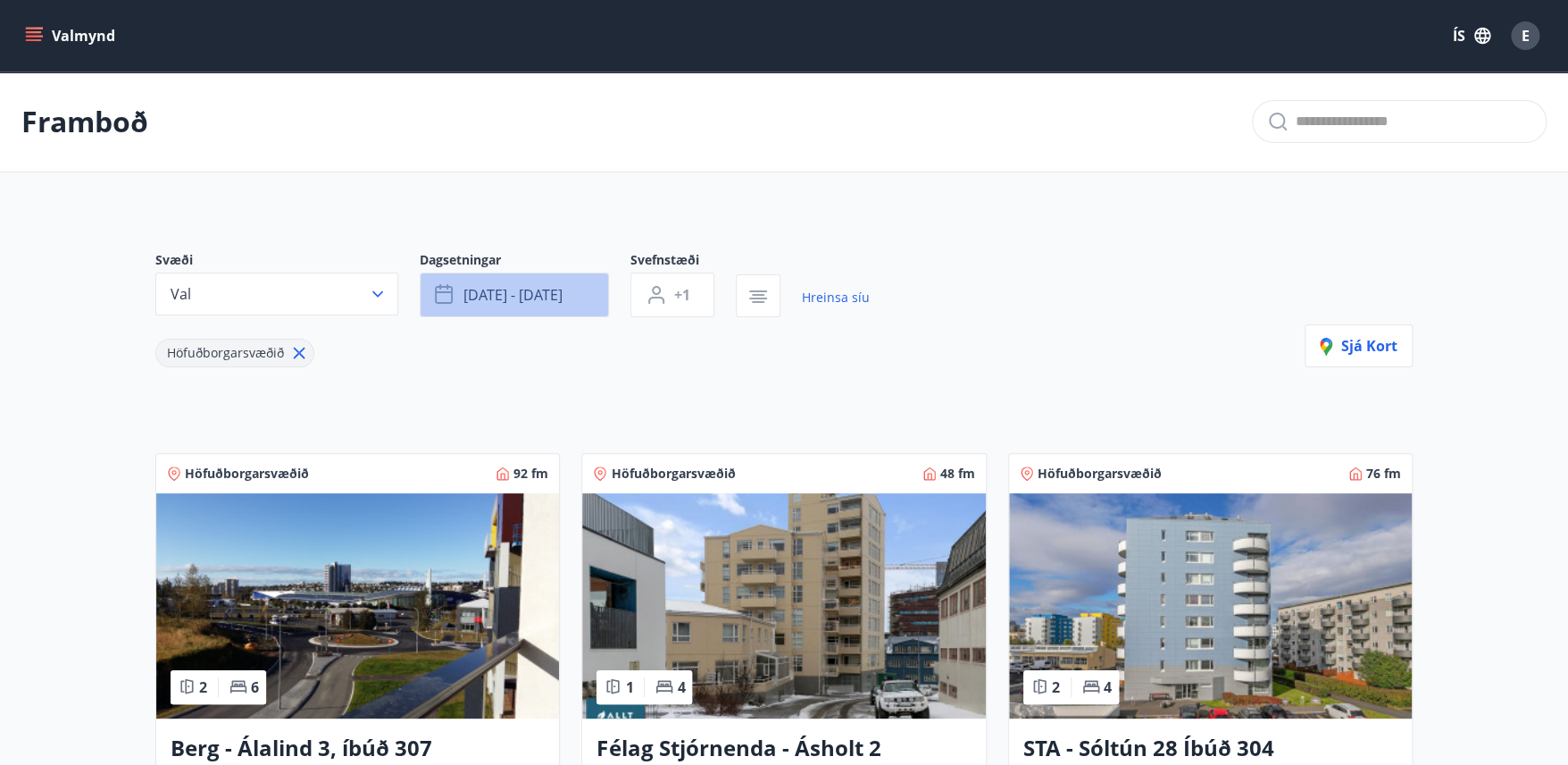
click at [491, 299] on span "[DATE] - [DATE]" at bounding box center [513, 294] width 99 height 19
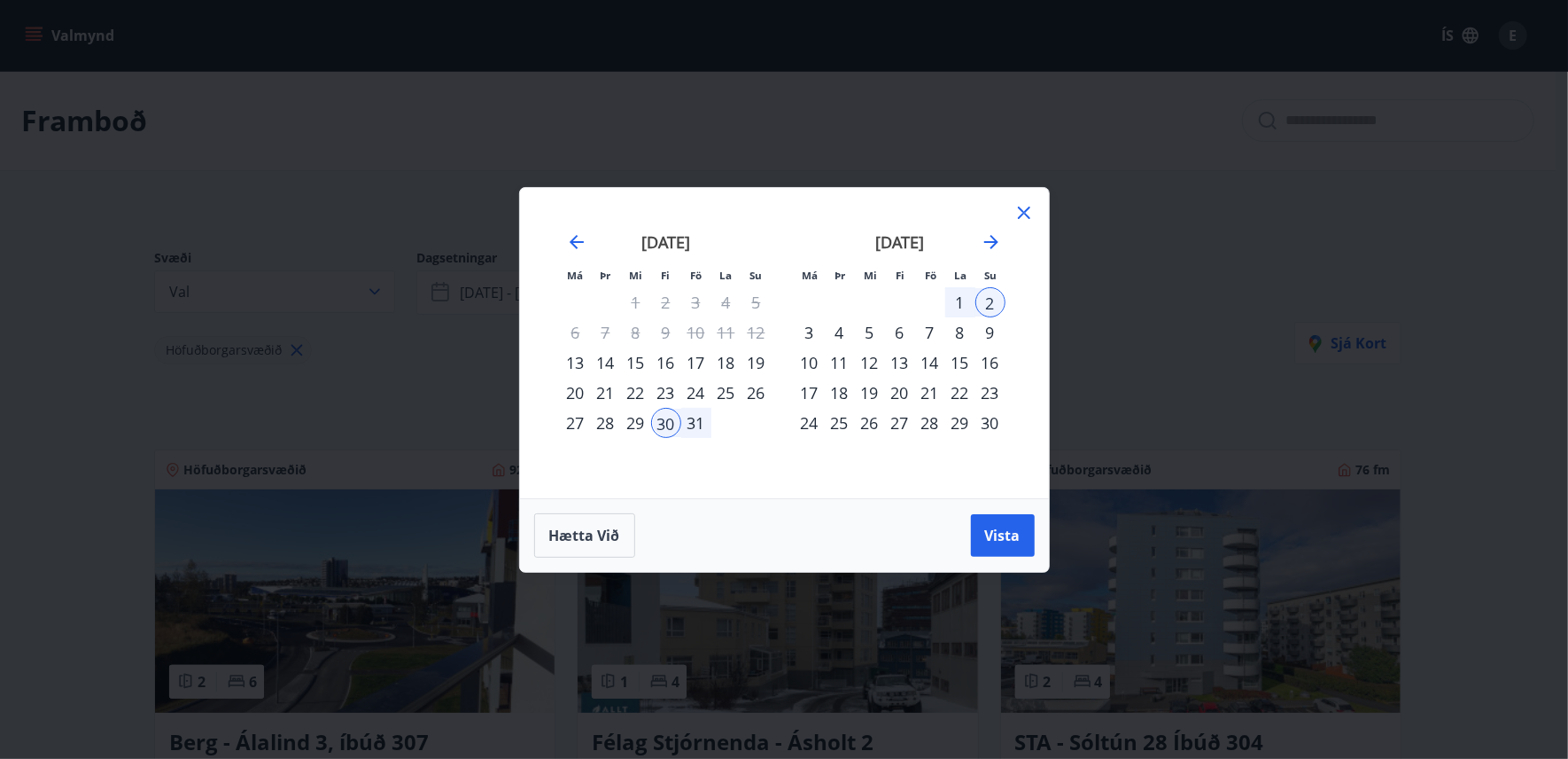
click at [1029, 211] on icon at bounding box center [1025, 212] width 21 height 21
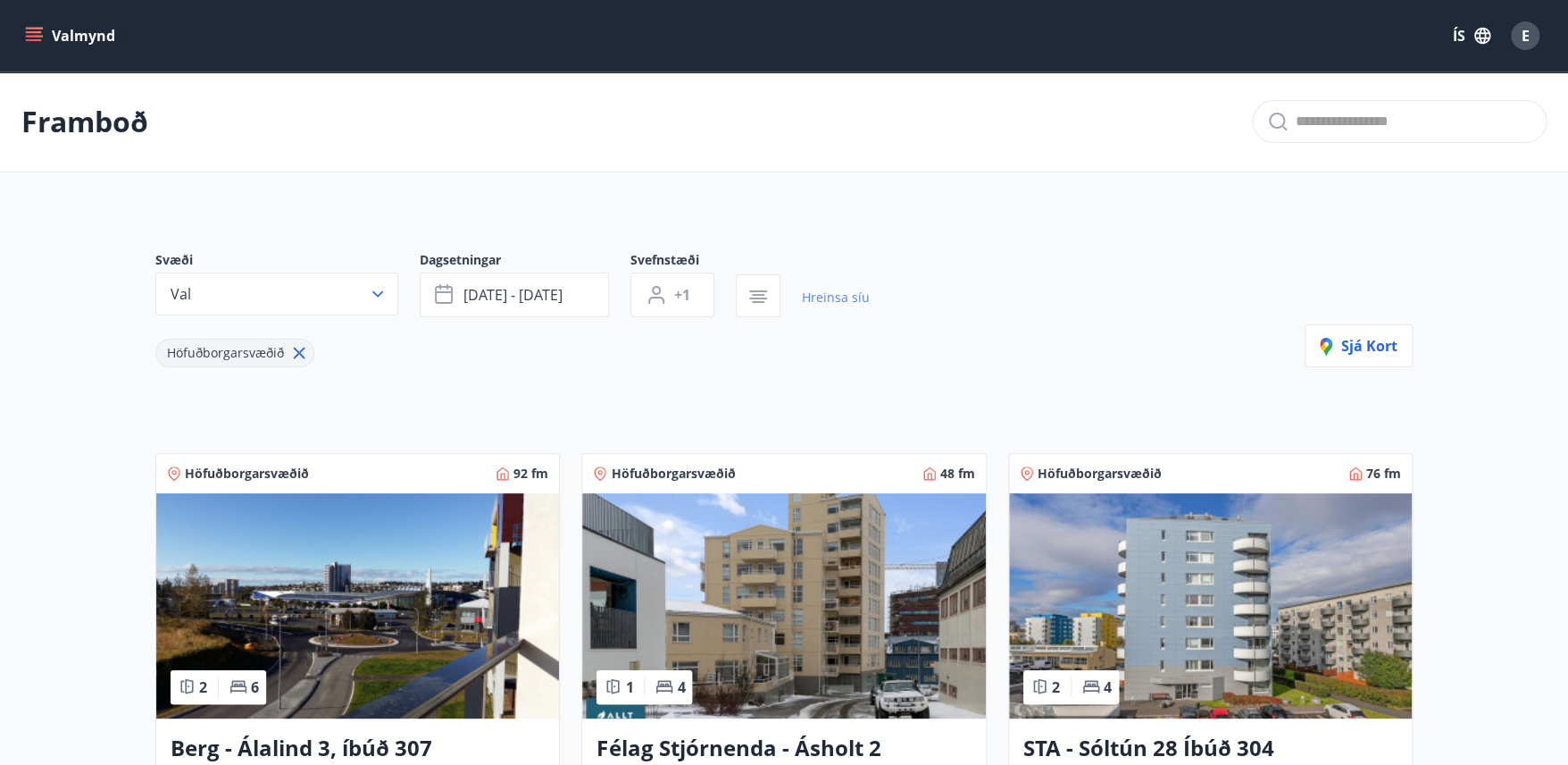
click at [838, 289] on link "Hreinsa síu" at bounding box center [836, 297] width 68 height 40
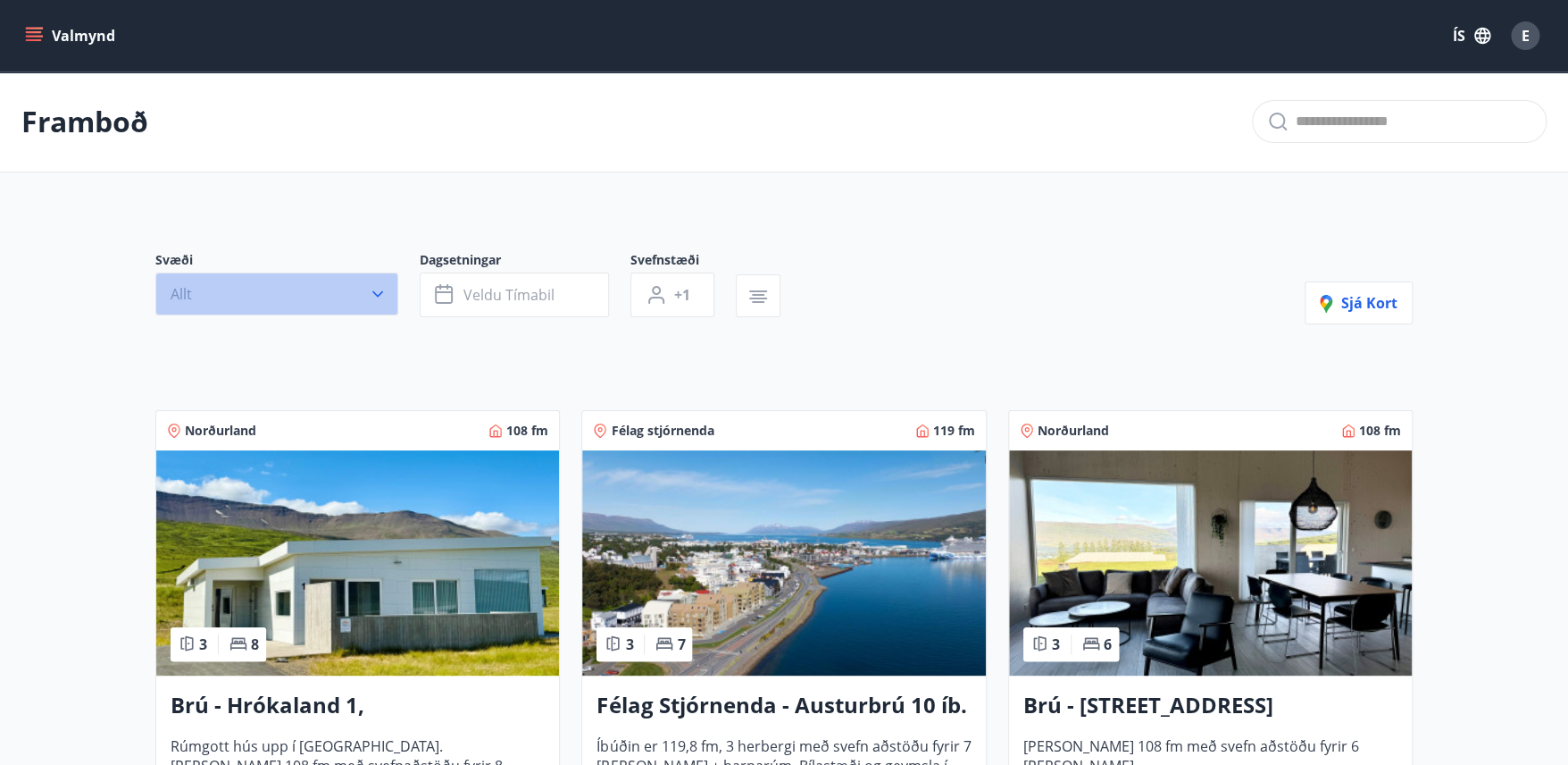
click at [381, 299] on icon "button" at bounding box center [377, 293] width 17 height 17
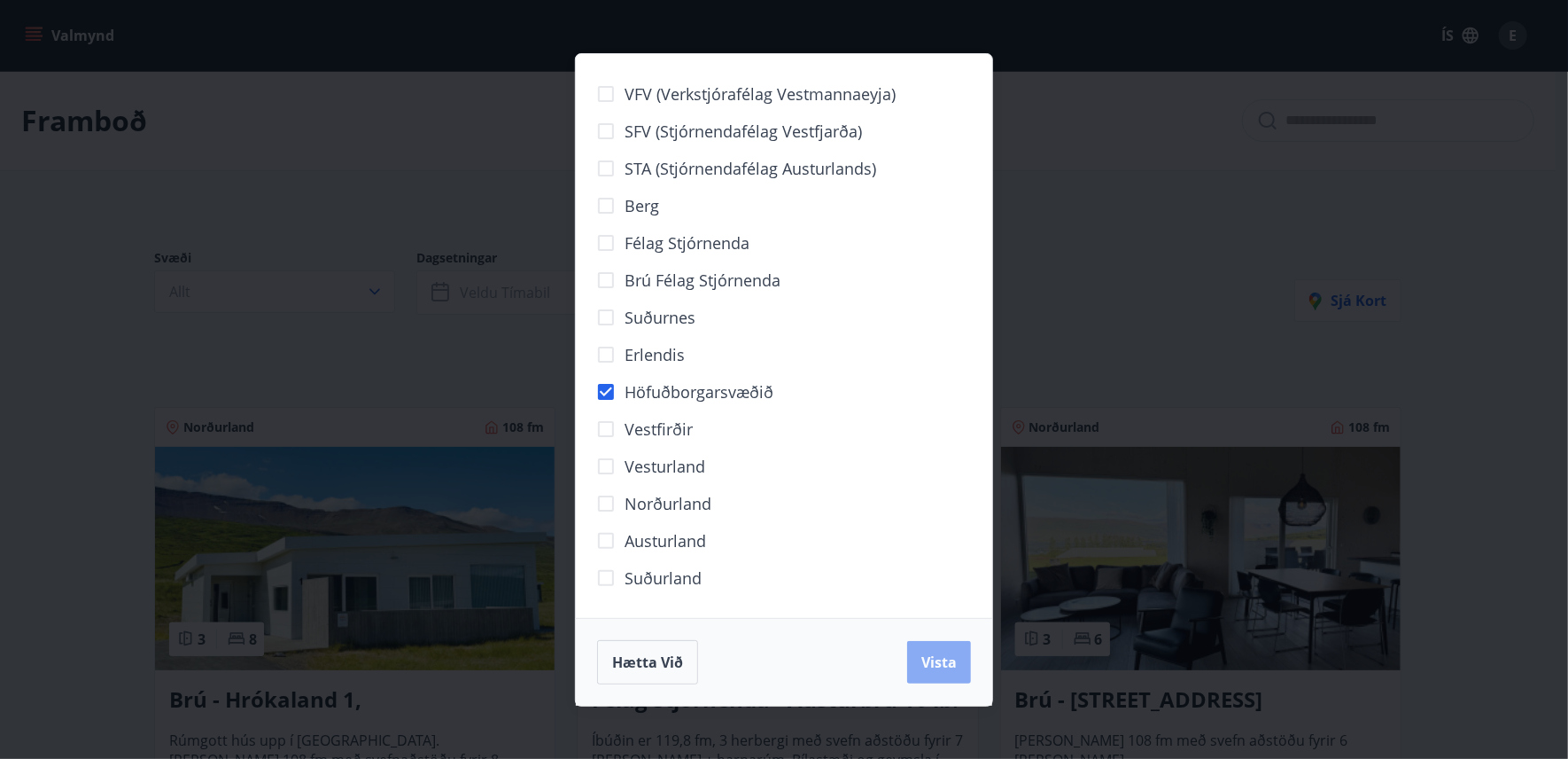
click at [926, 662] on span "Vista" at bounding box center [939, 662] width 36 height 19
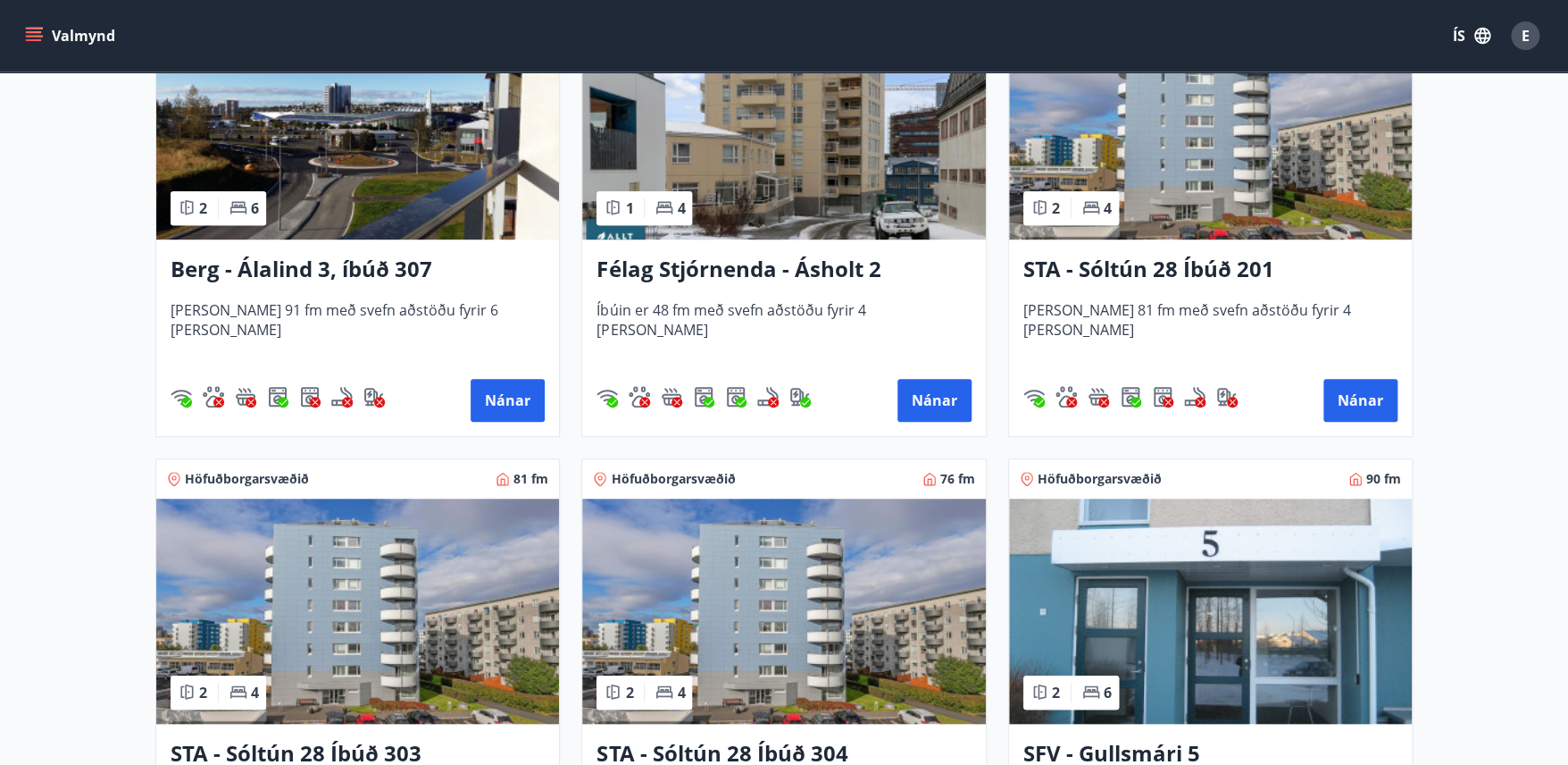
scroll to position [477, 0]
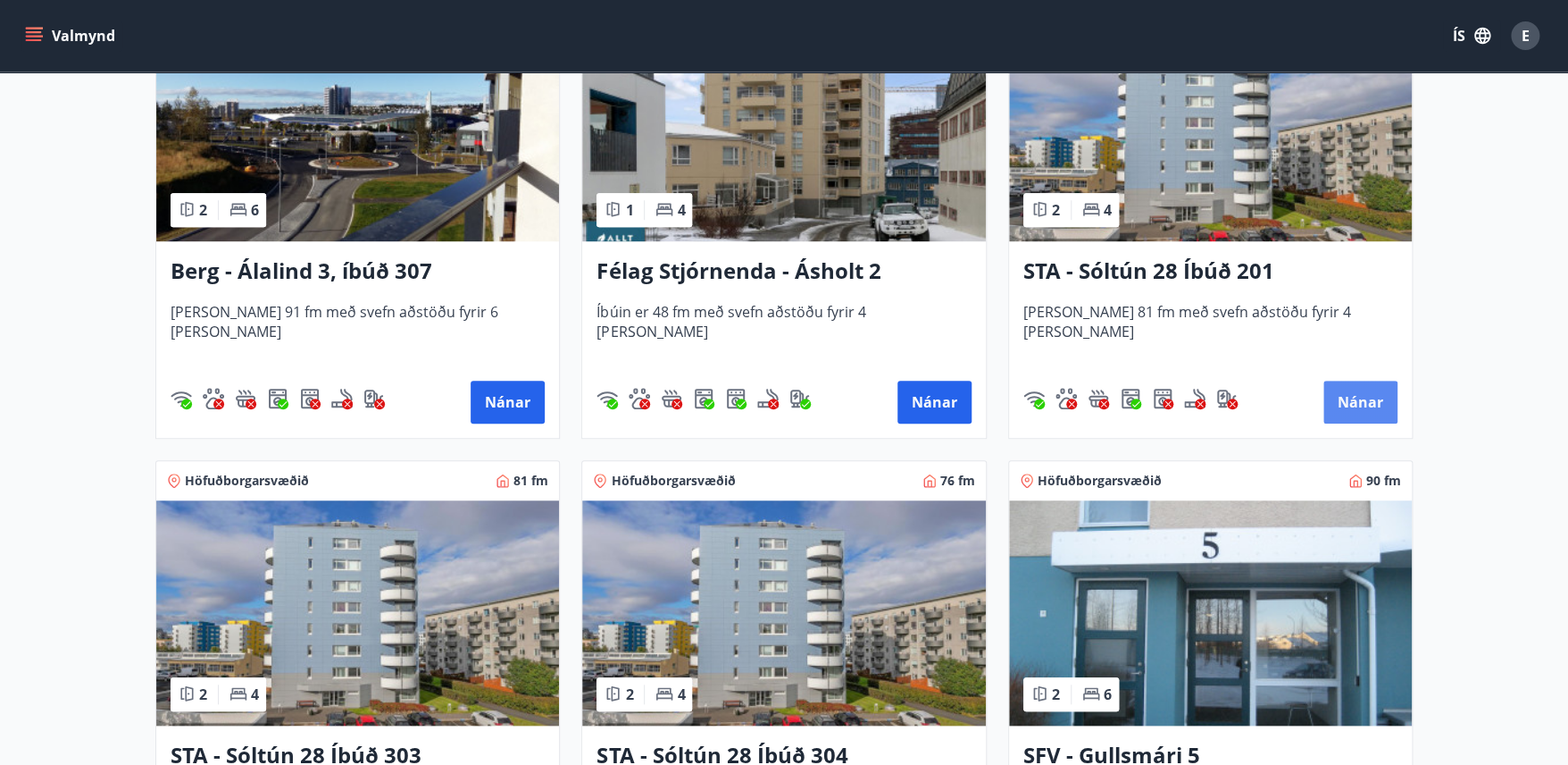
click at [1345, 387] on button "Nánar" at bounding box center [1360, 402] width 75 height 43
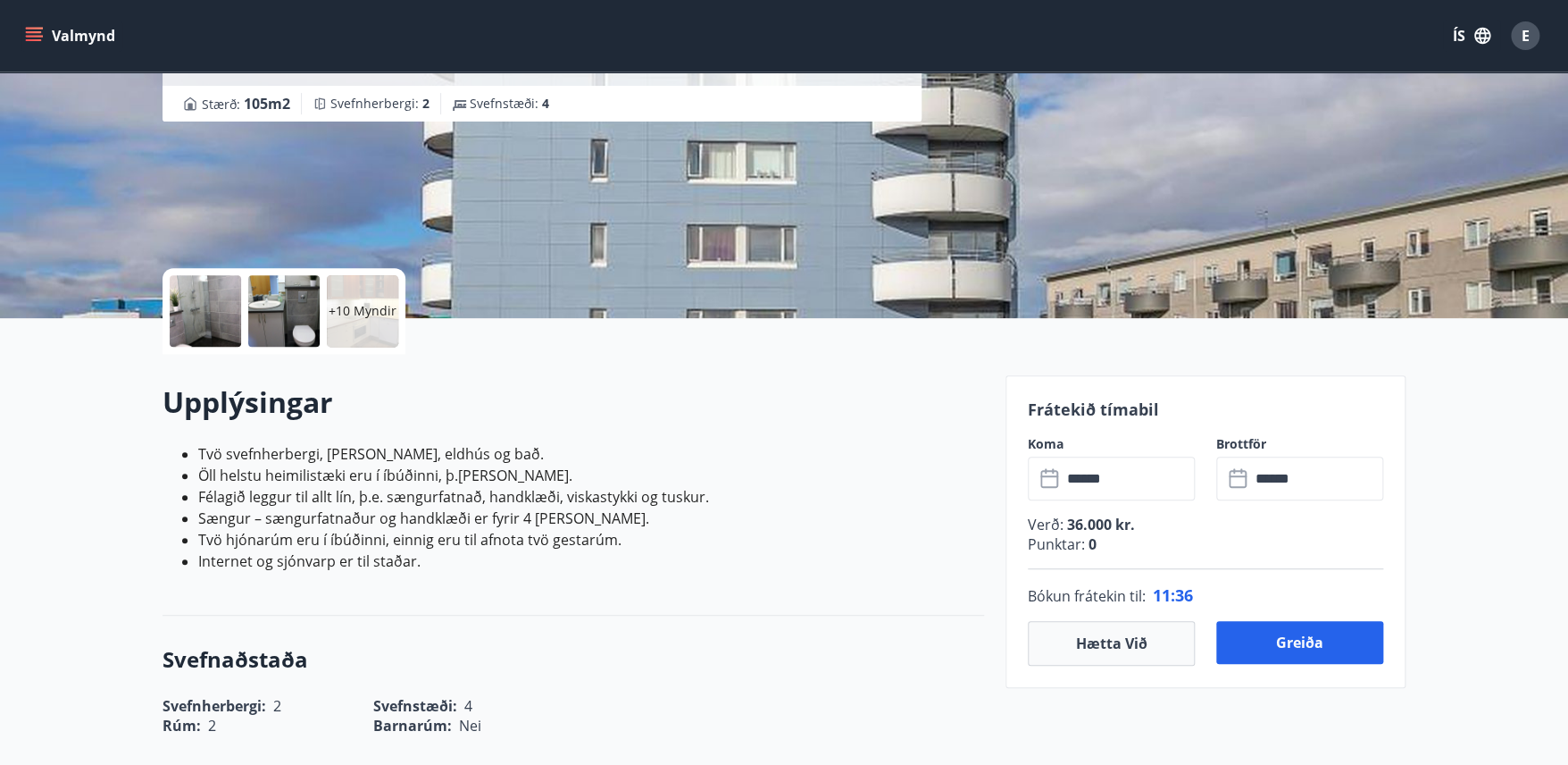
scroll to position [223, 0]
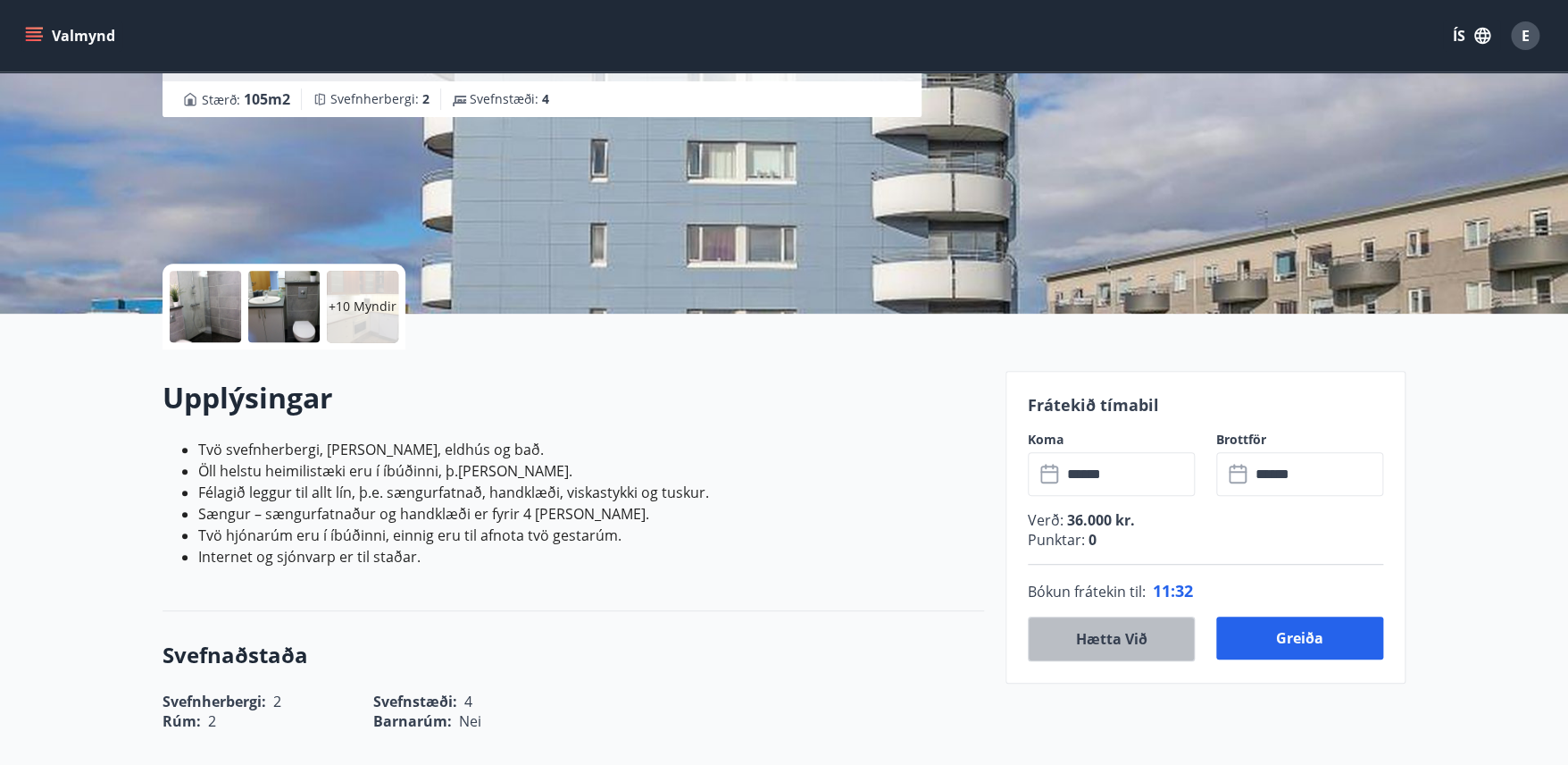
click at [1128, 639] on button "Hætta við" at bounding box center [1111, 639] width 167 height 45
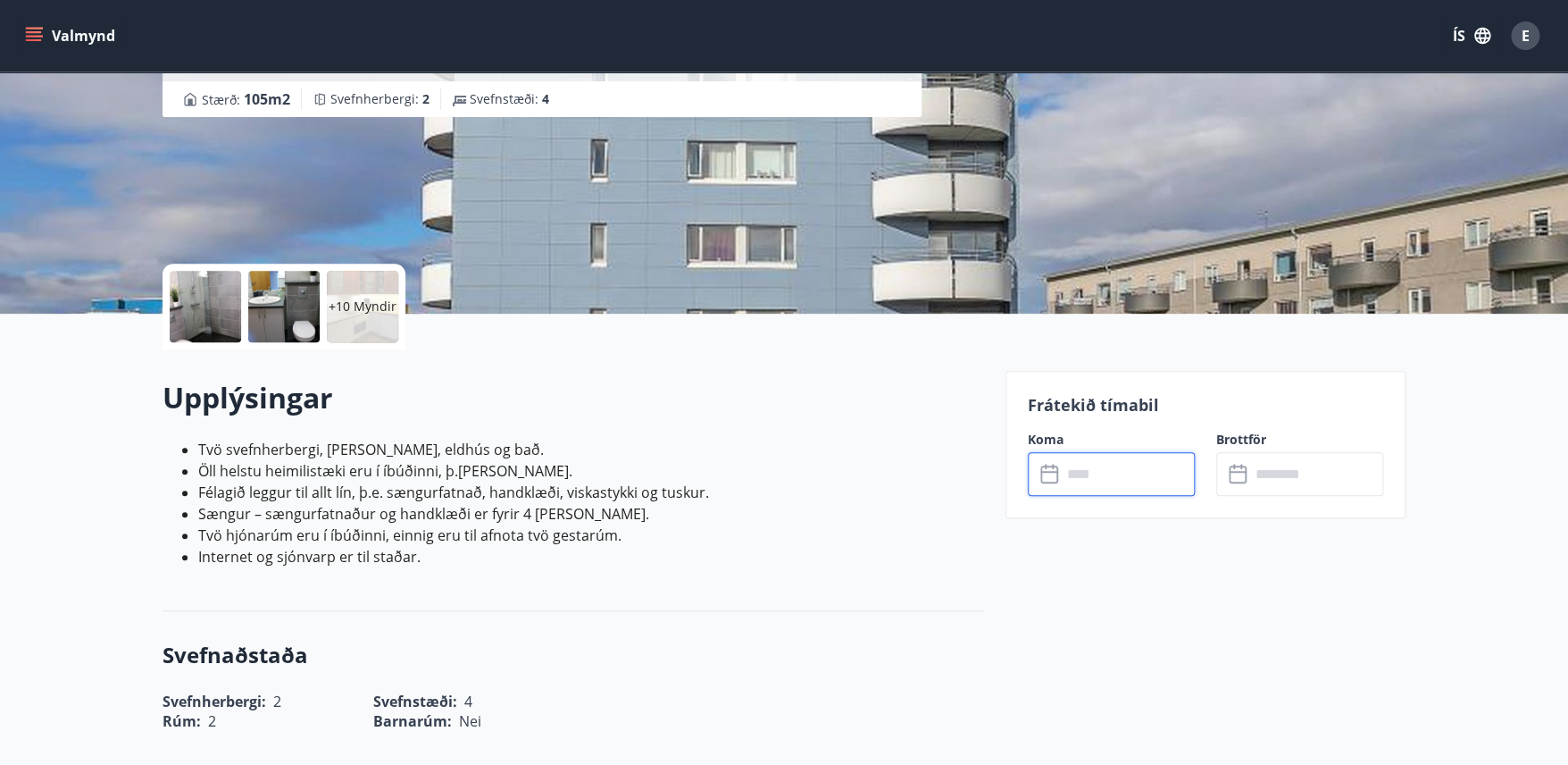
click at [1091, 478] on input "text" at bounding box center [1128, 474] width 133 height 44
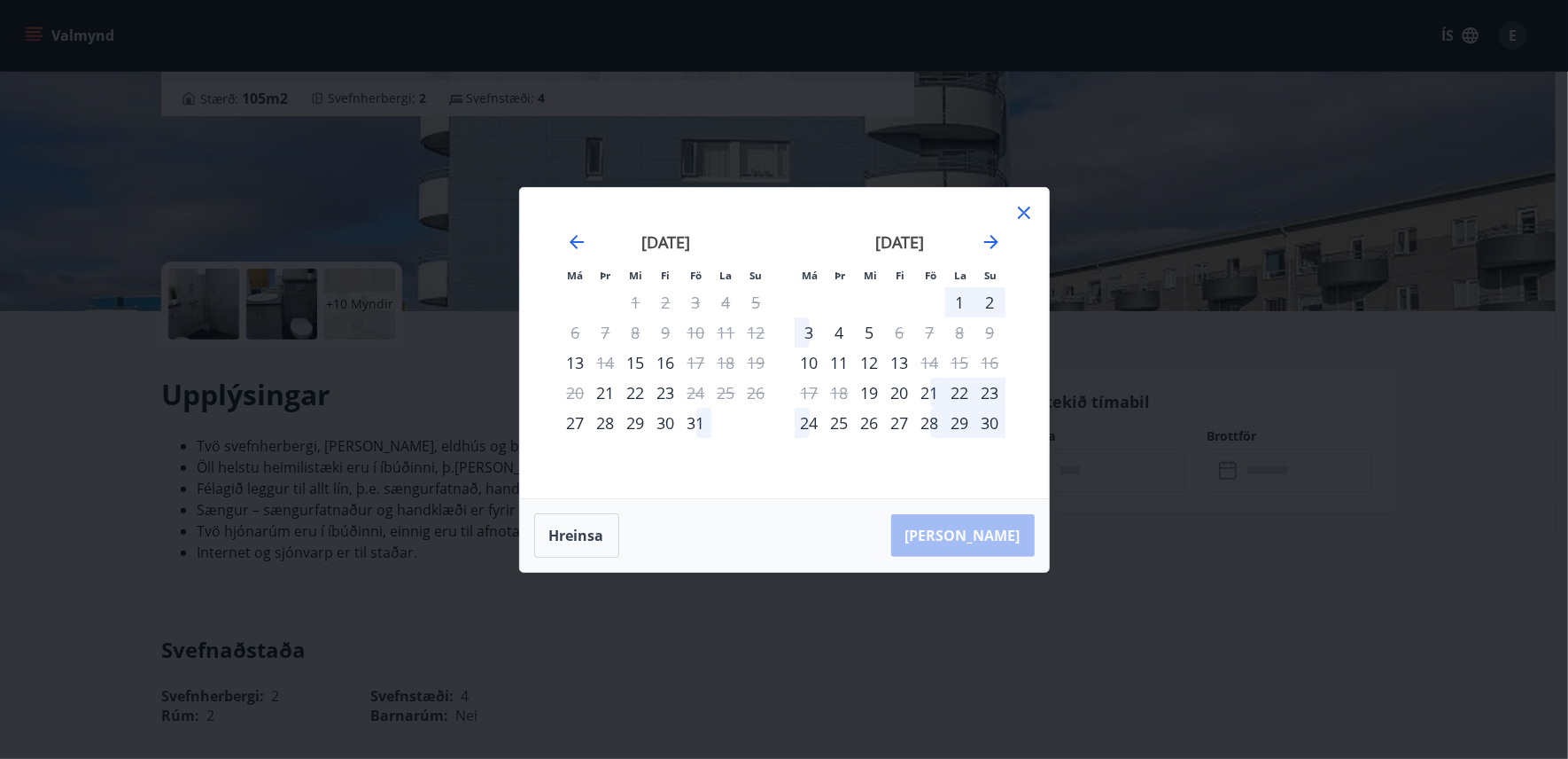
click at [667, 421] on div "30" at bounding box center [665, 422] width 30 height 30
click at [991, 301] on div "2" at bounding box center [990, 302] width 30 height 30
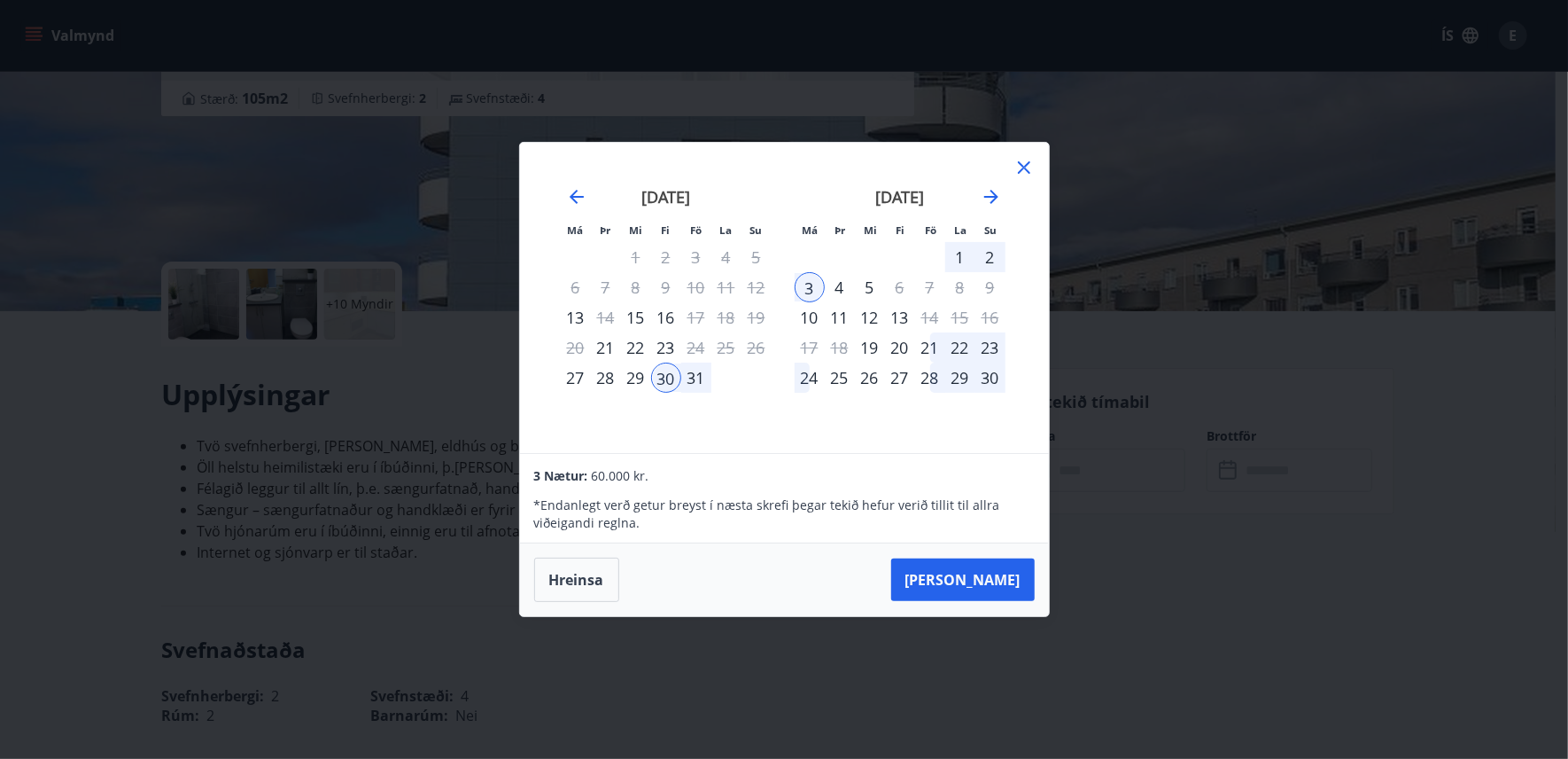
click at [991, 257] on div "2" at bounding box center [990, 257] width 30 height 30
click at [585, 587] on button "Hreinsa" at bounding box center [576, 579] width 85 height 44
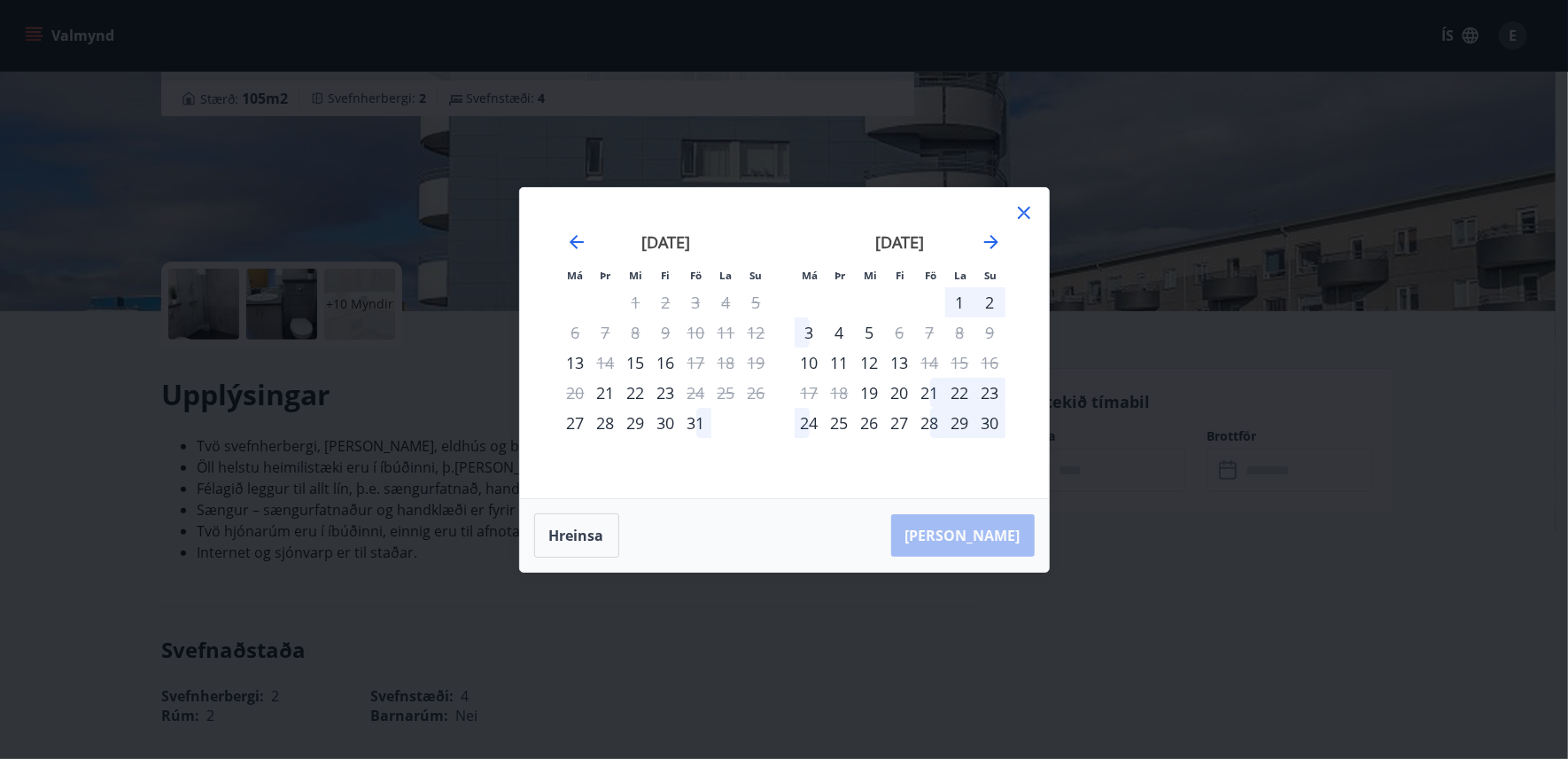
click at [671, 421] on div "30" at bounding box center [665, 422] width 30 height 30
click at [990, 301] on div "2" at bounding box center [990, 302] width 30 height 30
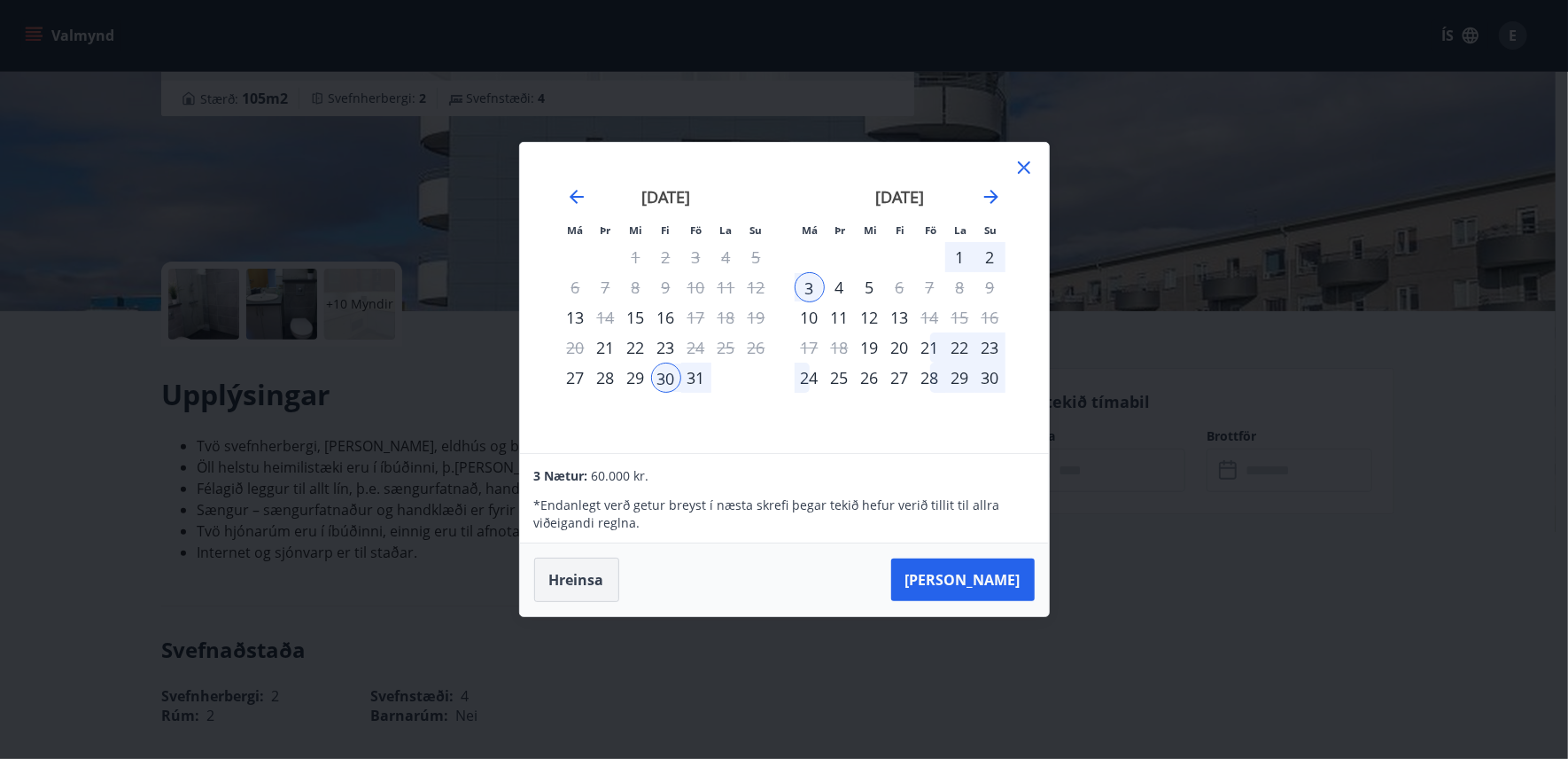
click at [590, 568] on button "Hreinsa" at bounding box center [576, 579] width 85 height 44
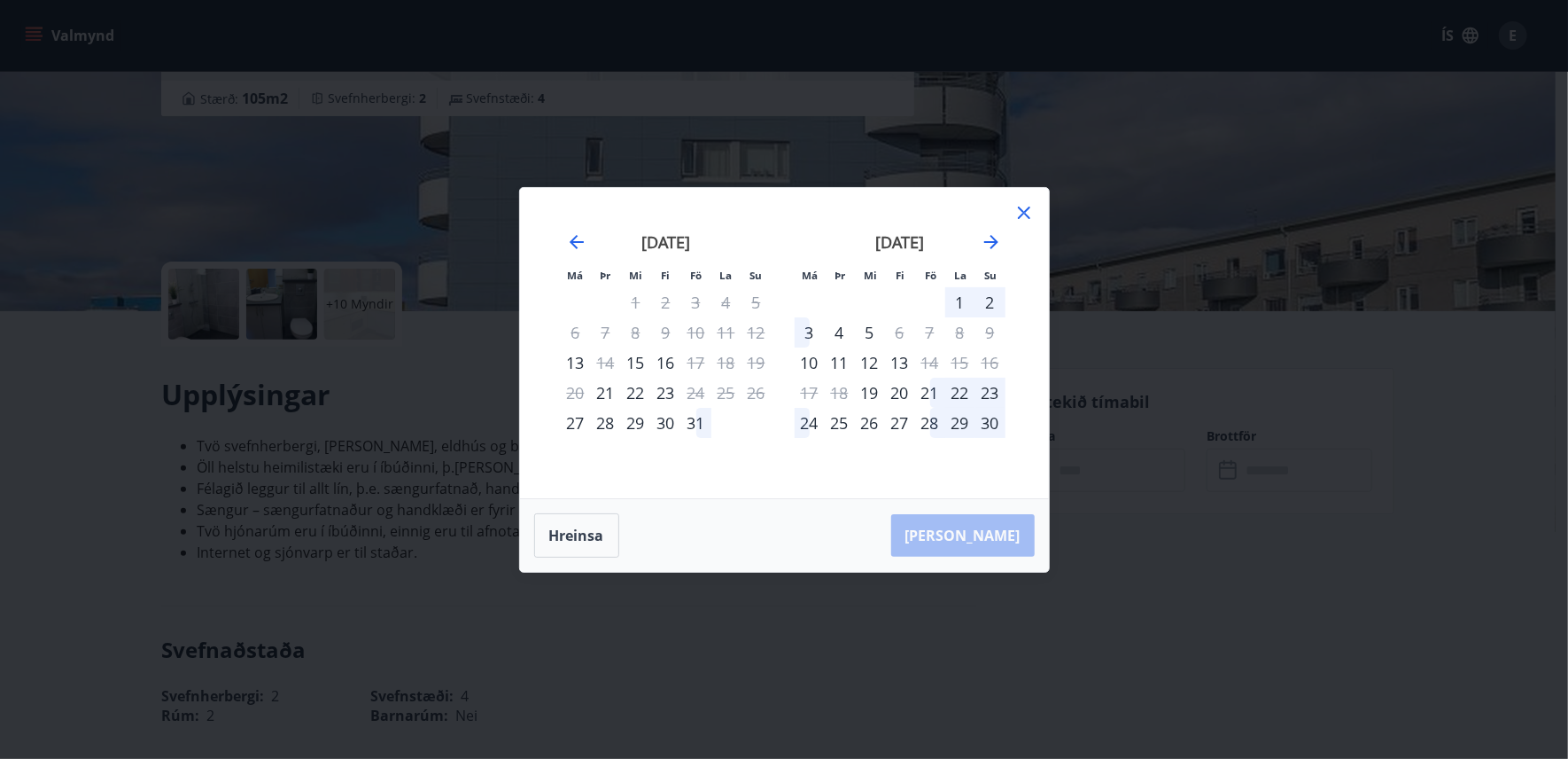
click at [1020, 212] on icon at bounding box center [1025, 212] width 21 height 21
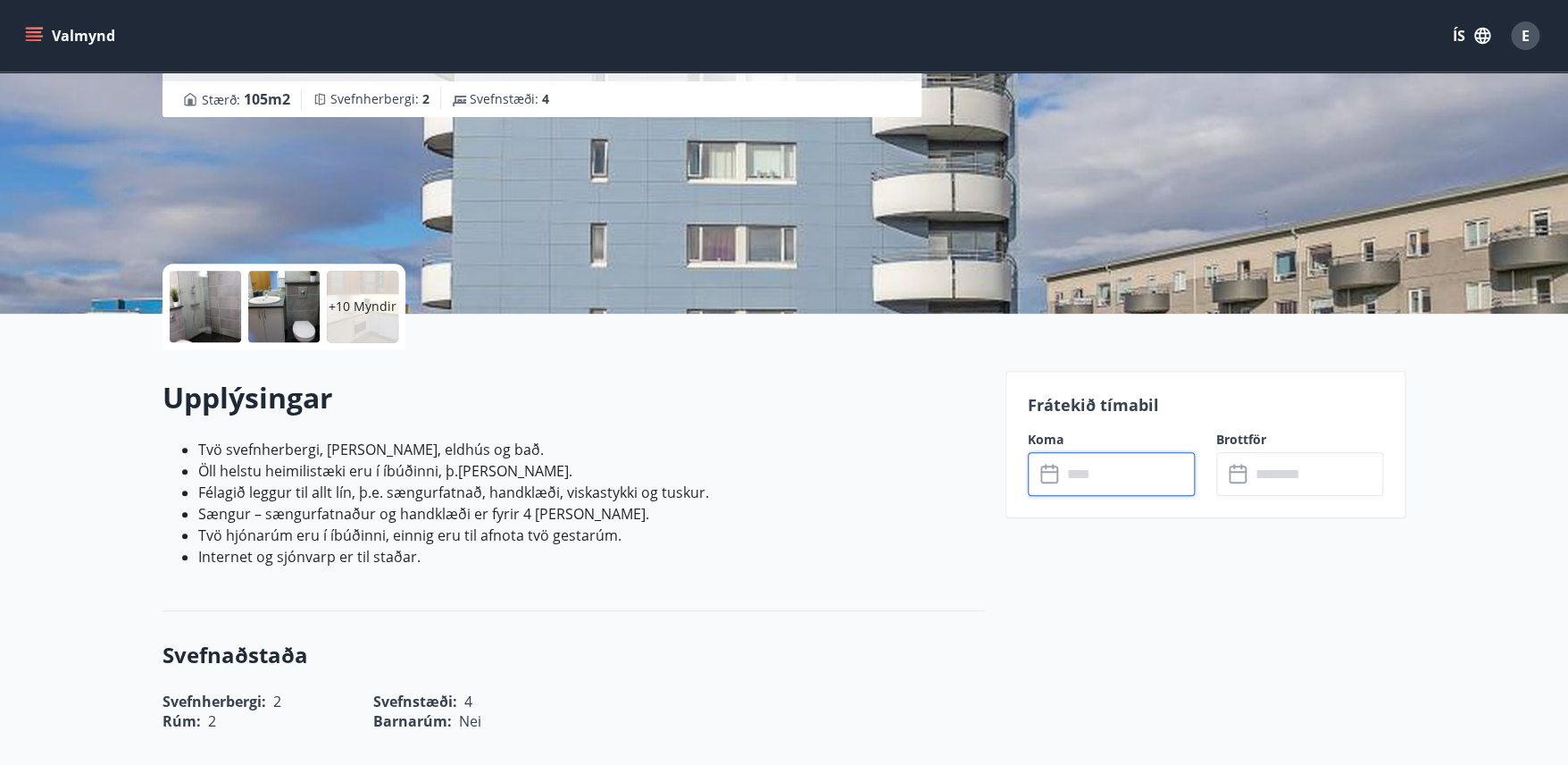
scroll to position [162, 0]
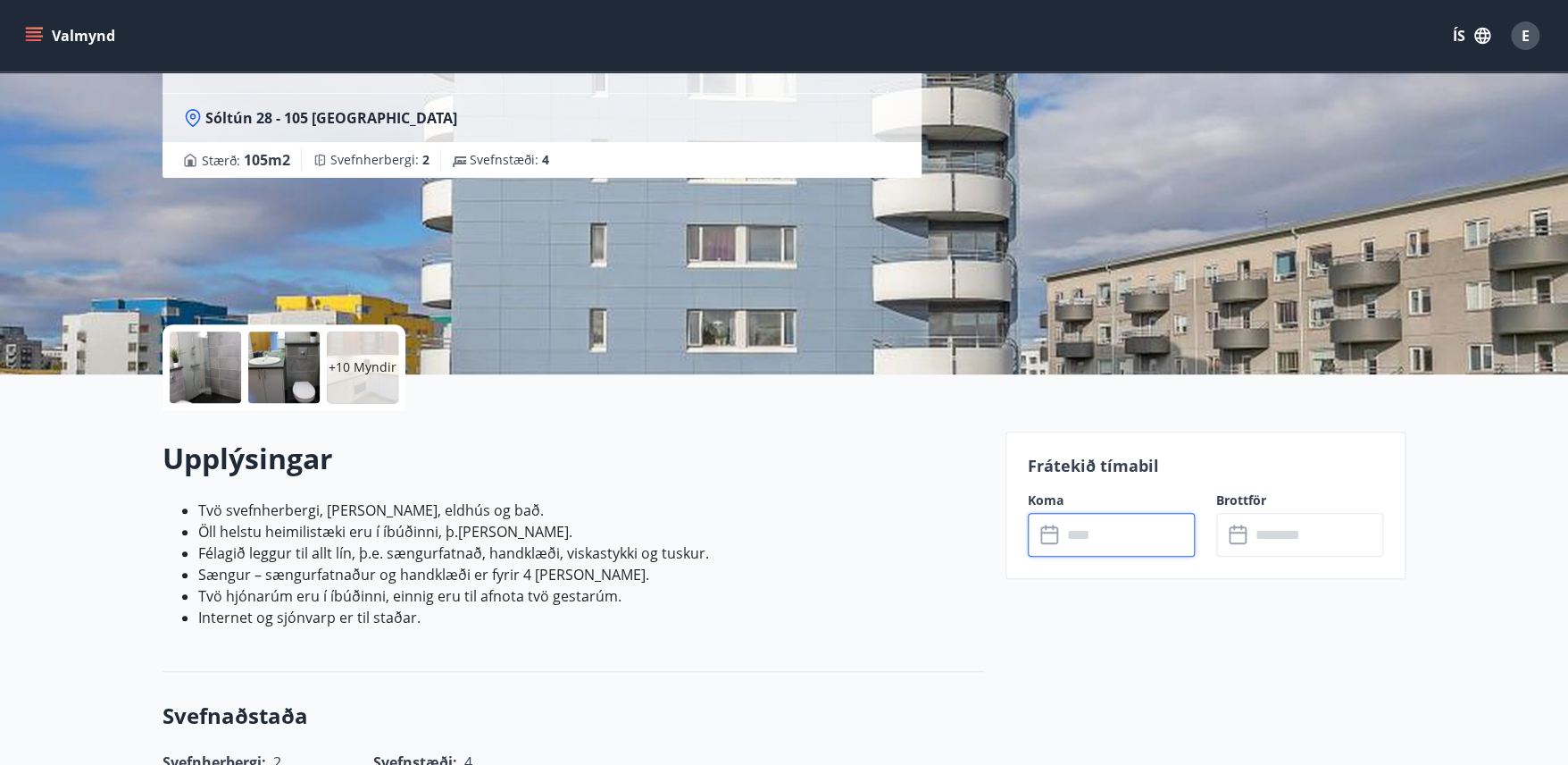
click at [1110, 539] on input "text" at bounding box center [1128, 535] width 133 height 44
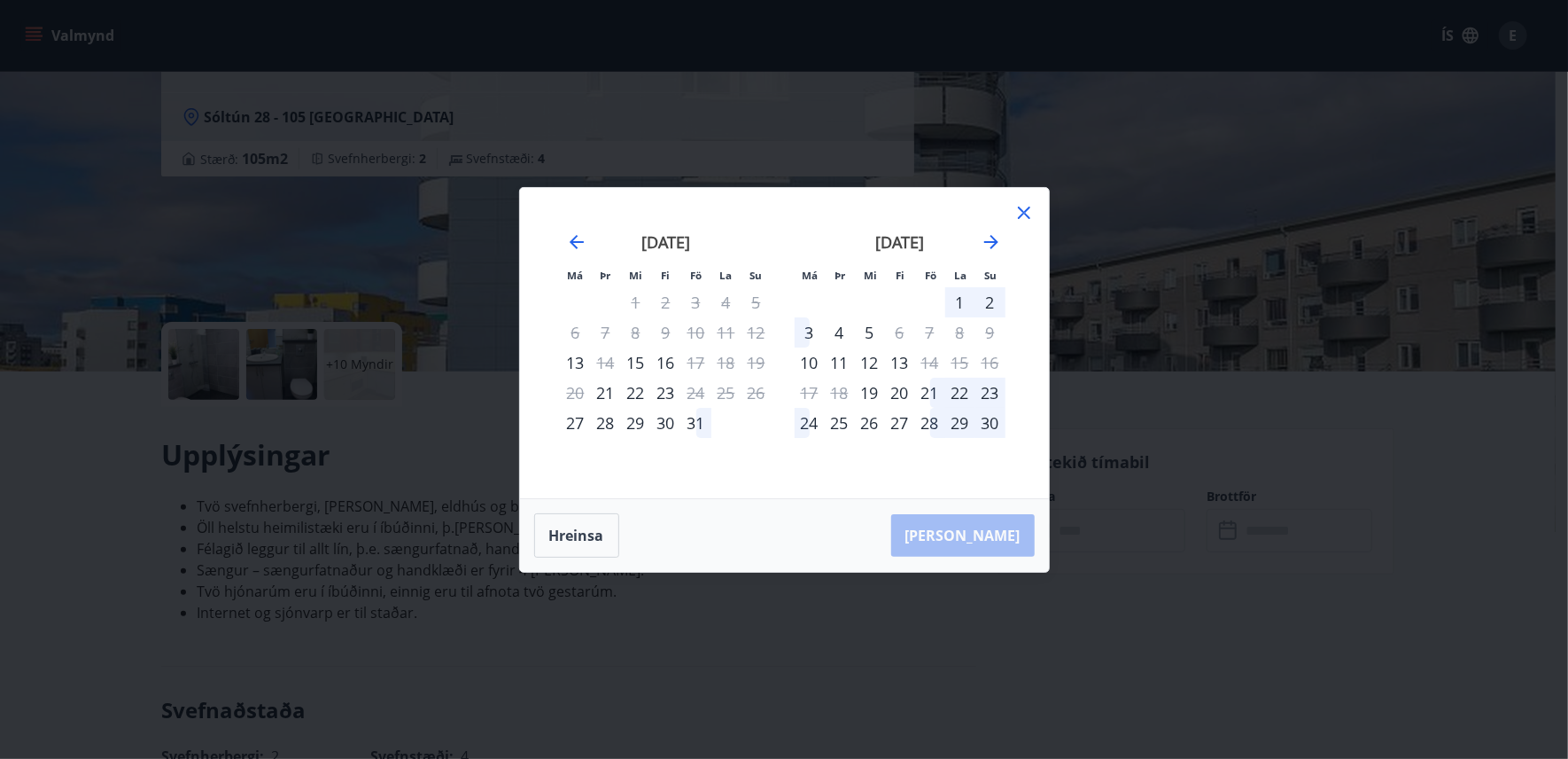
click at [669, 420] on div "30" at bounding box center [665, 422] width 30 height 30
click at [991, 304] on div "2" at bounding box center [990, 302] width 30 height 30
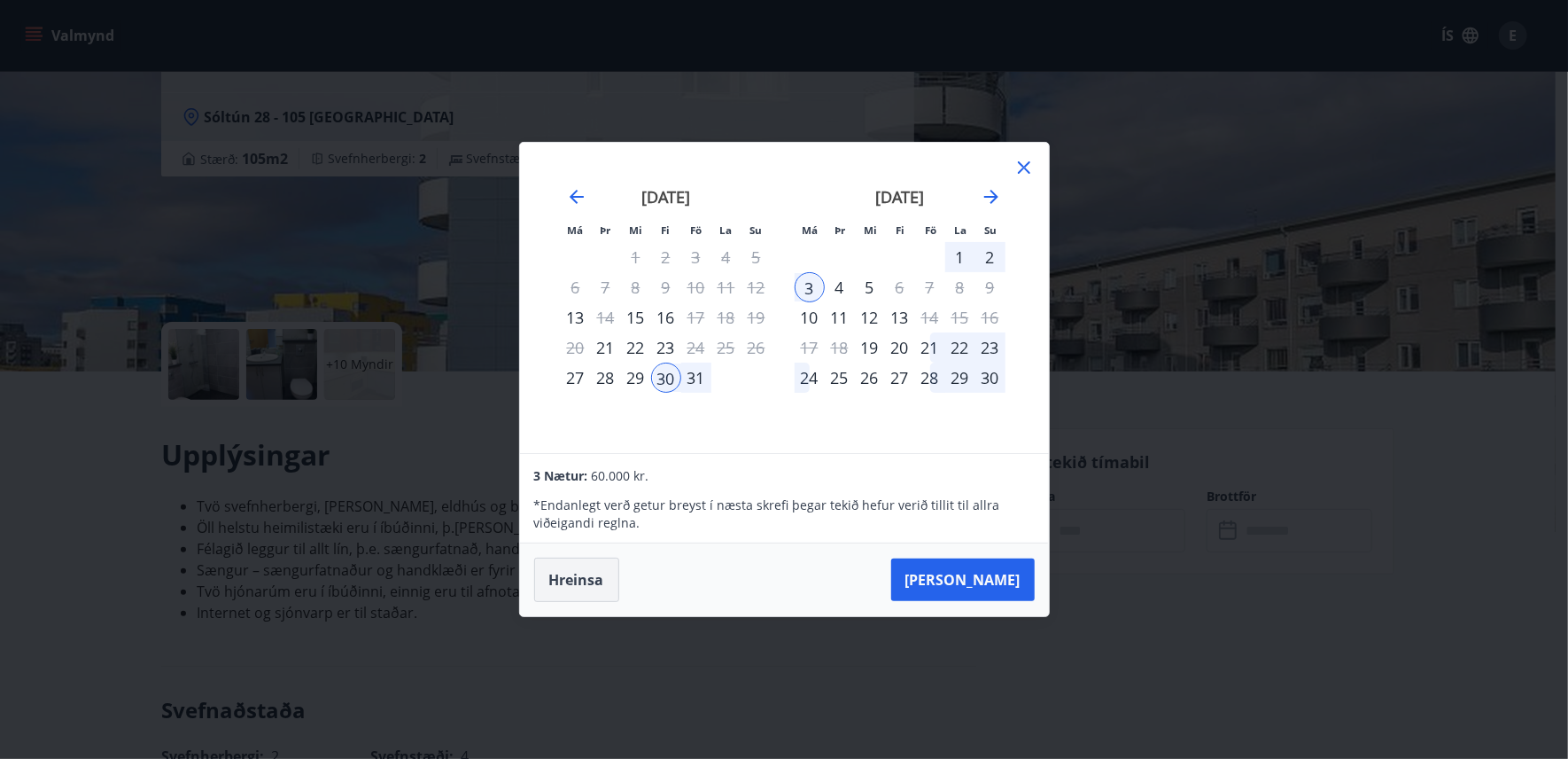
click at [566, 582] on button "Hreinsa" at bounding box center [576, 579] width 85 height 44
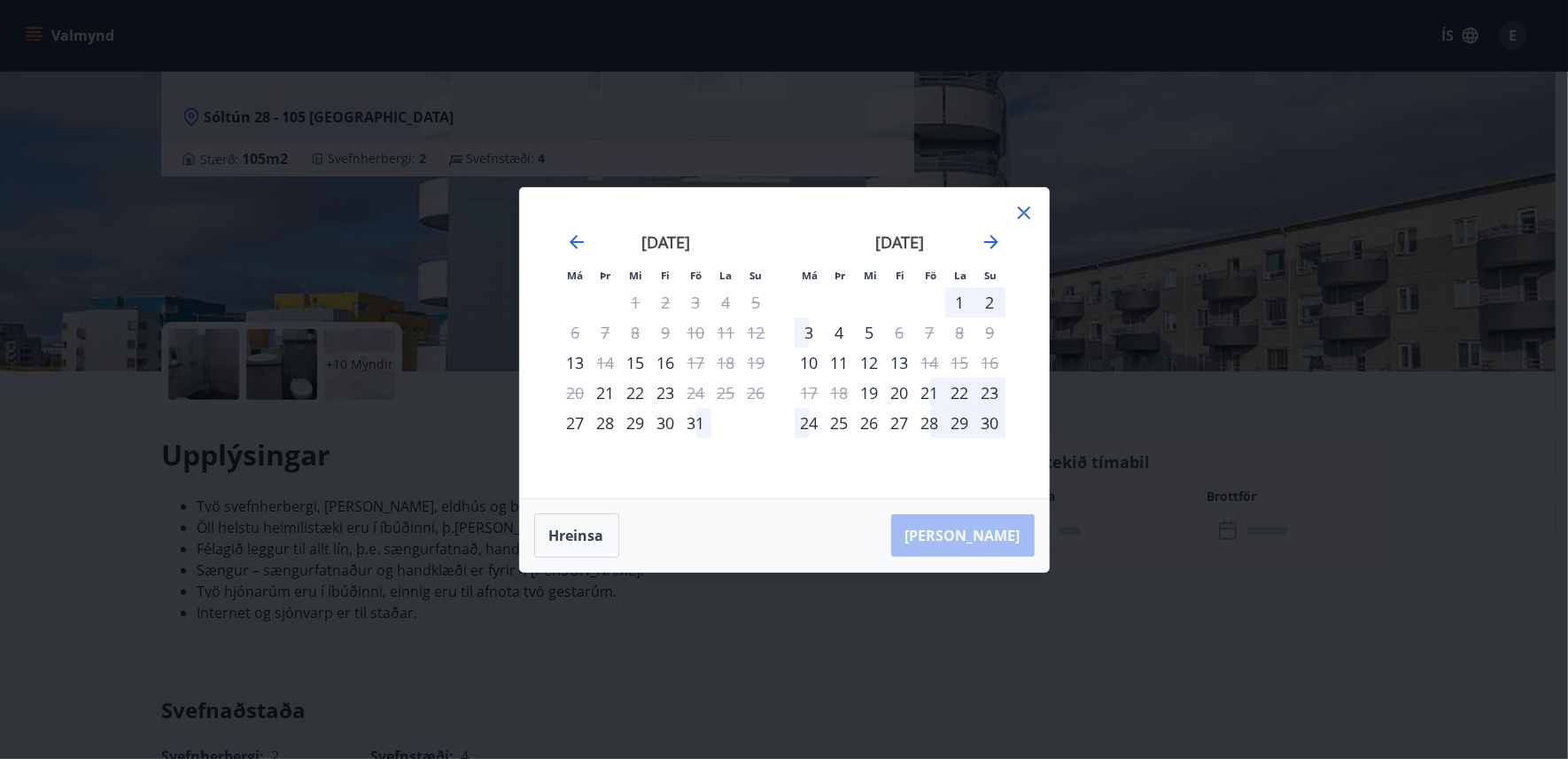
click at [1025, 217] on icon at bounding box center [1025, 212] width 21 height 21
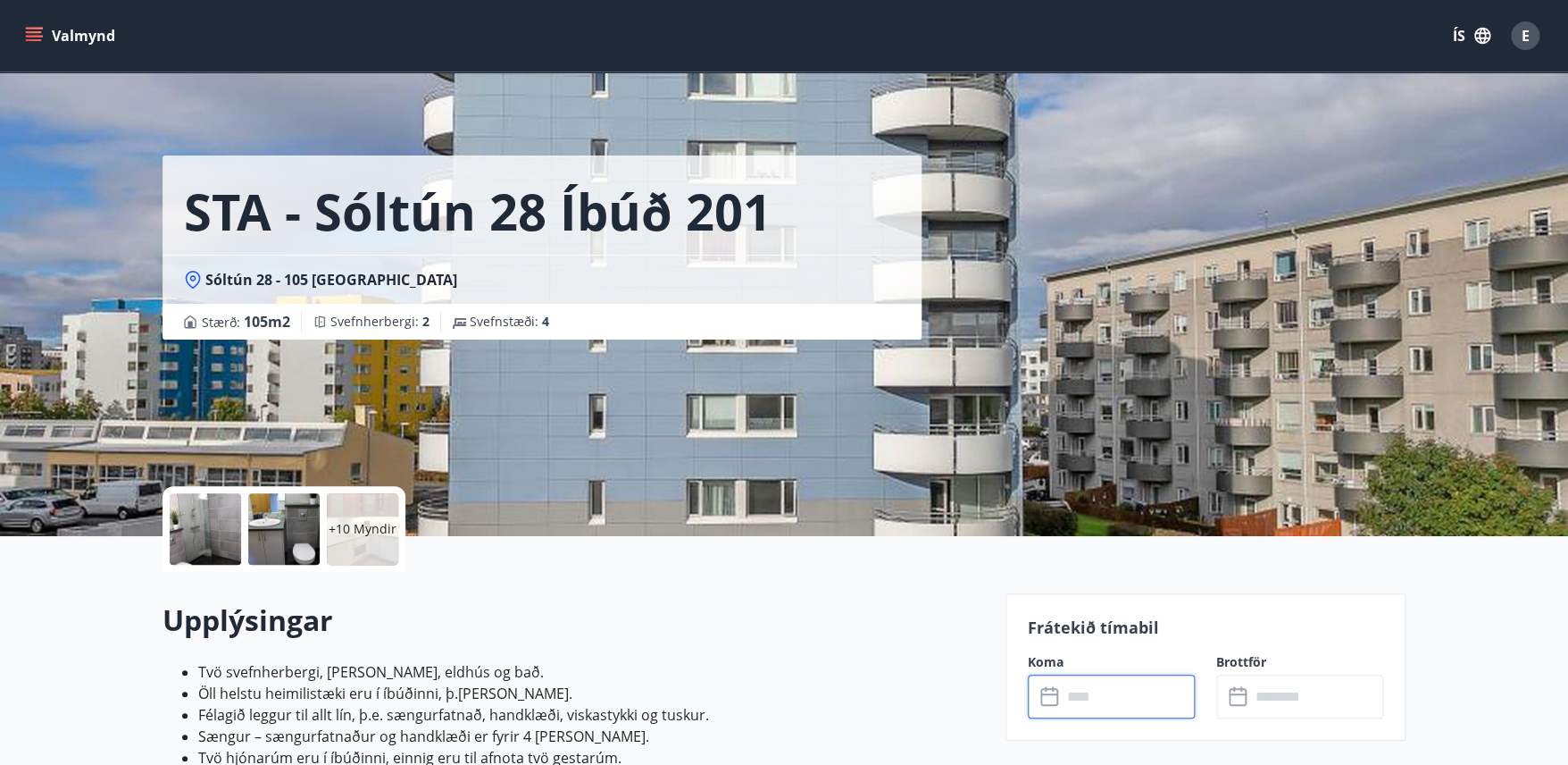
scroll to position [0, 0]
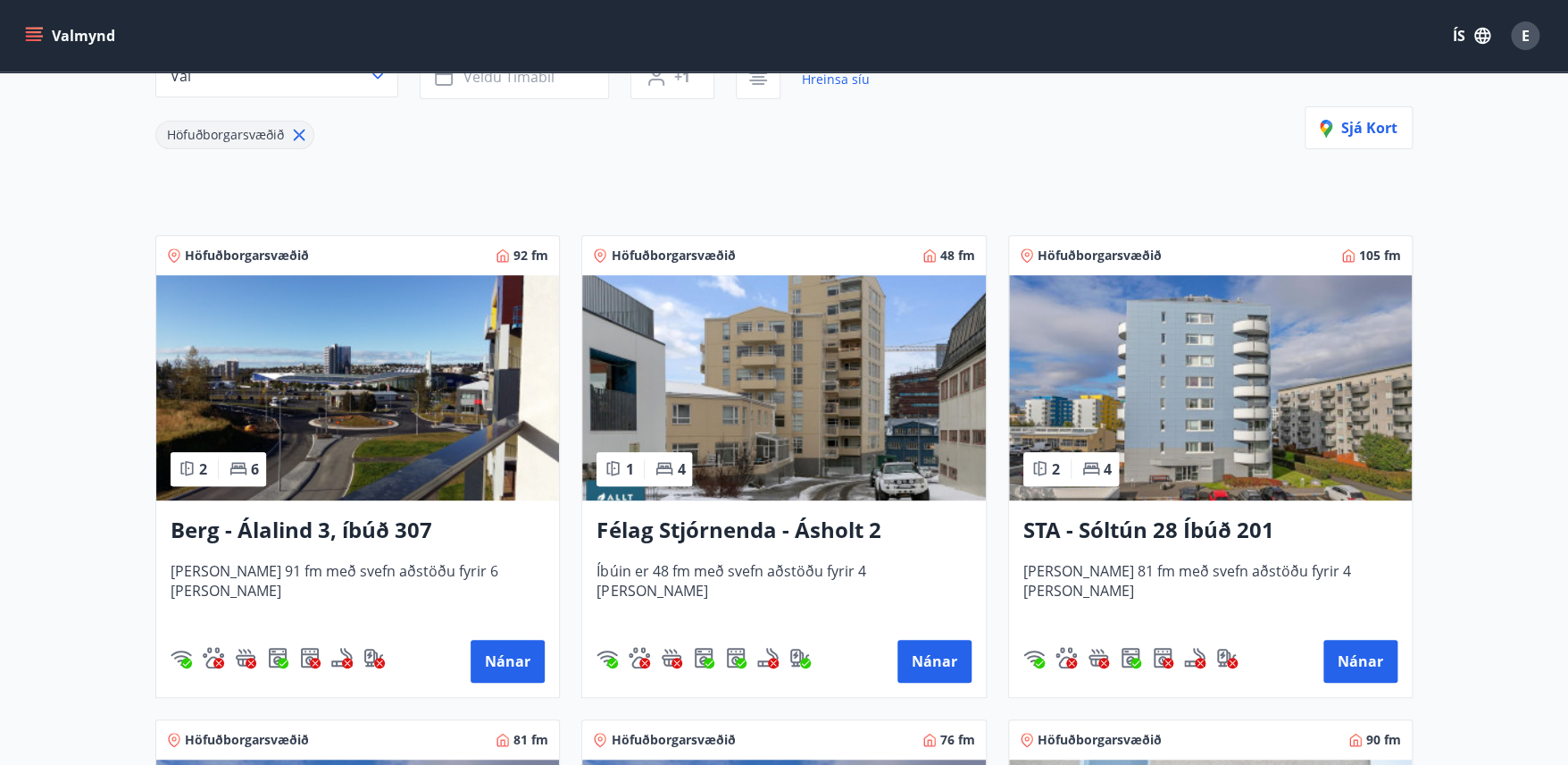
scroll to position [219, 0]
click at [1177, 496] on img at bounding box center [1211, 386] width 403 height 226
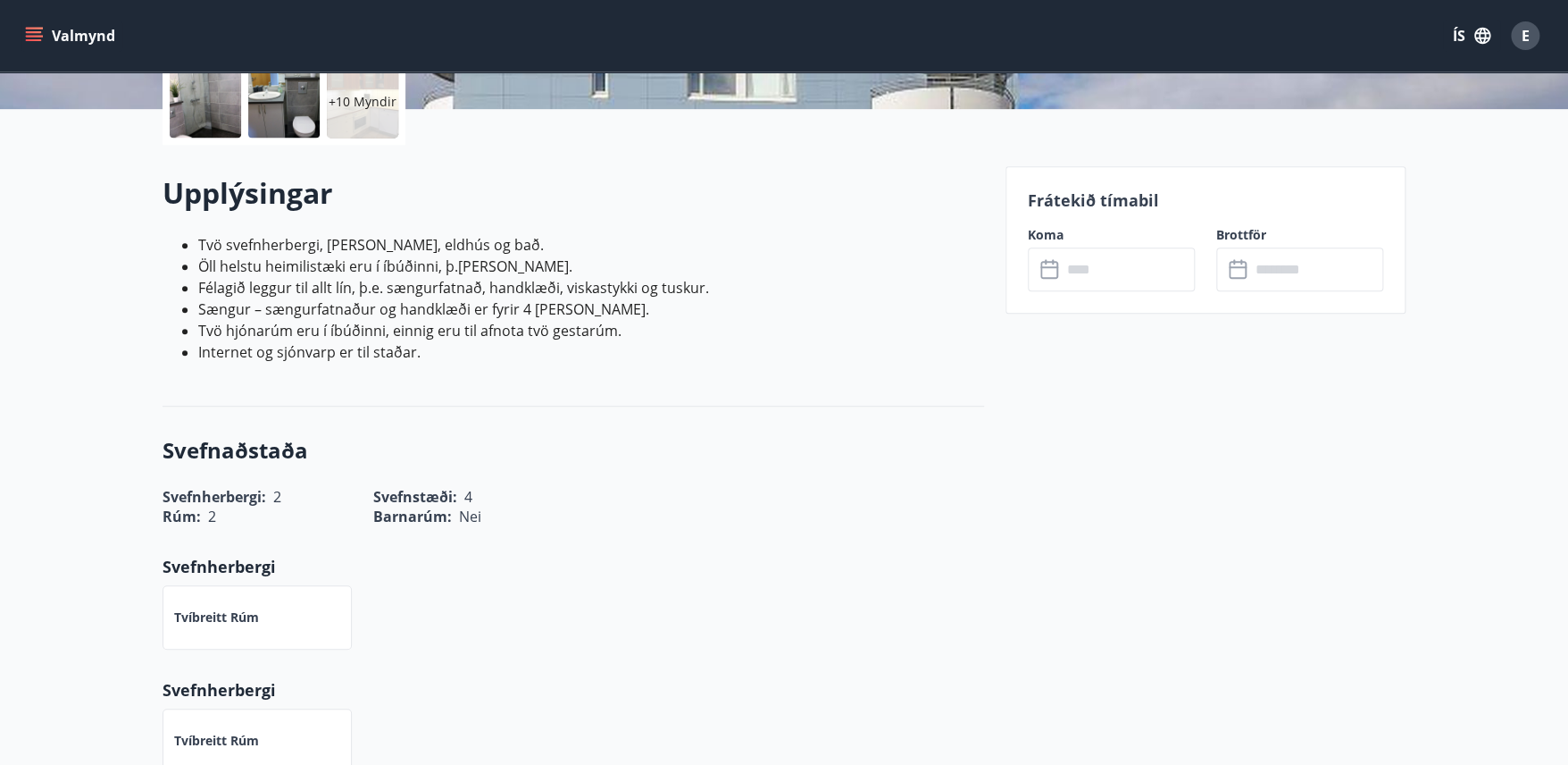
scroll to position [432, 0]
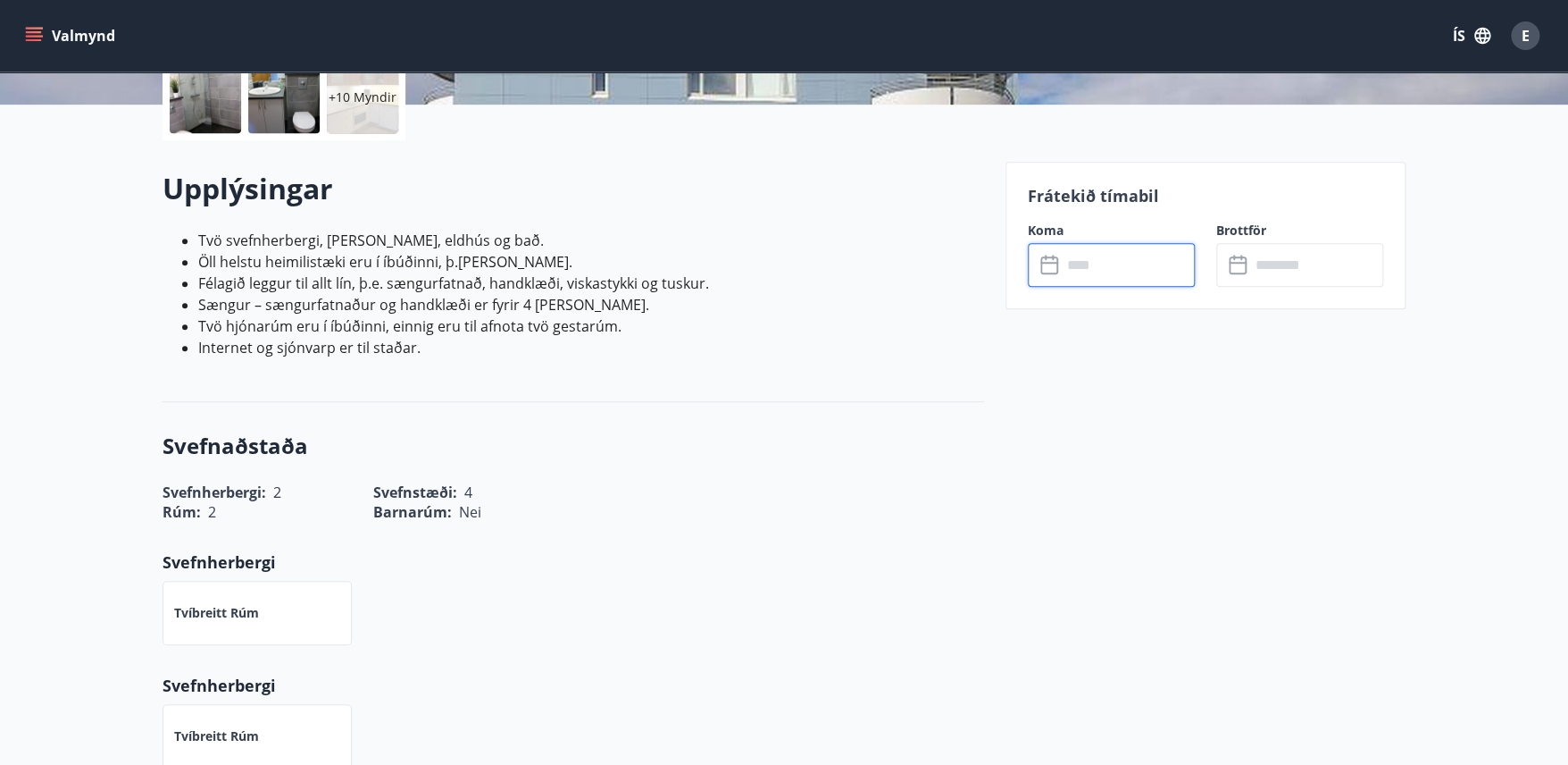
click at [1114, 270] on input "text" at bounding box center [1128, 264] width 133 height 44
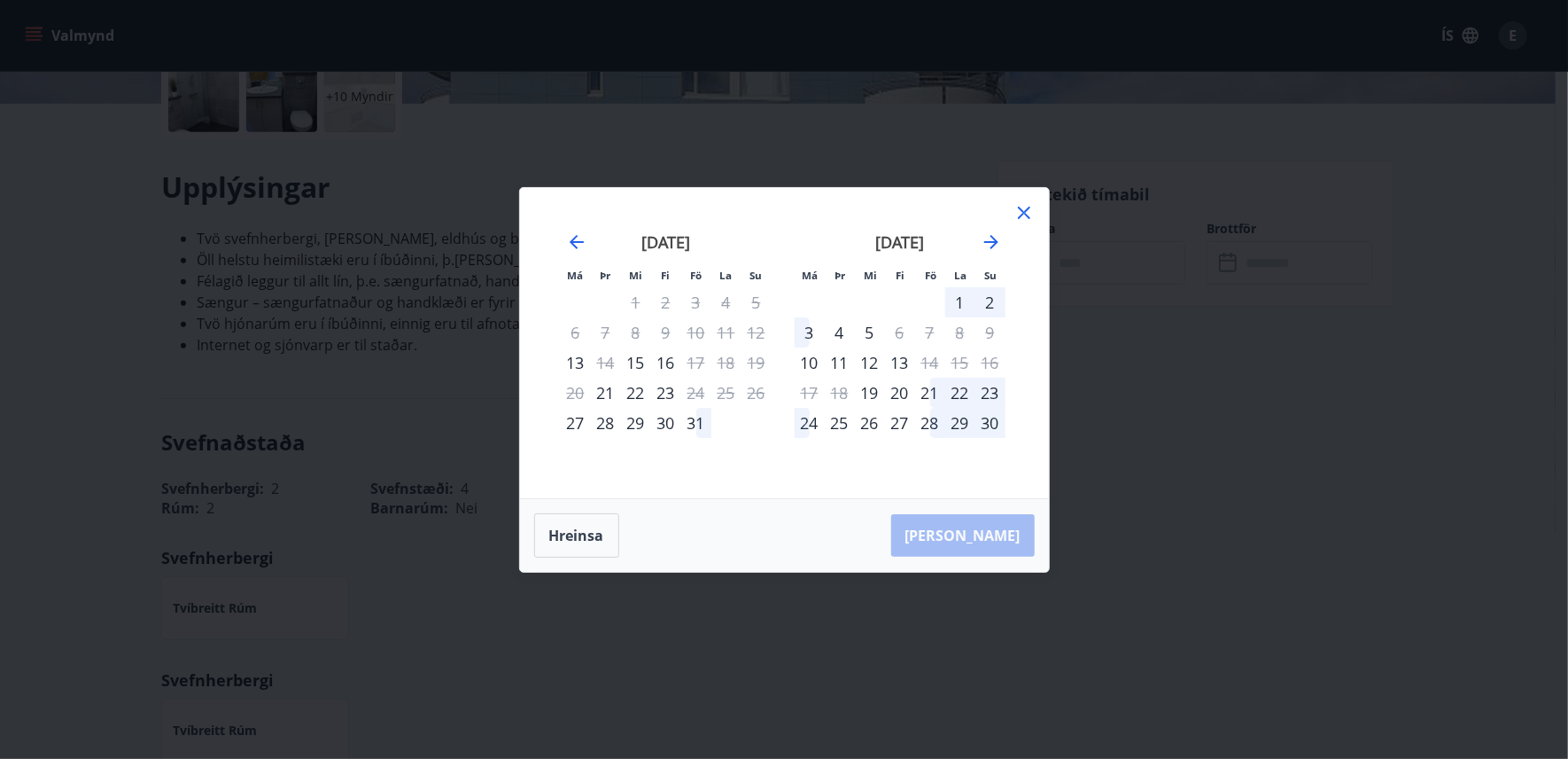
click at [663, 421] on div "30" at bounding box center [665, 422] width 30 height 30
click at [990, 300] on div "2" at bounding box center [990, 302] width 30 height 30
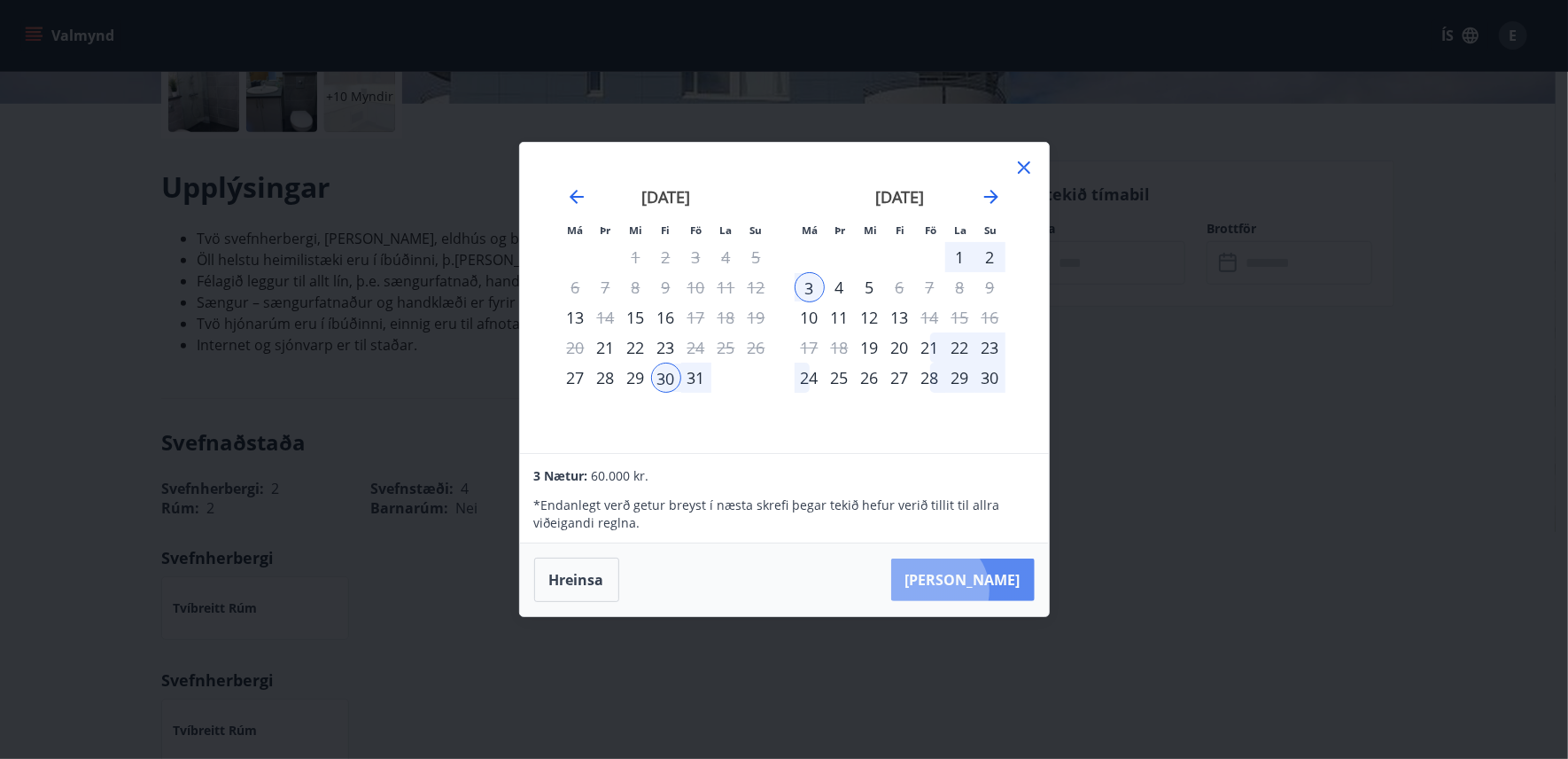
click at [990, 590] on button "[PERSON_NAME]" at bounding box center [962, 579] width 143 height 42
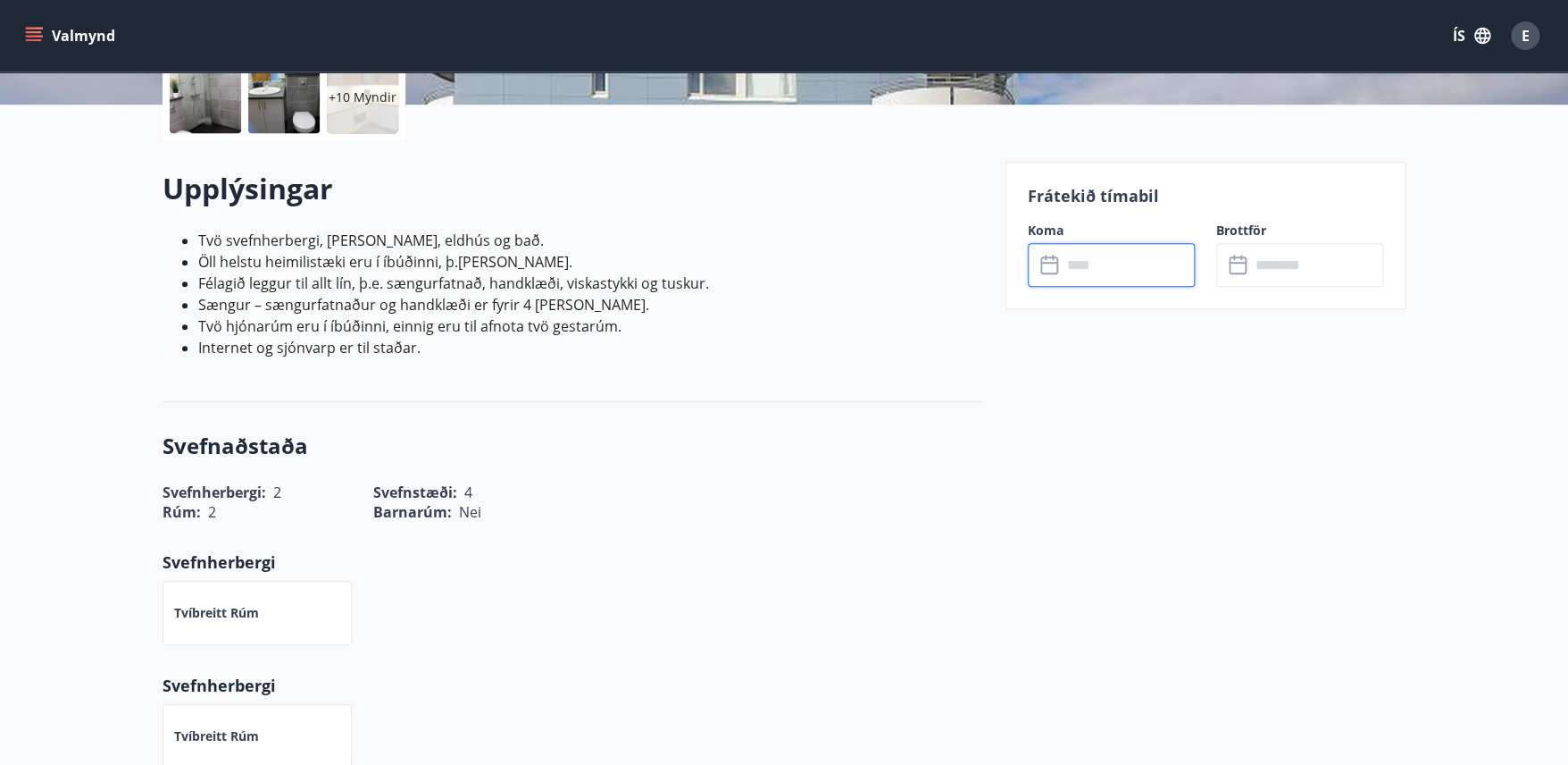
type input "******"
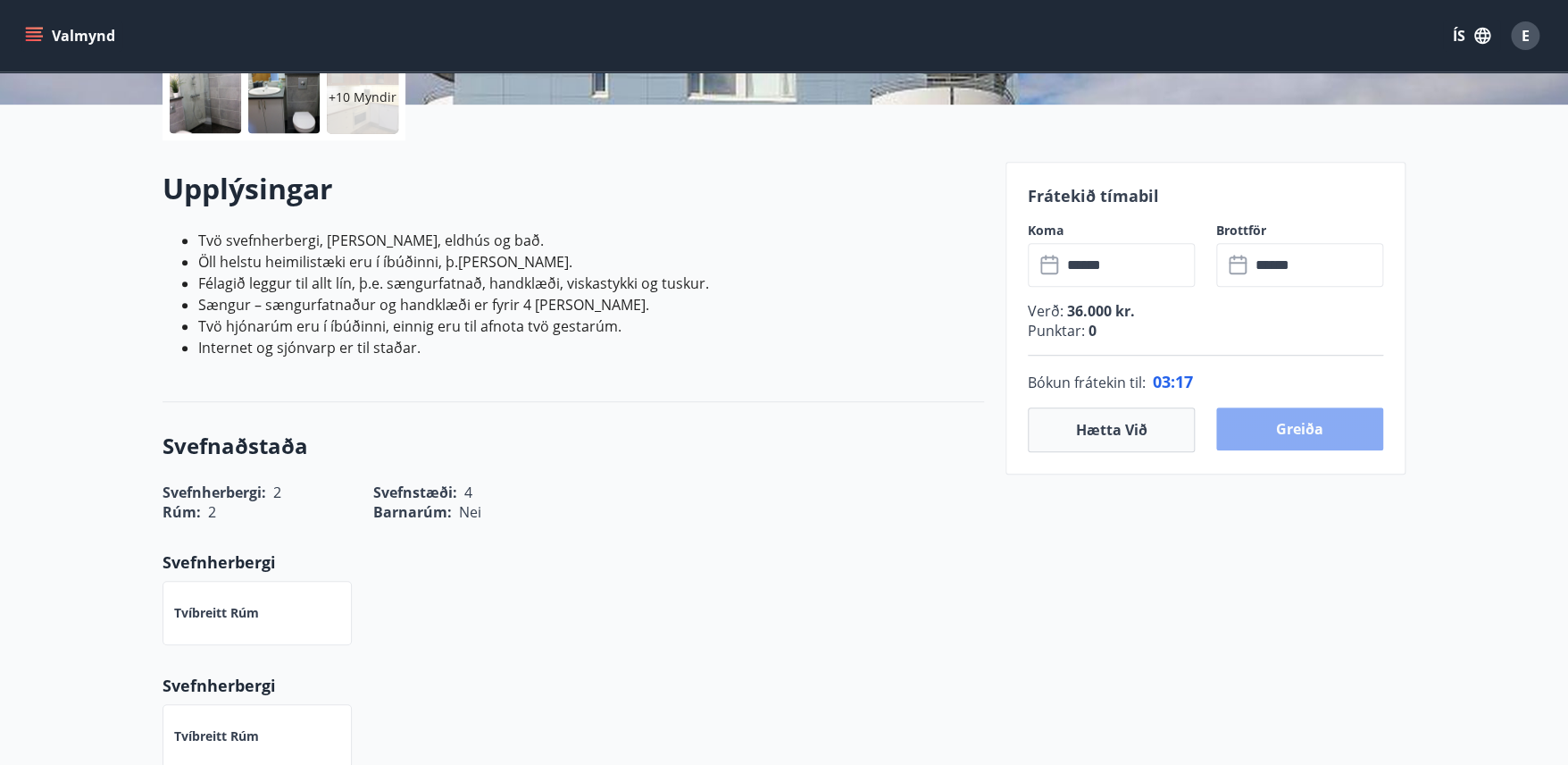
click at [1299, 436] on button "Greiða" at bounding box center [1300, 429] width 167 height 43
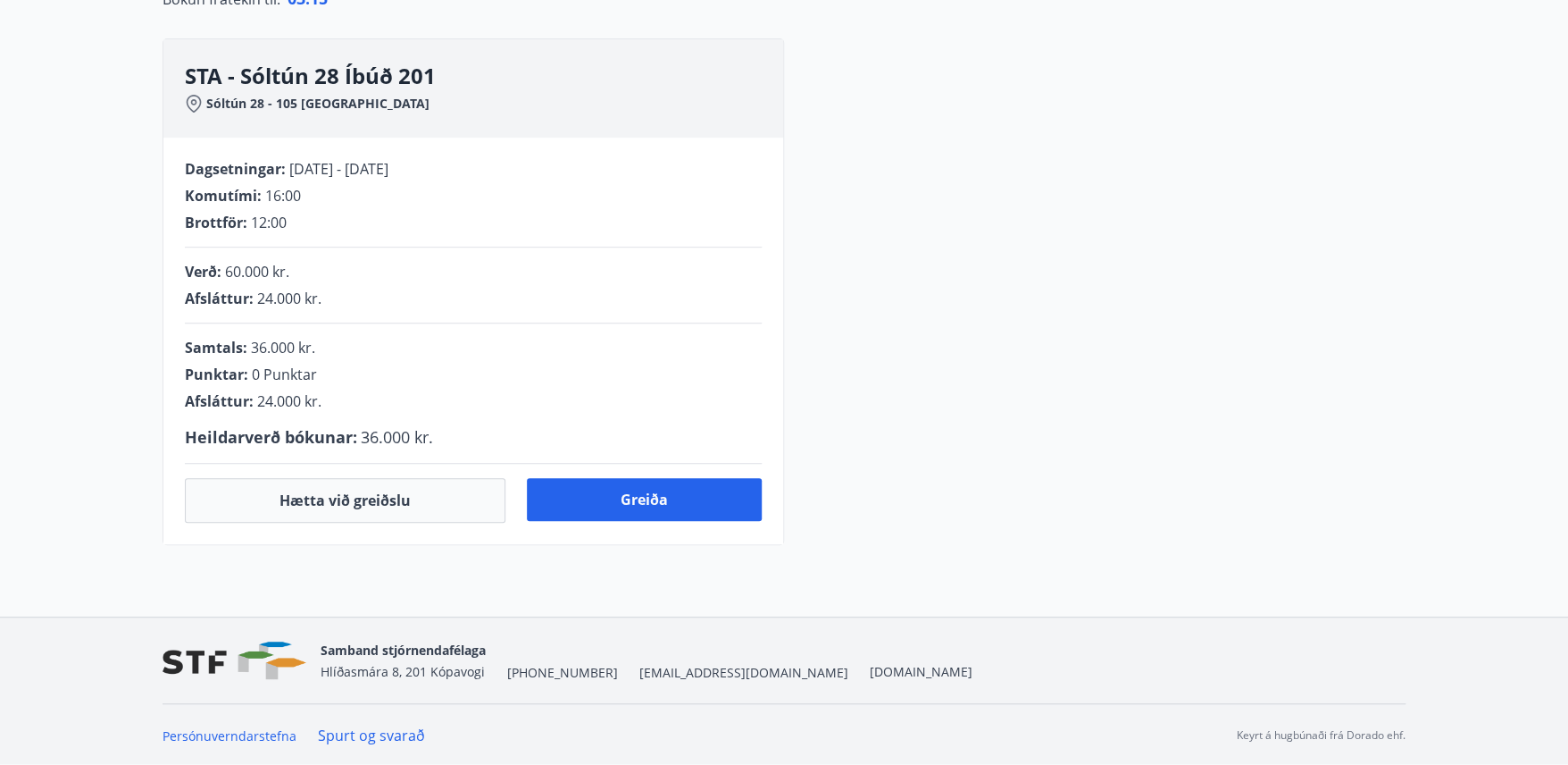
scroll to position [432, 0]
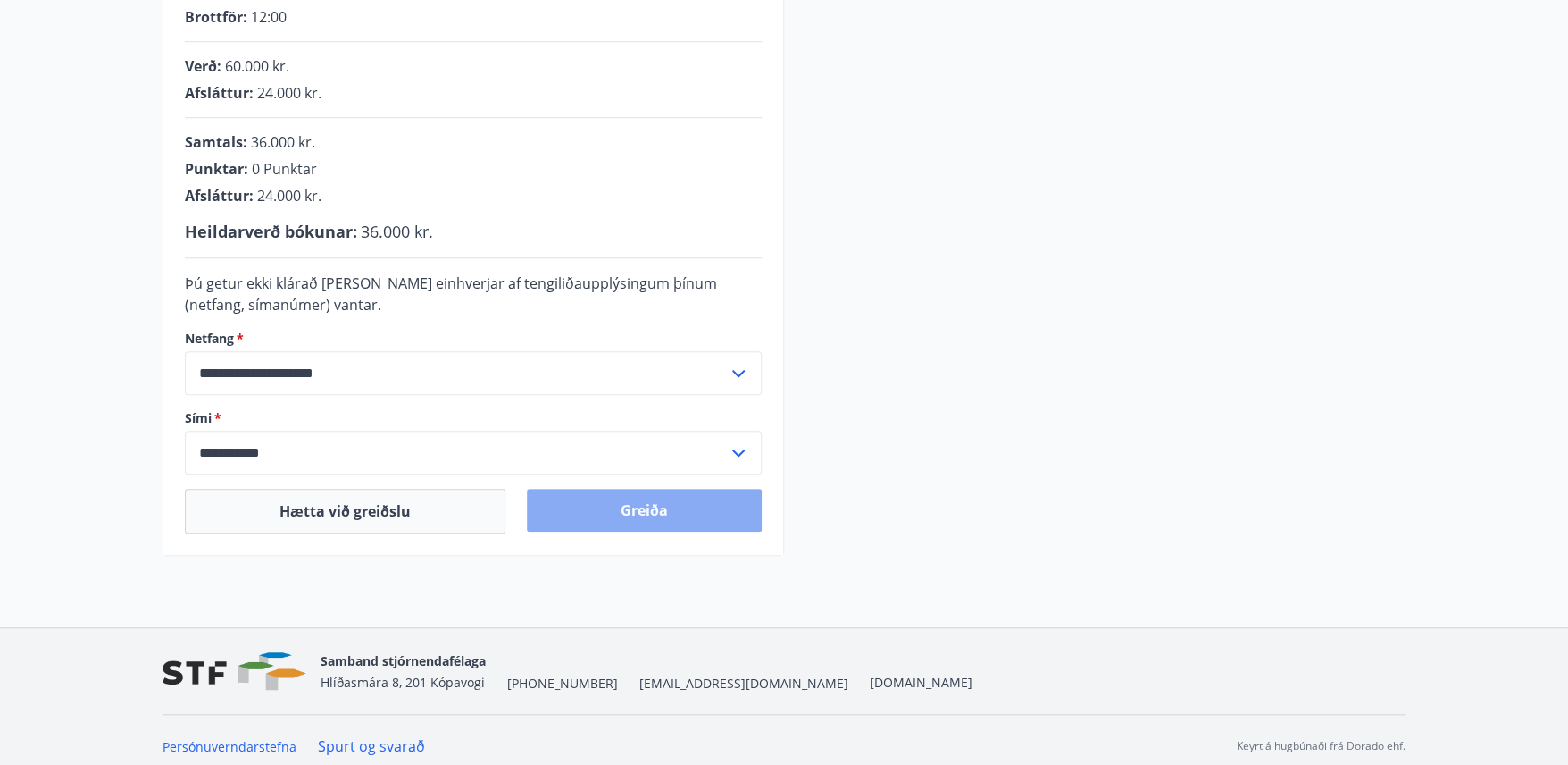
click at [617, 508] on button "Greiða" at bounding box center [644, 510] width 235 height 43
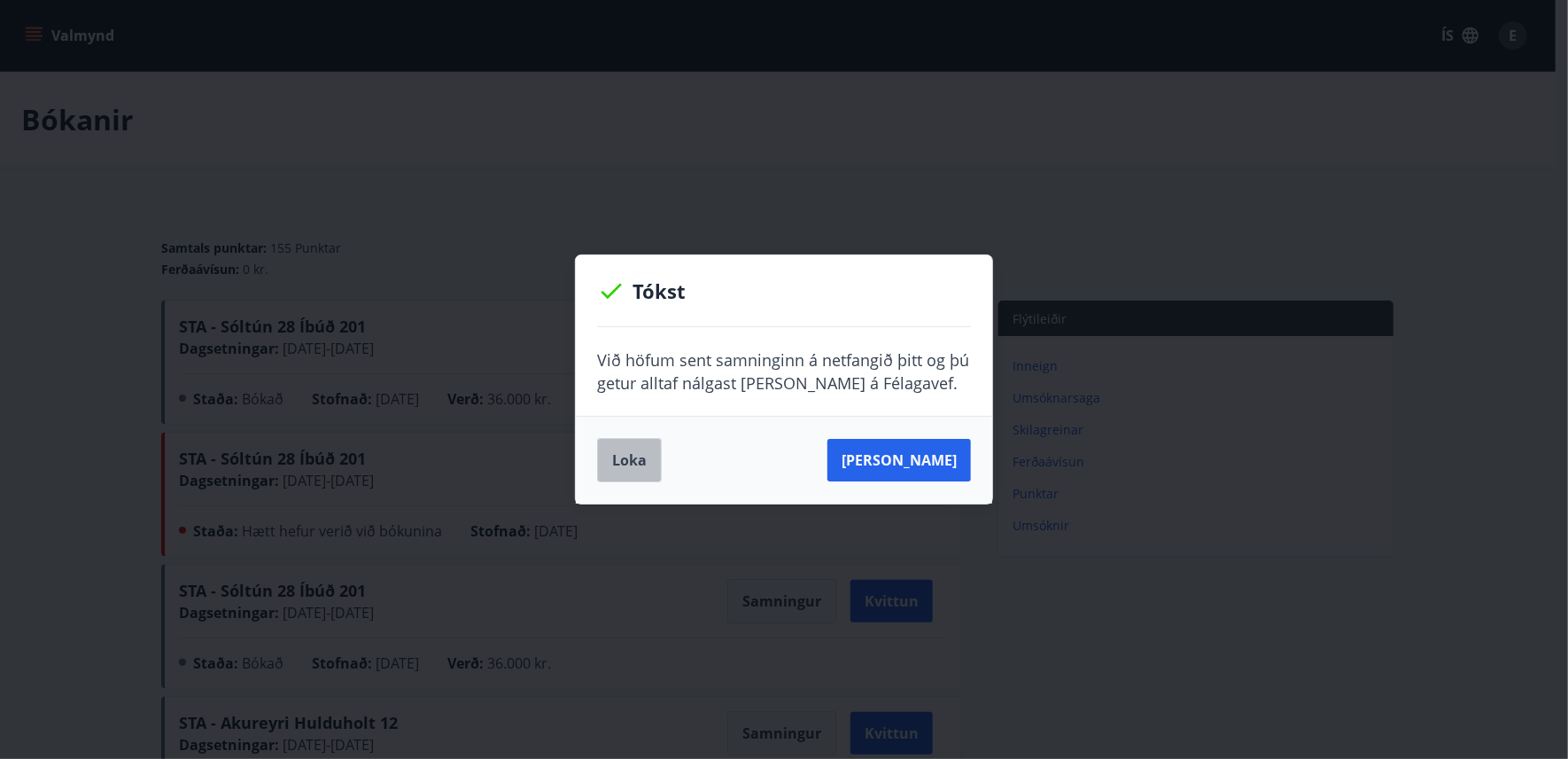
click at [630, 453] on button "Loka" at bounding box center [629, 460] width 64 height 44
